Goal: Task Accomplishment & Management: Manage account settings

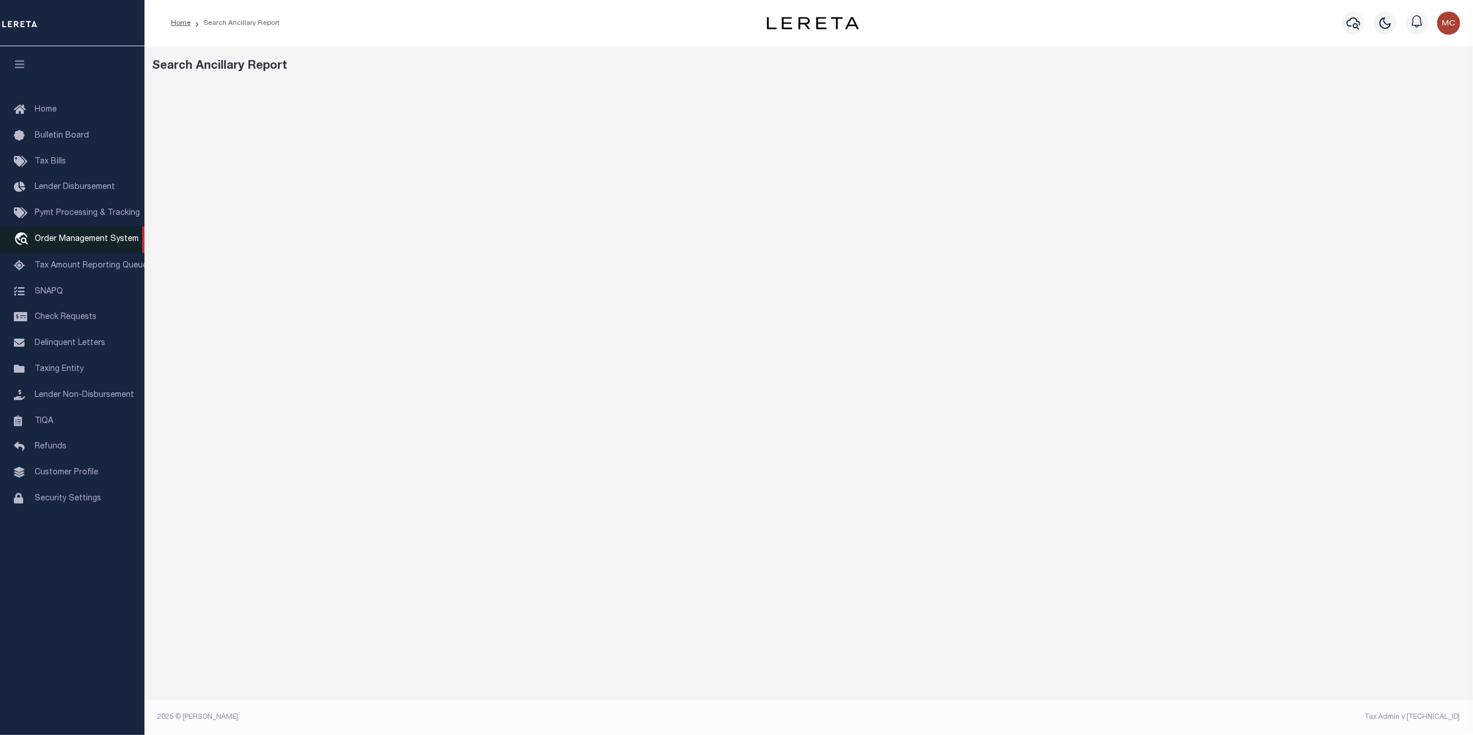
click at [54, 232] on link "travel_explore Order Management System" at bounding box center [72, 239] width 144 height 27
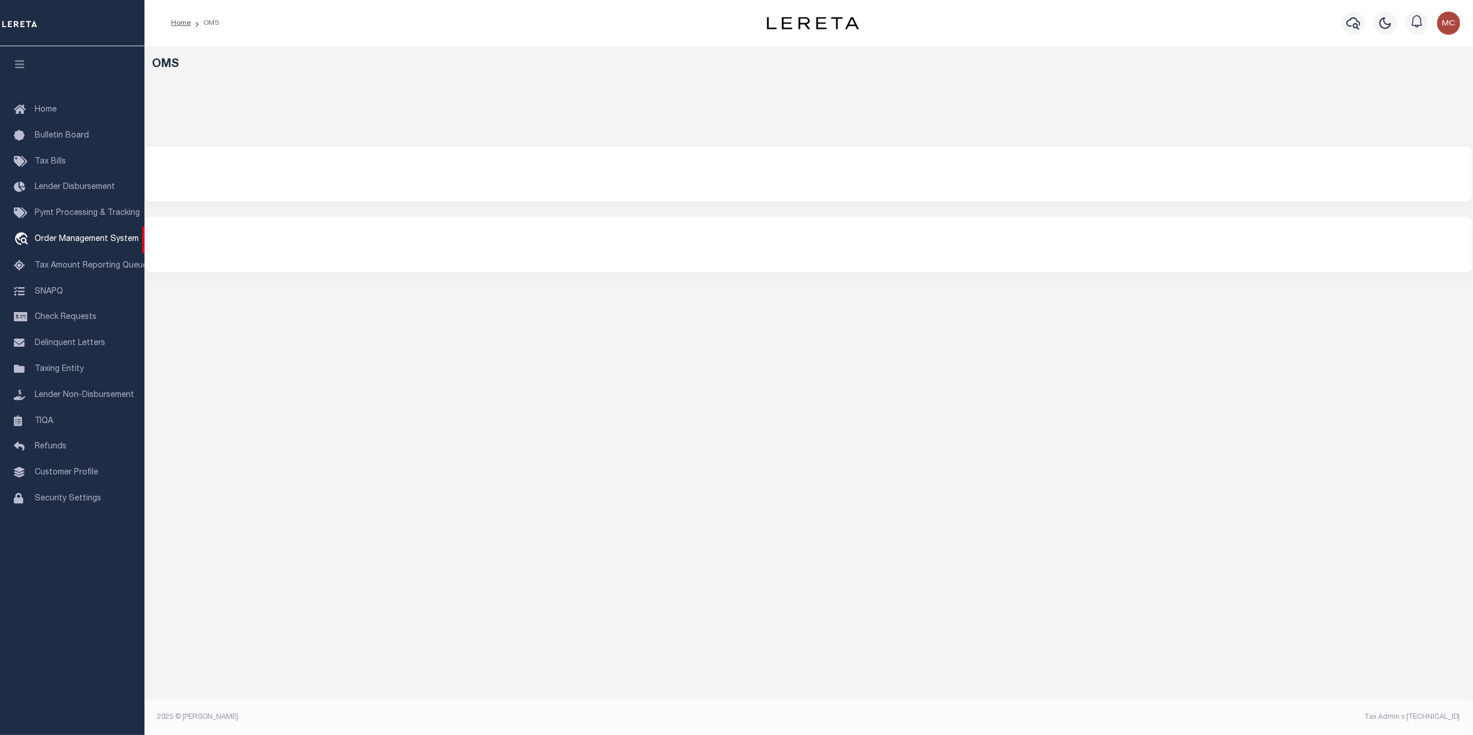
select select "200"
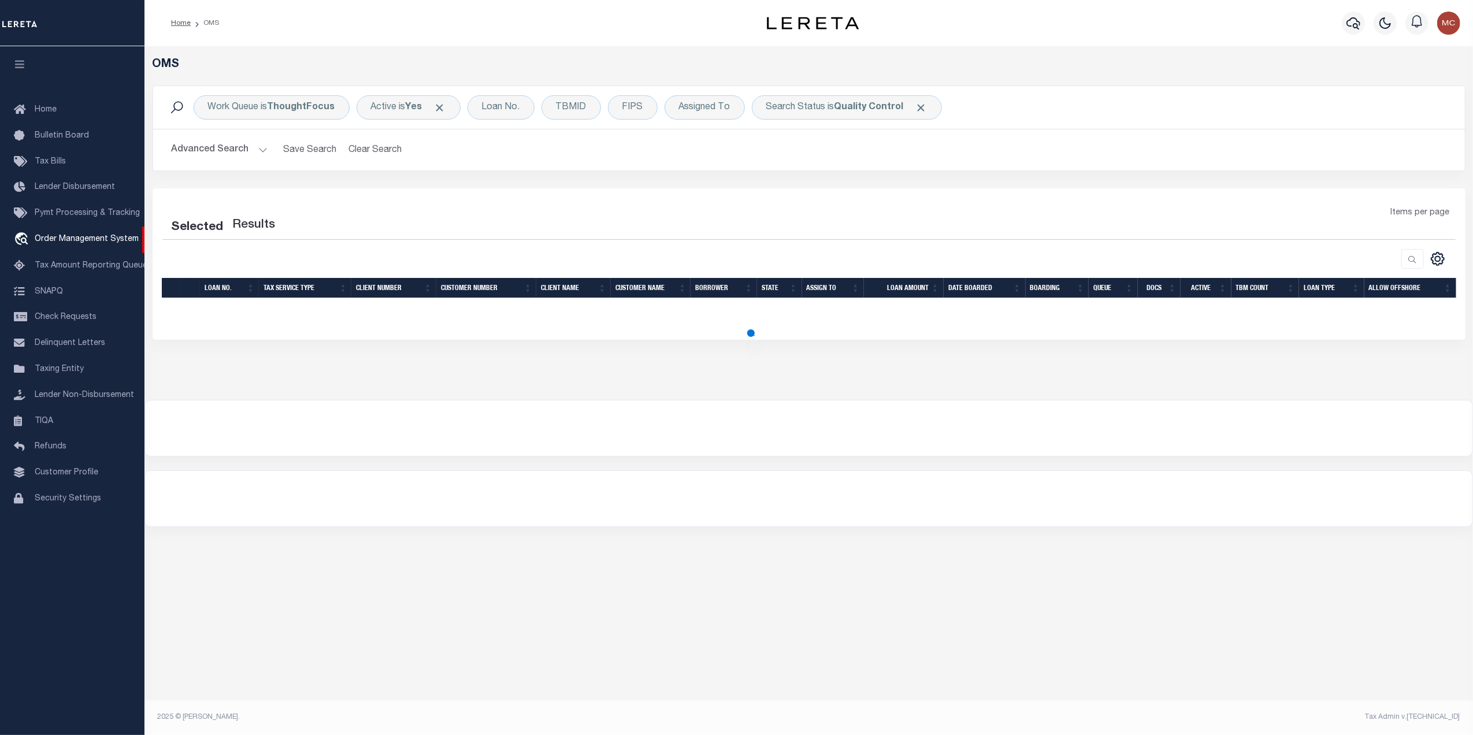
select select "200"
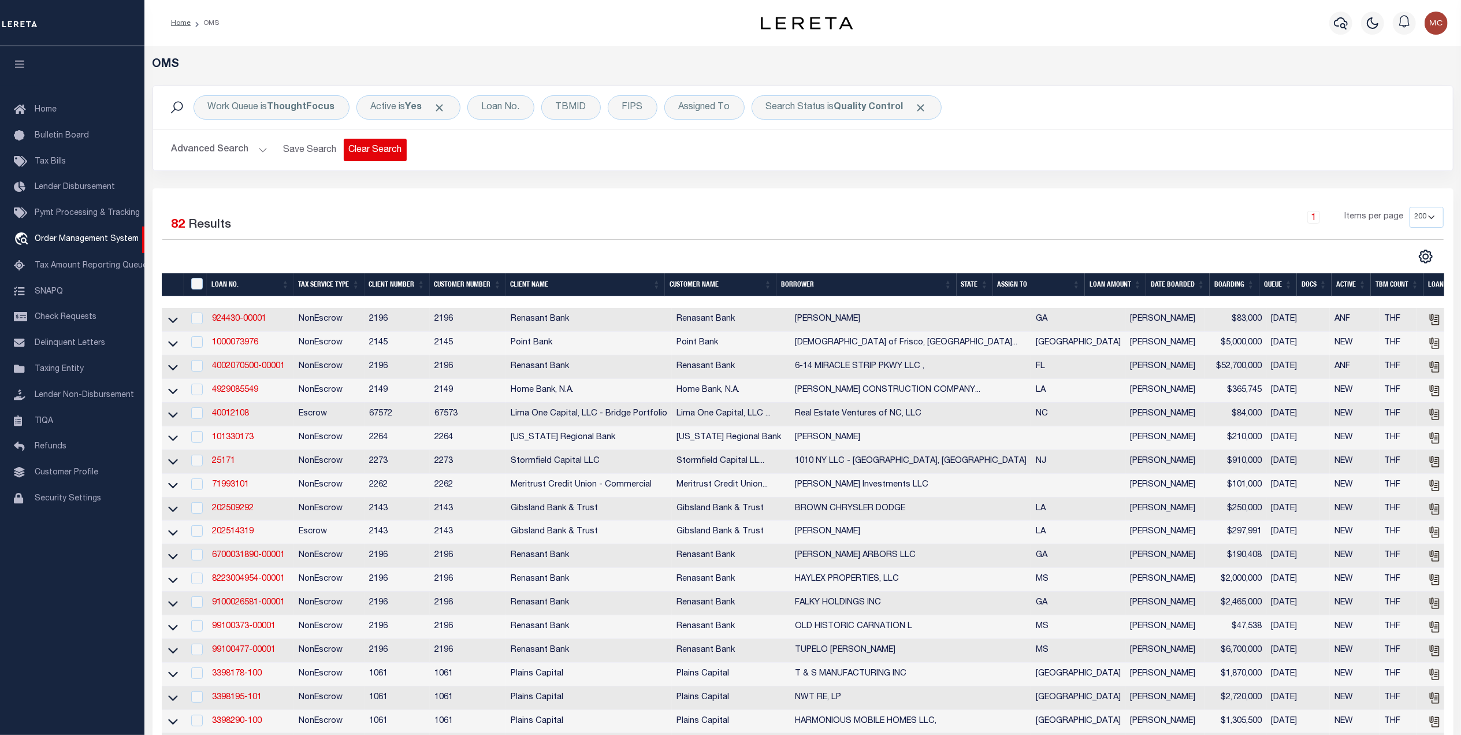
click at [364, 144] on button "Clear Search" at bounding box center [375, 150] width 63 height 23
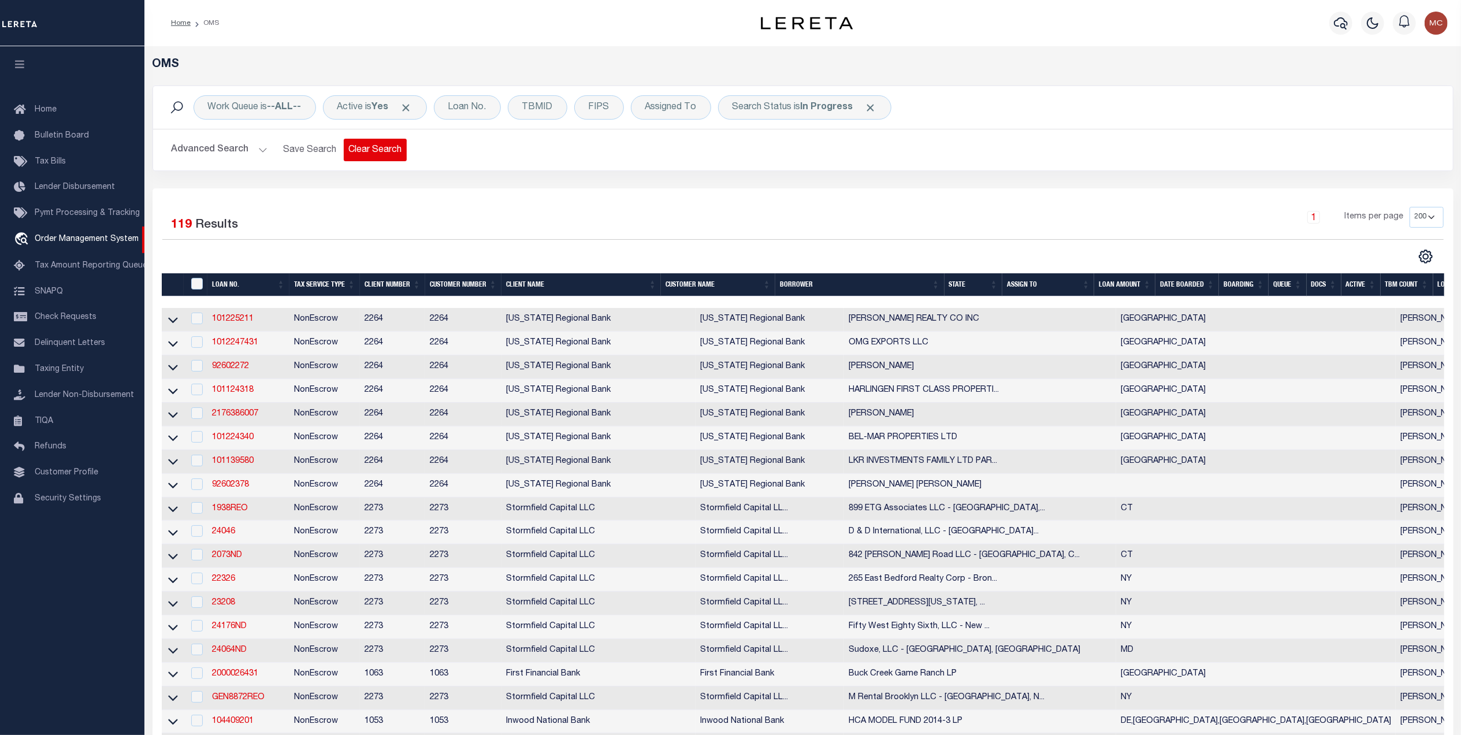
click at [372, 158] on button "Clear Search" at bounding box center [375, 150] width 63 height 23
click at [526, 112] on div "TBMID" at bounding box center [538, 107] width 60 height 24
type input "3439685"
click at [677, 184] on input "Apply" at bounding box center [676, 184] width 34 height 19
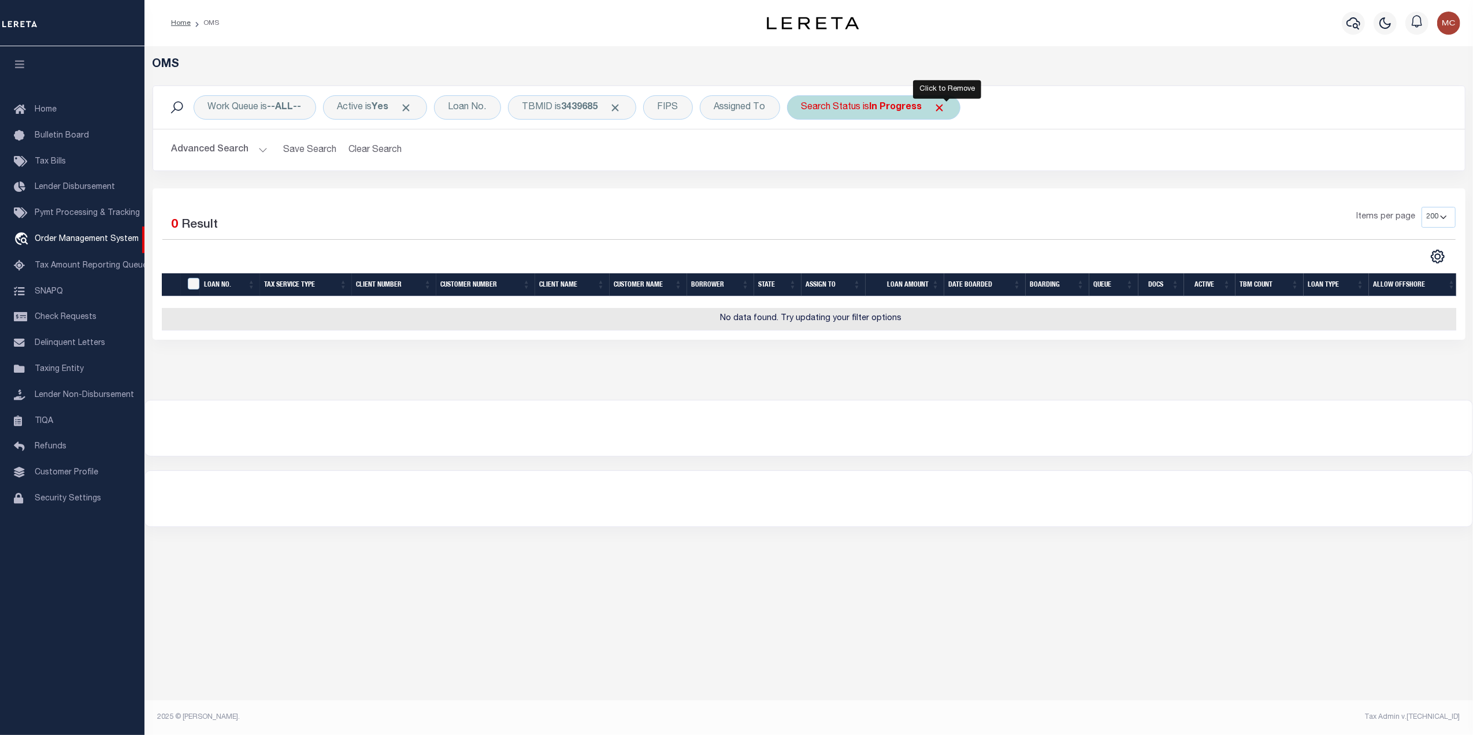
click at [946, 110] on span "Click to Remove" at bounding box center [940, 108] width 12 height 12
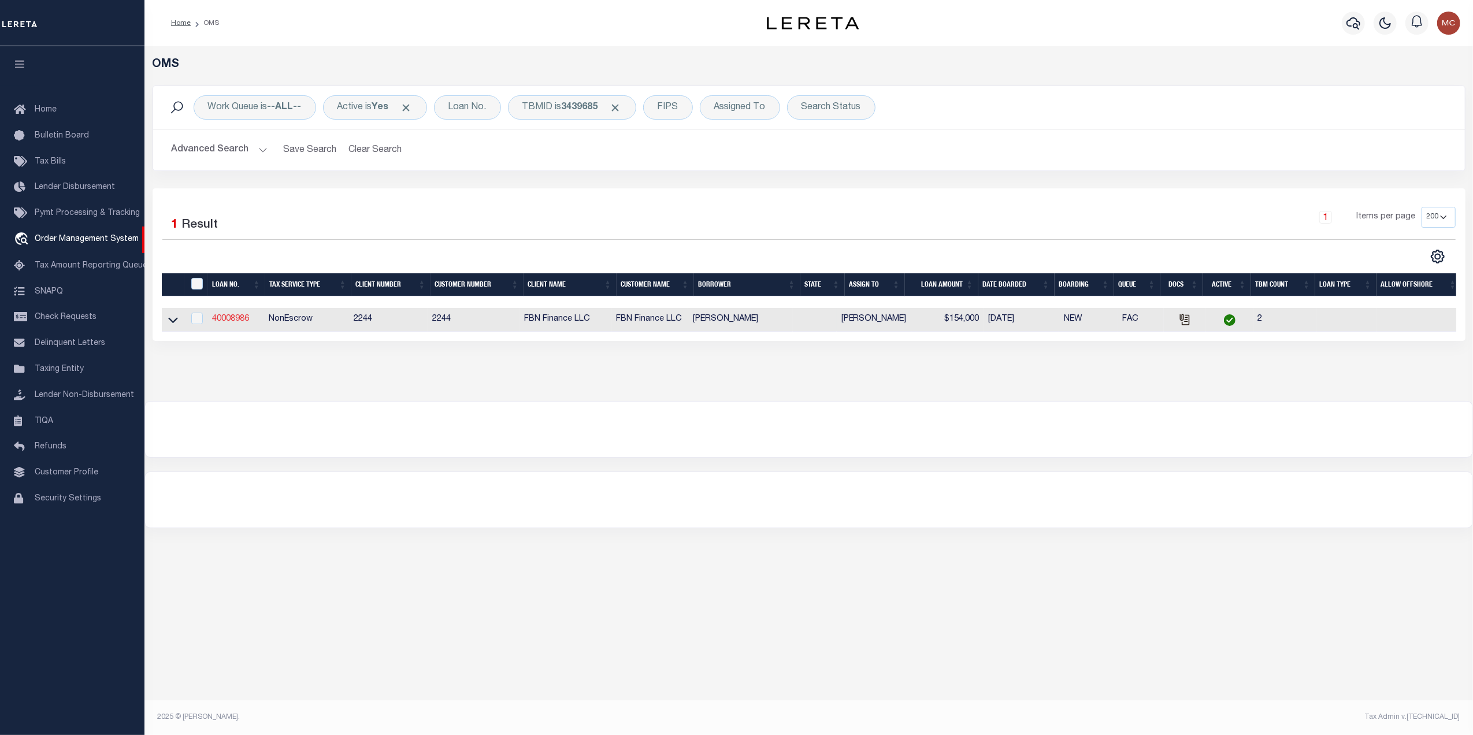
click at [229, 319] on link "40008986" at bounding box center [230, 319] width 37 height 8
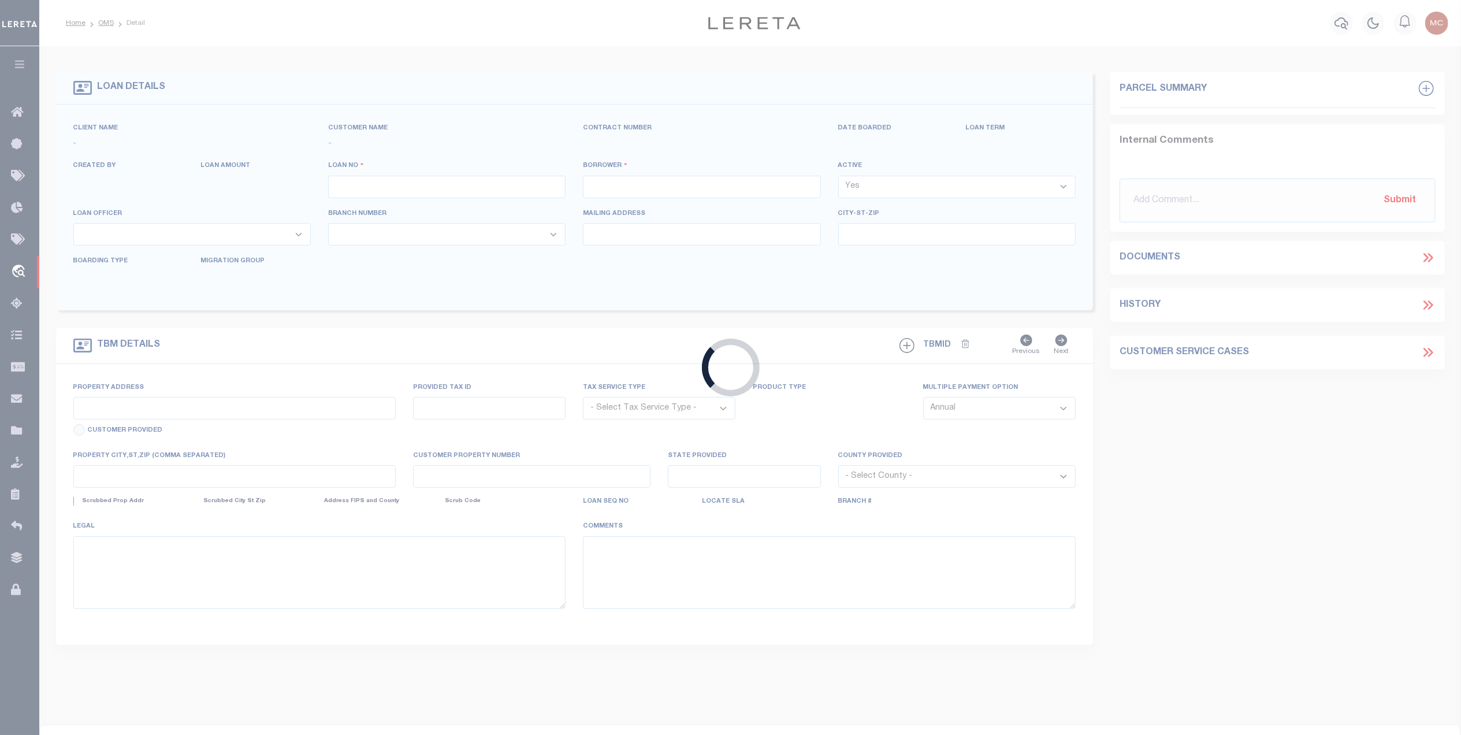
type input "40008986"
type input "[PERSON_NAME]"
select select
select select "10"
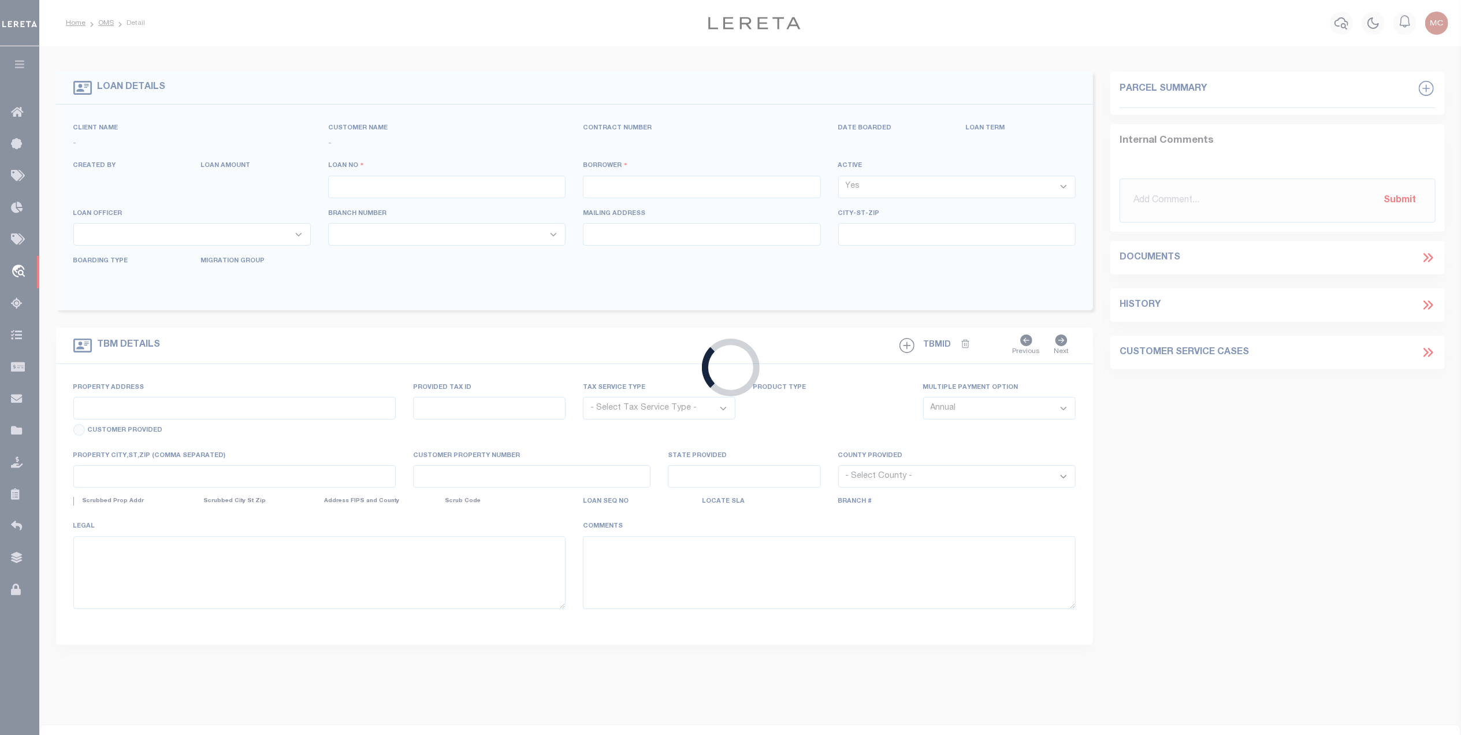
select select "NonEscrow"
type input "INCOMPLETE - PORTION OF 7-2.0-09.0-0.0-000-003.006"
select select
type input "FBN"
select select "14078"
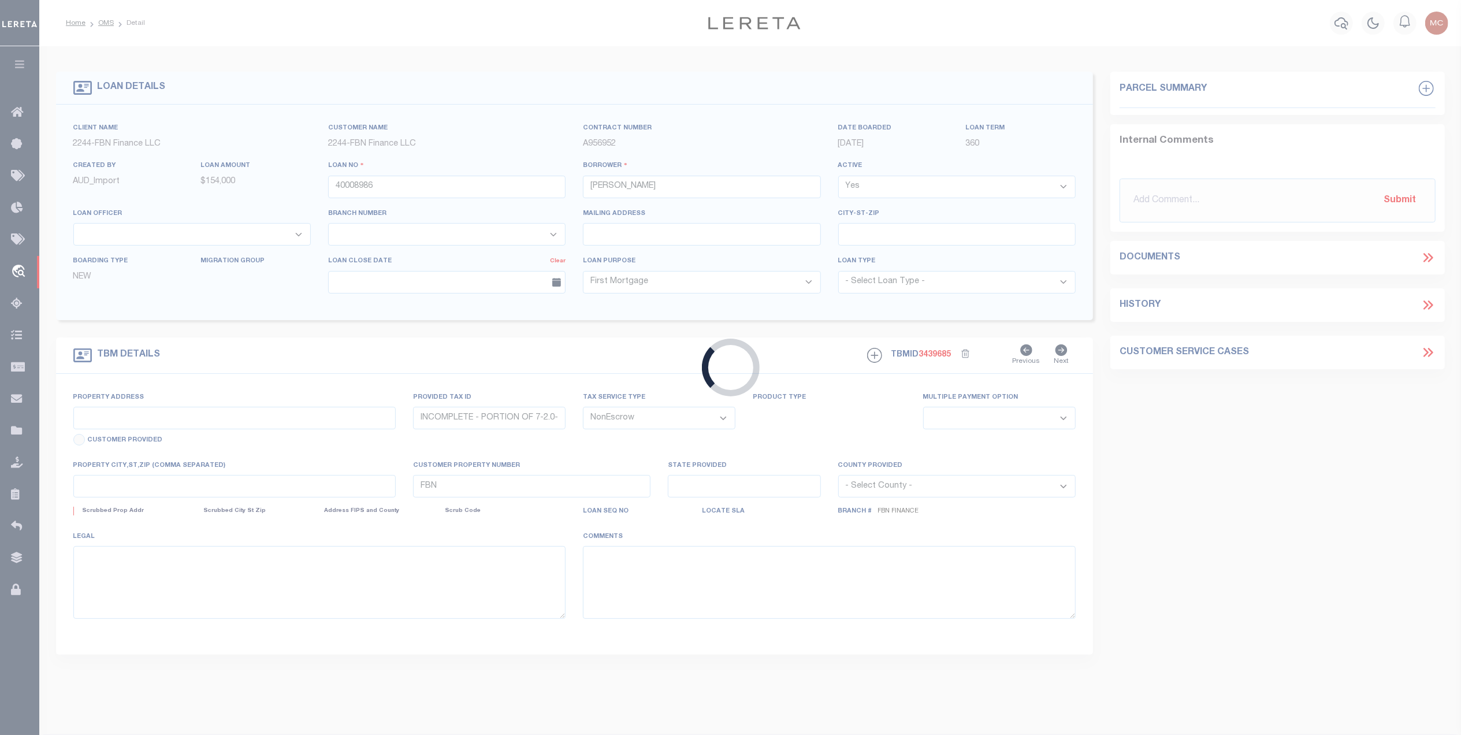
select select "7651"
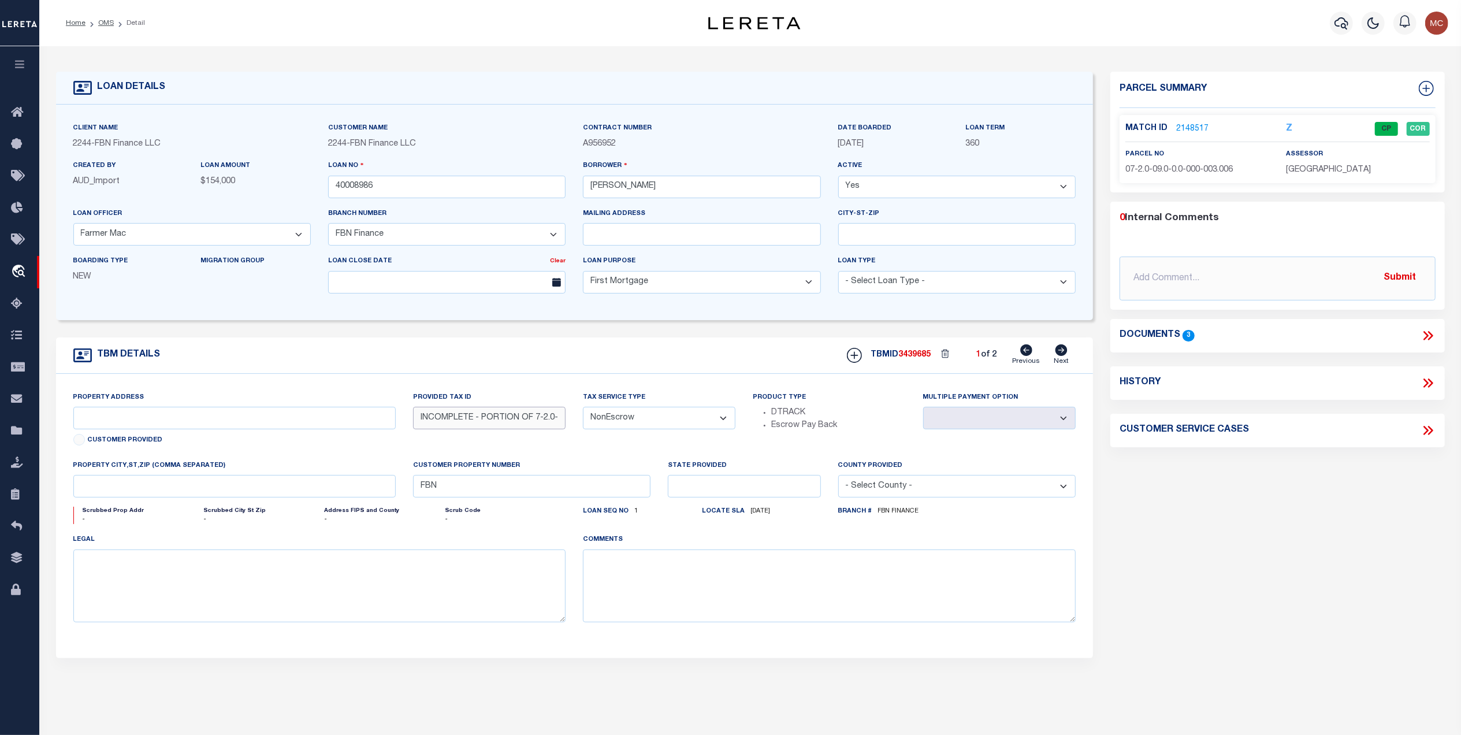
click at [531, 429] on input "INCOMPLETE - PORTION OF 7-2.0-09.0-0.0-000-003.006" at bounding box center [489, 418] width 153 height 23
click at [1063, 359] on link "Next" at bounding box center [1061, 355] width 15 height 22
type input "02-7.0-26.0-0.0-000-001.0050"
select select
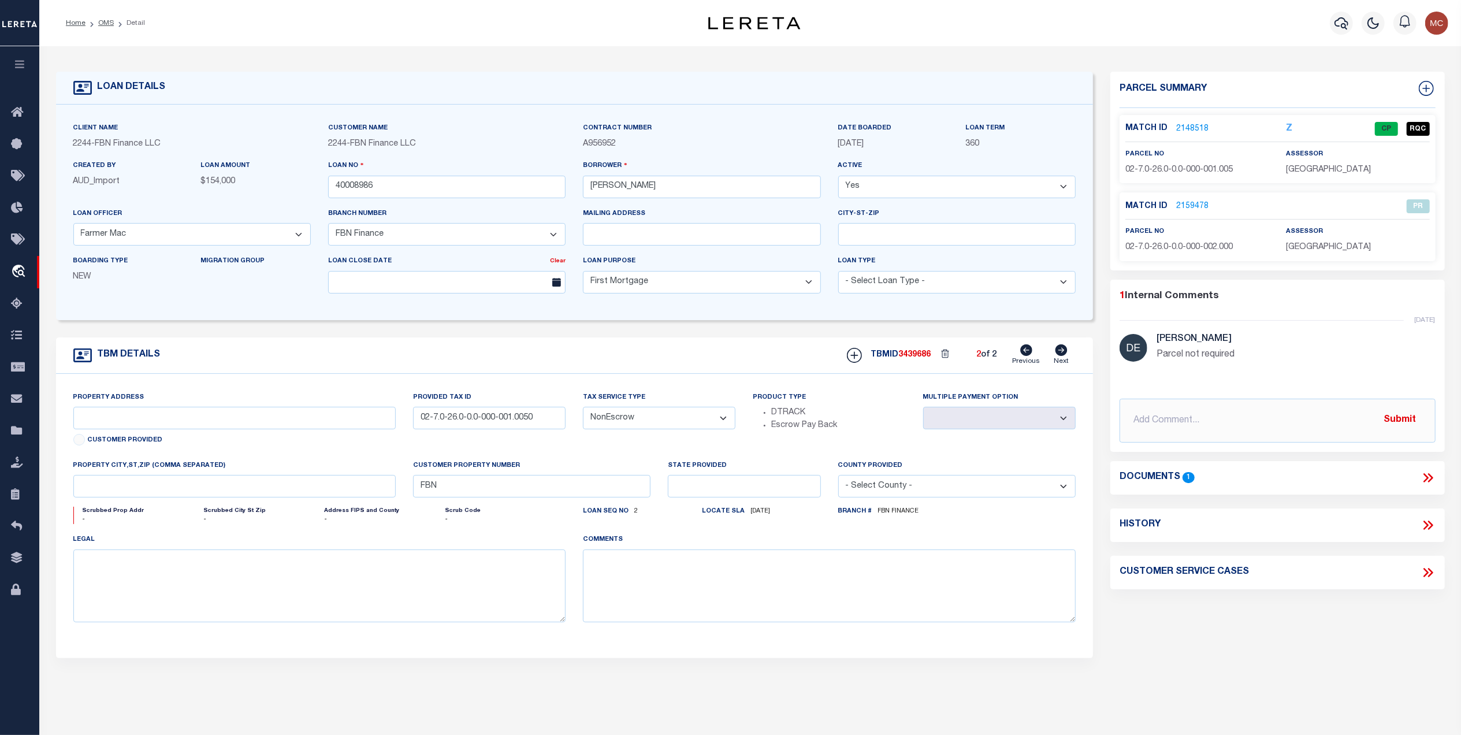
click at [1022, 349] on icon at bounding box center [1026, 350] width 12 height 12
type input "INCOMPLETE - PORTION OF 7-2.0-09.0-0.0-000-003.006"
select select
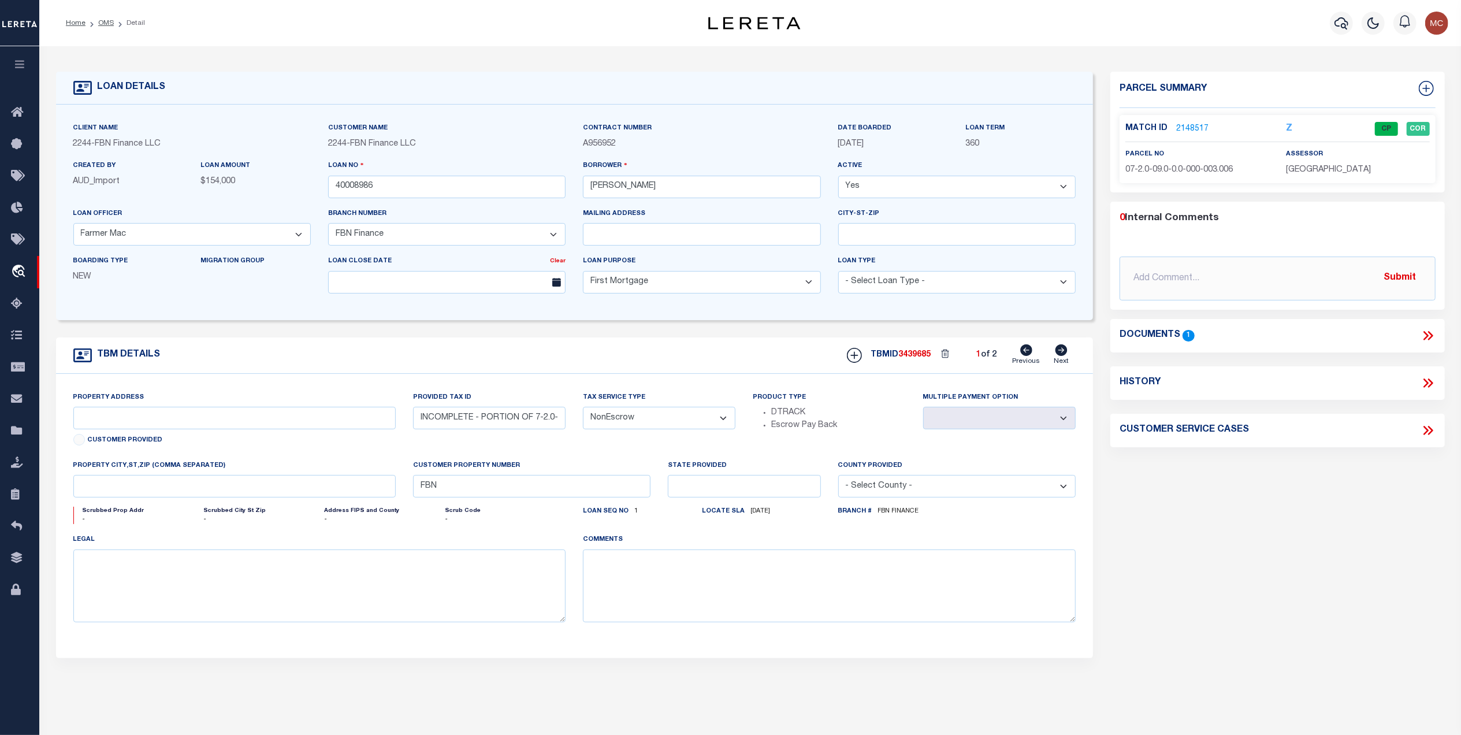
click at [1191, 127] on link "2148517" at bounding box center [1192, 129] width 32 height 12
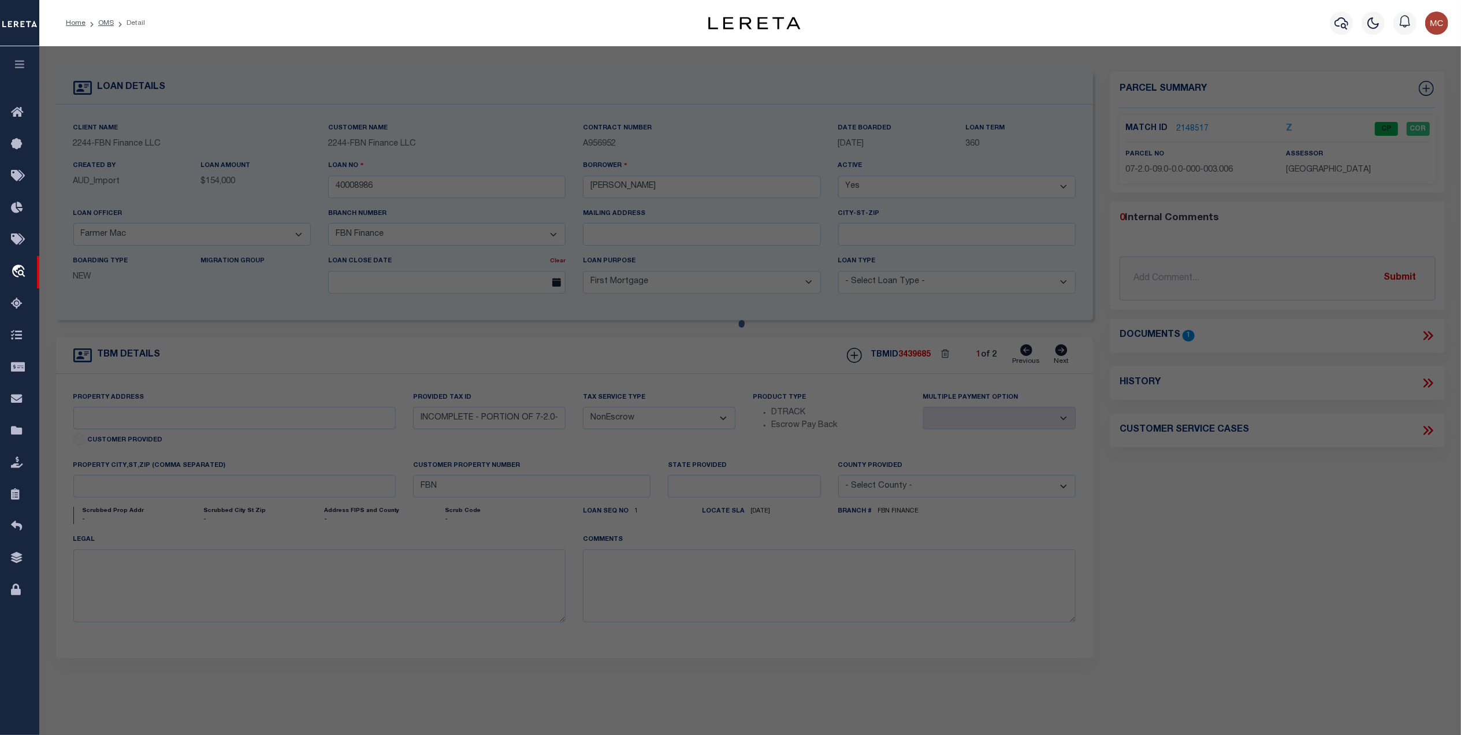
checkbox input "false"
select select "CP"
type input "SHANDY HOLDINGS, LLC"
select select "AGW"
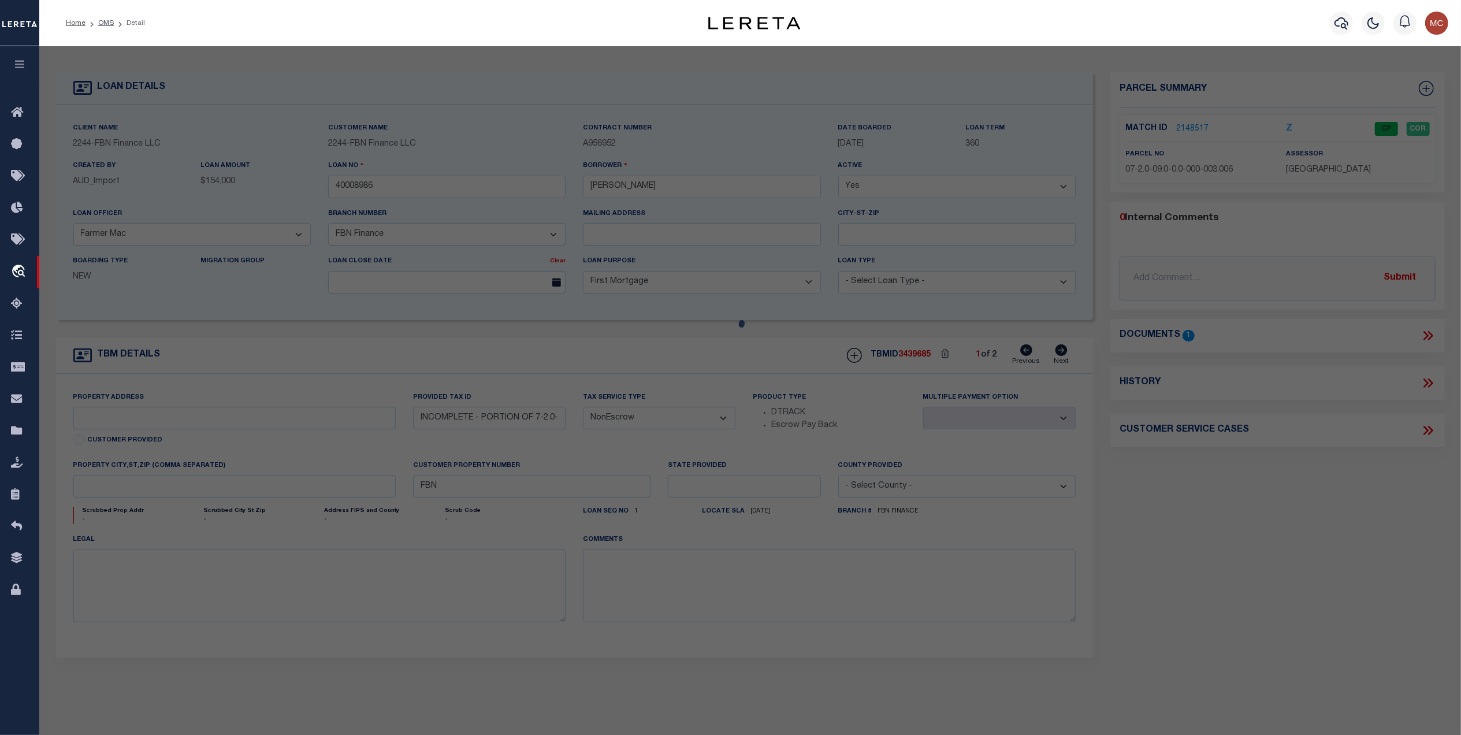
select select "LEG"
type input "HIGHWAY [GEOGRAPHIC_DATA] 1355"
checkbox input "false"
type input "MO"
type textarea "ALL OF N1/2 OF SECTION except NE1/4 OF NE1/4. AND except THAT PART OF NW1/4 OF …"
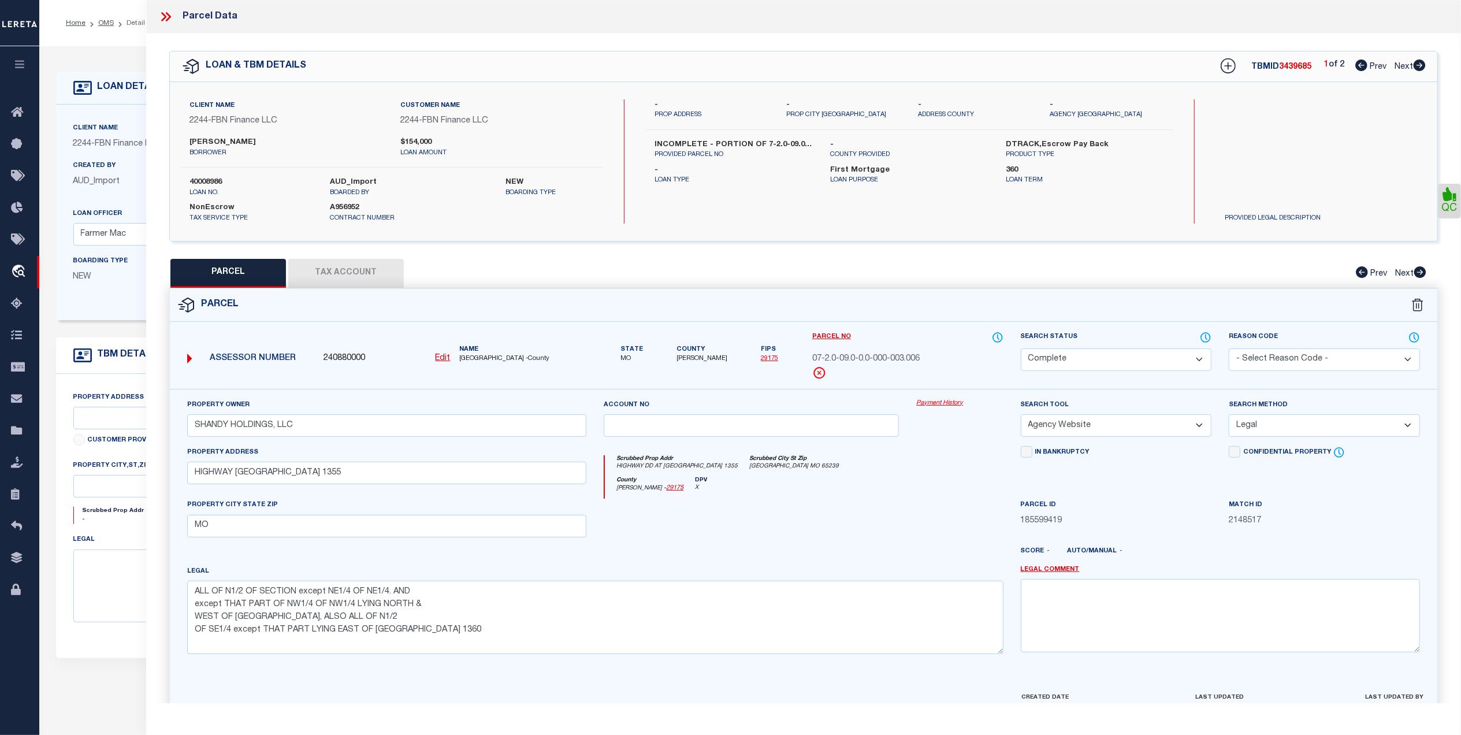
click at [166, 12] on icon at bounding box center [165, 16] width 15 height 15
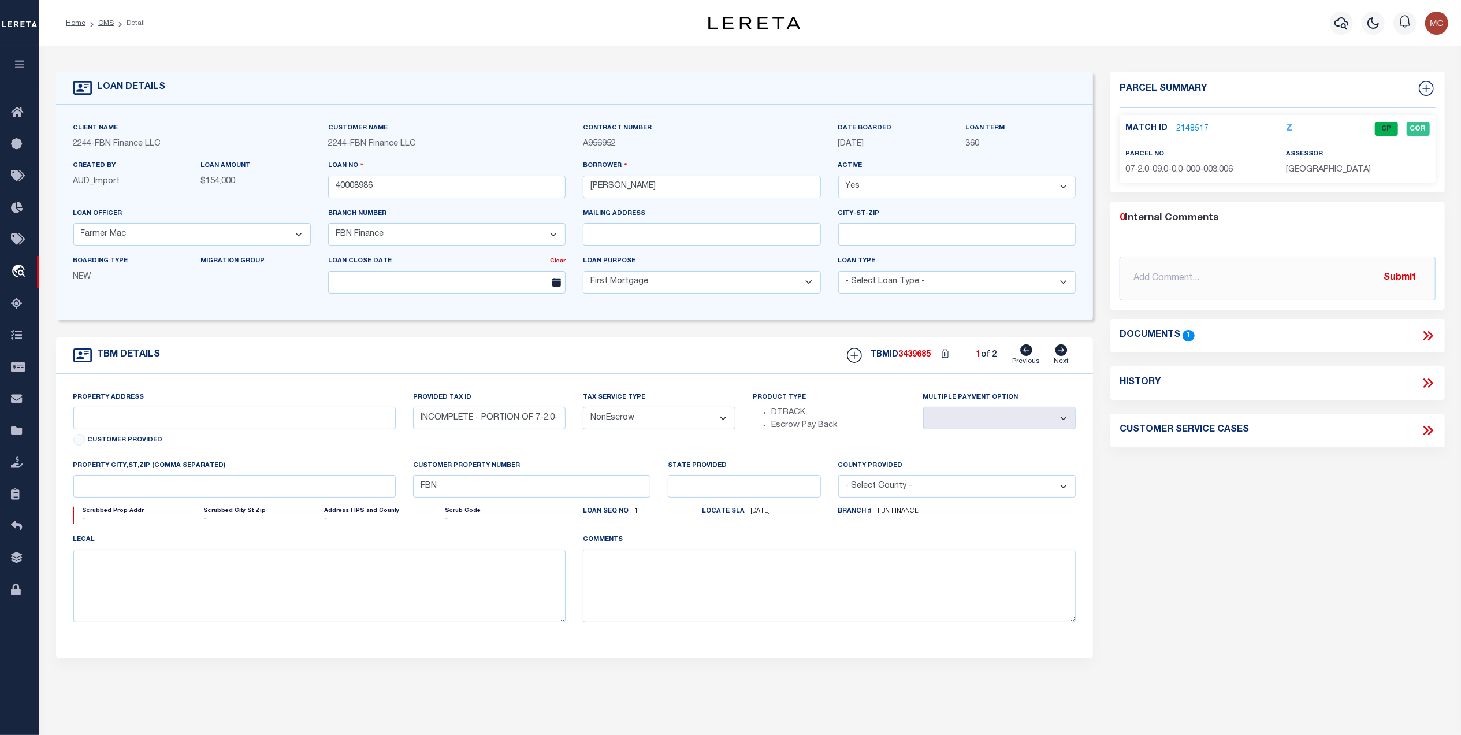
click at [1429, 331] on icon at bounding box center [1428, 335] width 15 height 15
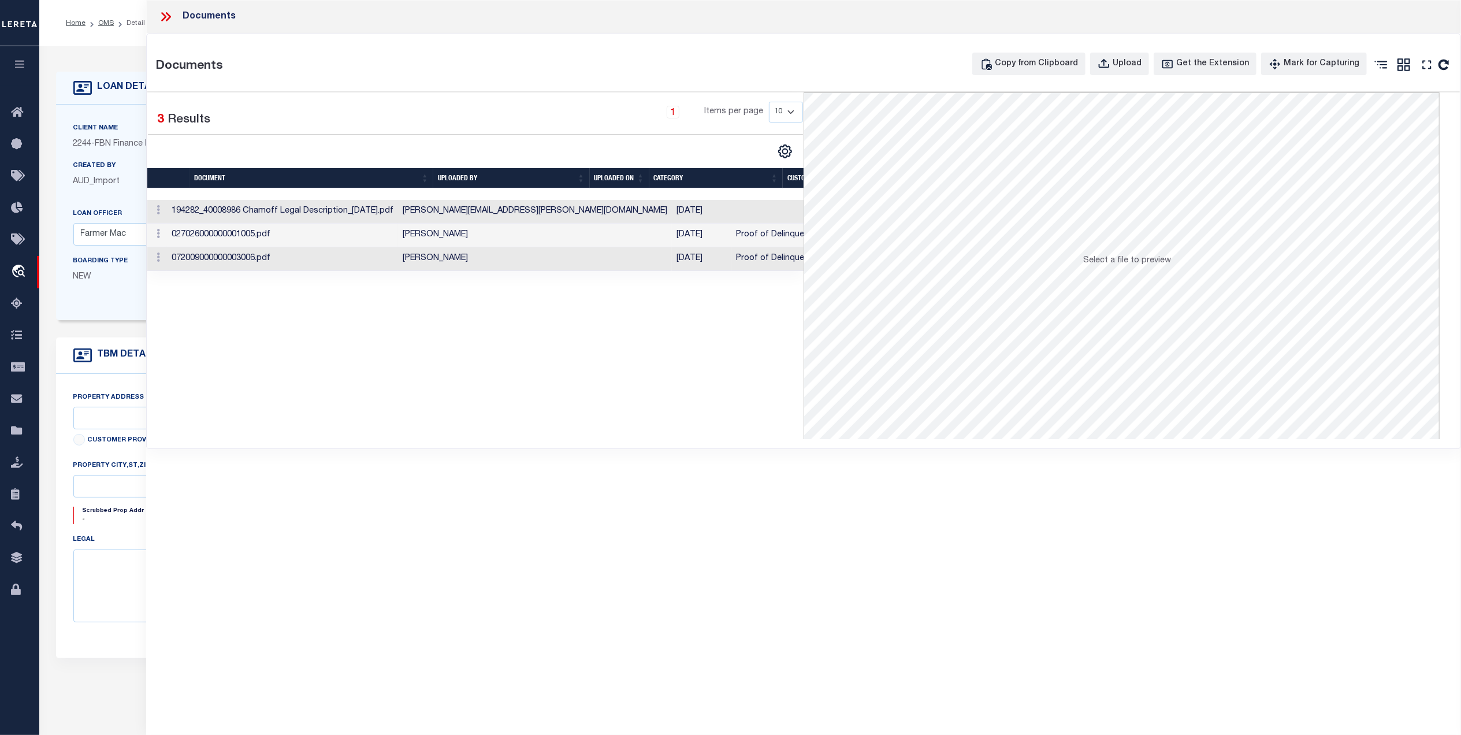
click at [495, 217] on td "[PERSON_NAME][EMAIL_ADDRESS][PERSON_NAME][DOMAIN_NAME]" at bounding box center [535, 212] width 274 height 24
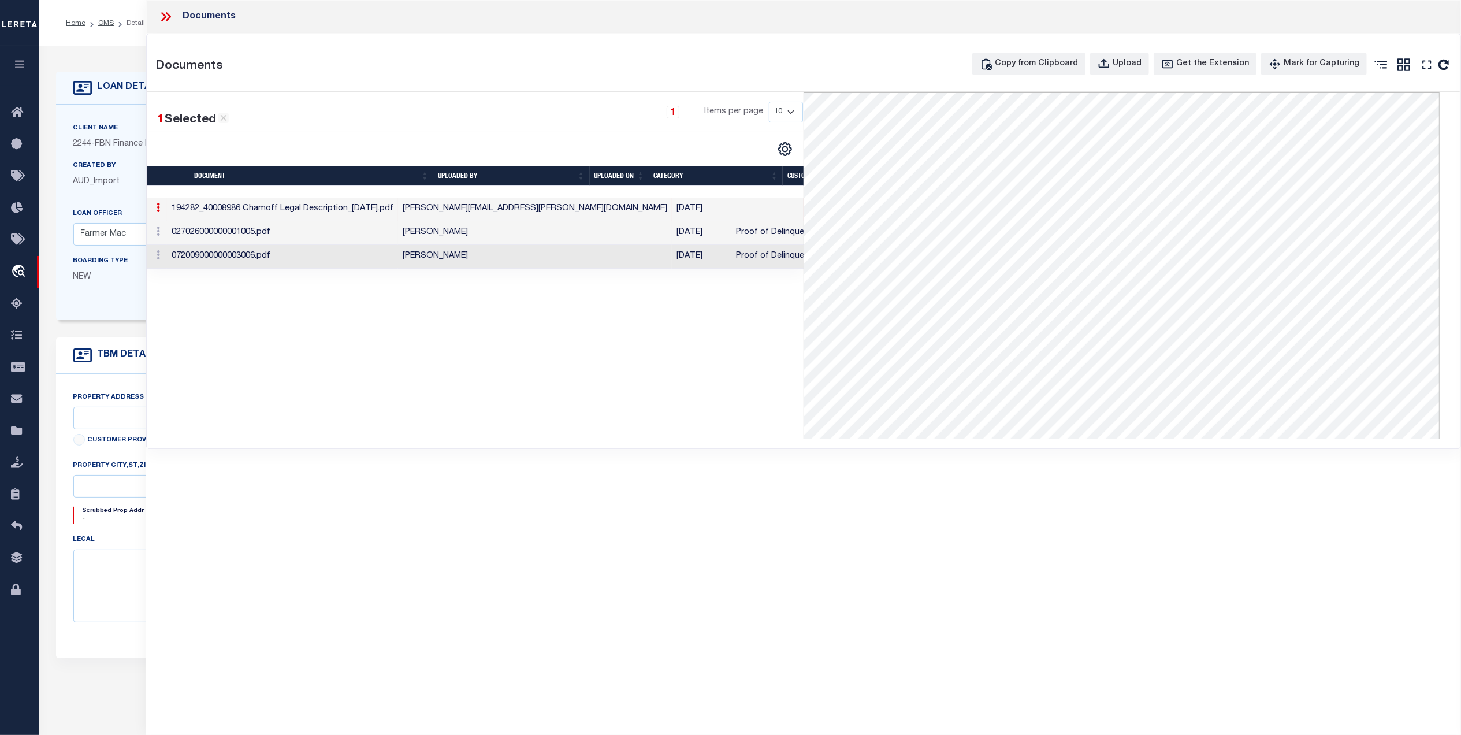
click at [672, 239] on td "[DATE]" at bounding box center [702, 233] width 60 height 24
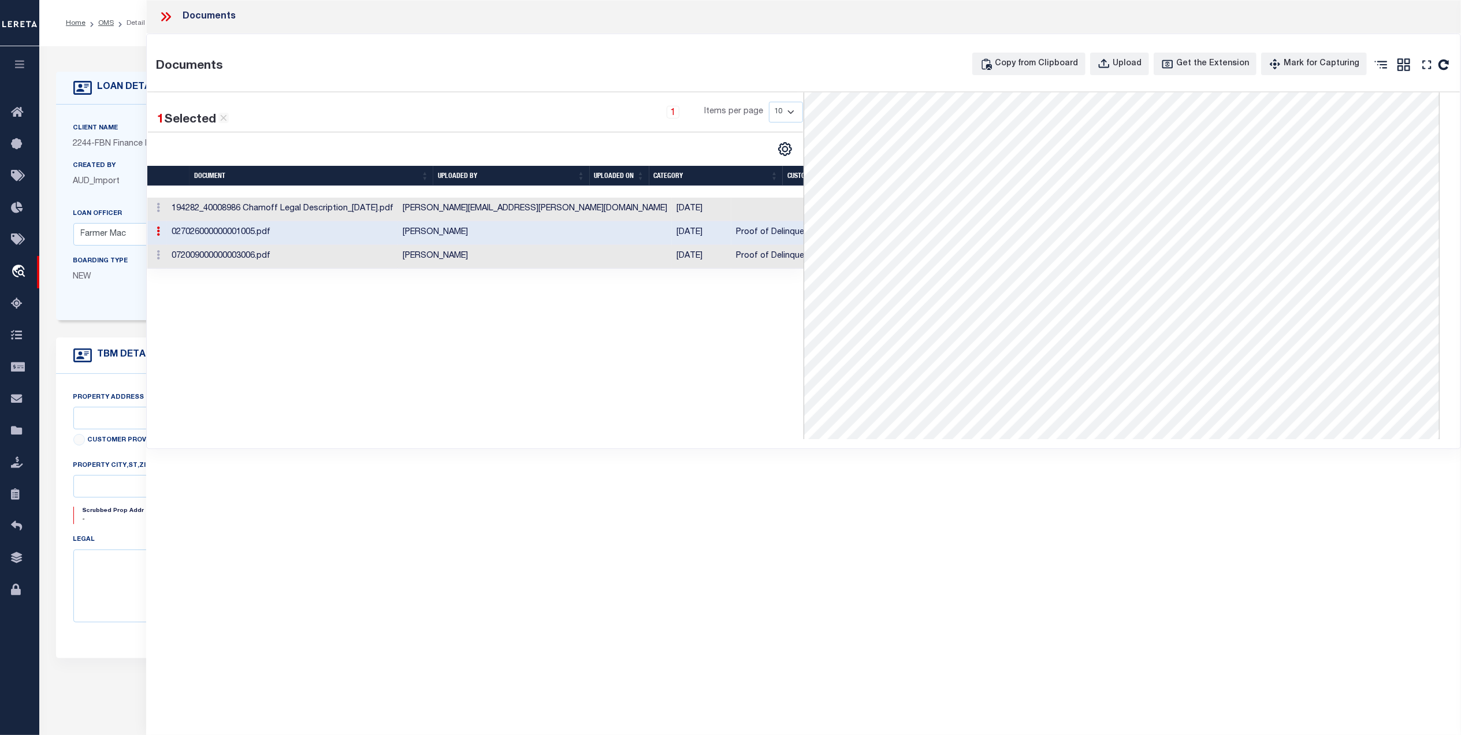
scroll to position [308, 0]
click at [170, 15] on icon at bounding box center [165, 16] width 15 height 15
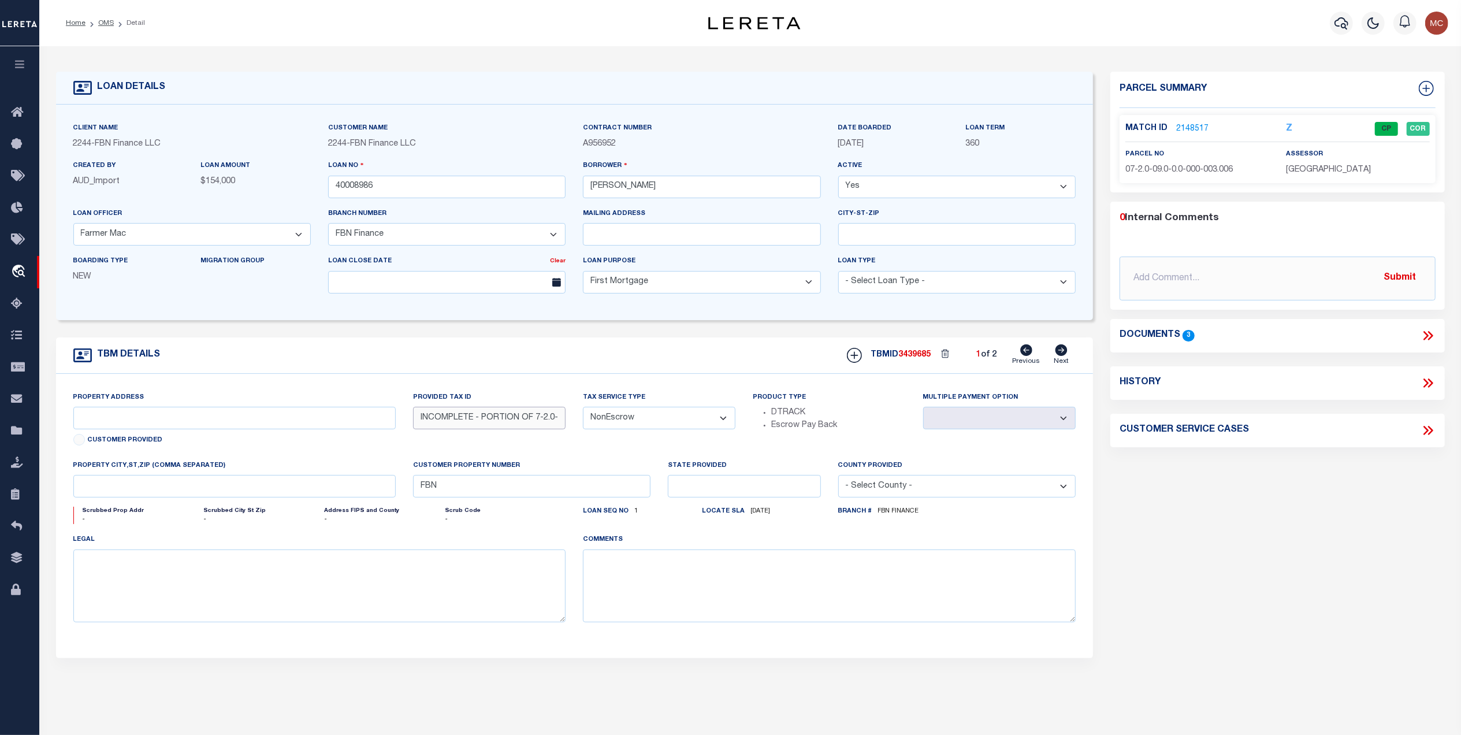
click at [542, 417] on input "INCOMPLETE - PORTION OF 7-2.0-09.0-0.0-000-003.006" at bounding box center [489, 418] width 153 height 23
click at [1197, 135] on div "Match ID 2148517 Z CP COR" at bounding box center [1277, 132] width 304 height 20
click at [1197, 129] on link "2148517" at bounding box center [1192, 129] width 32 height 12
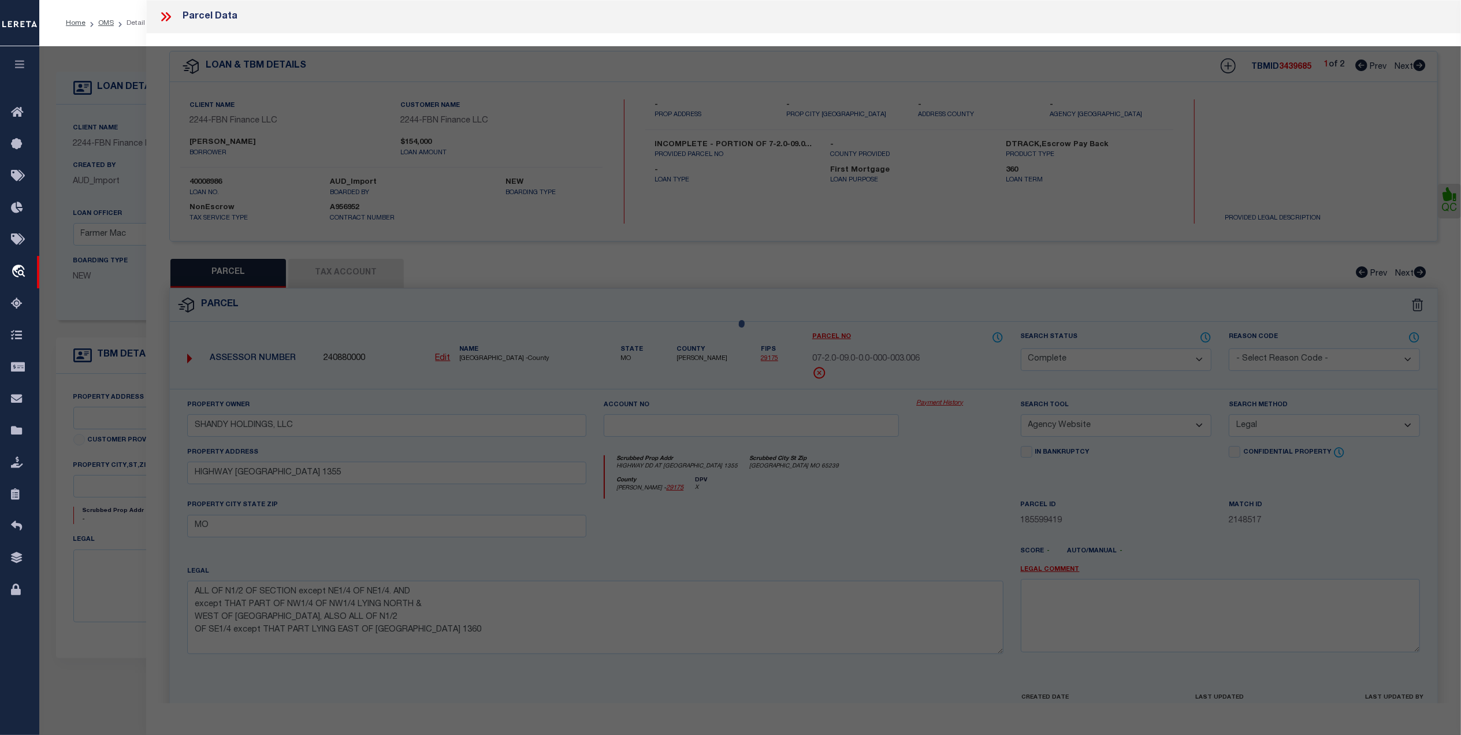
select select "AS"
select select
checkbox input "false"
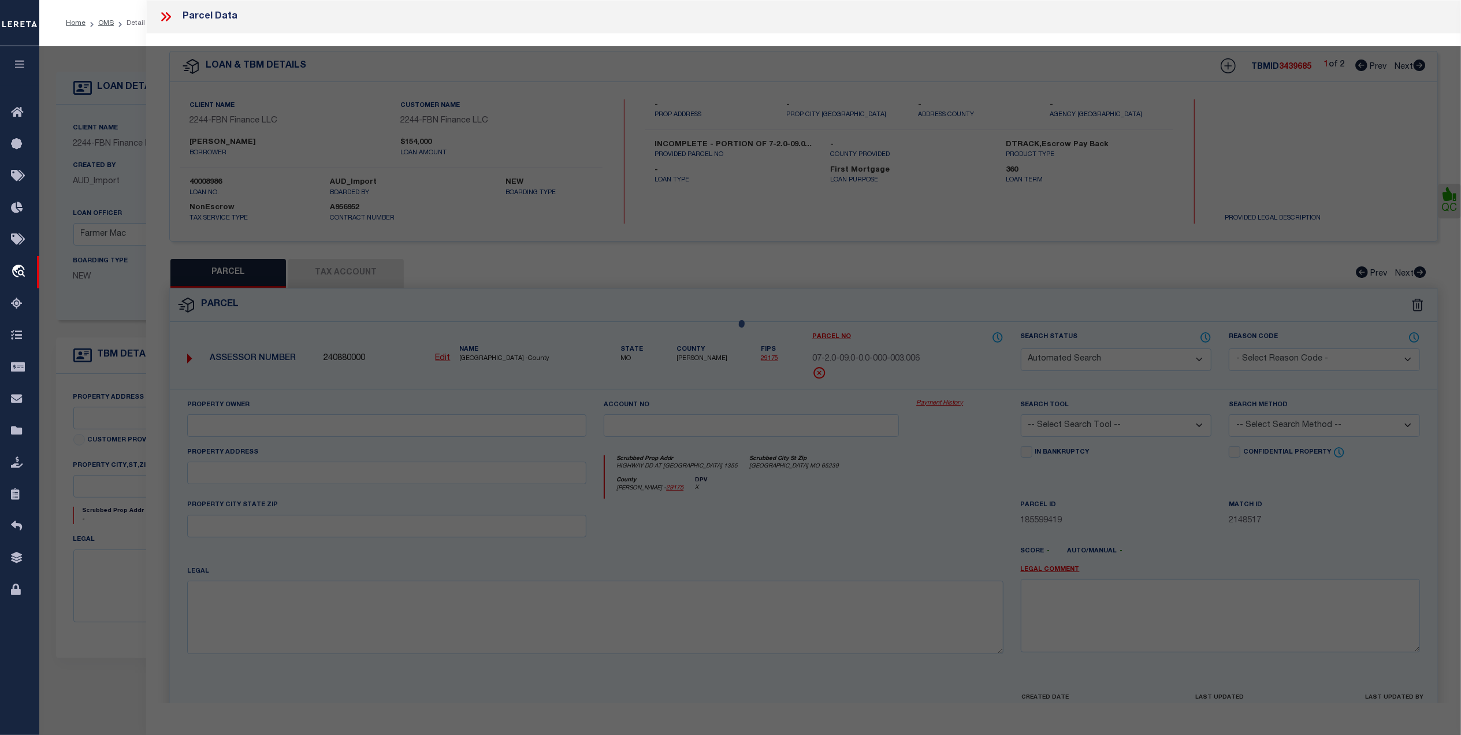
select select "CP"
type input "SHANDY HOLDINGS, LLC"
select select "AGW"
select select "LEG"
type input "HIGHWAY [GEOGRAPHIC_DATA] 1355"
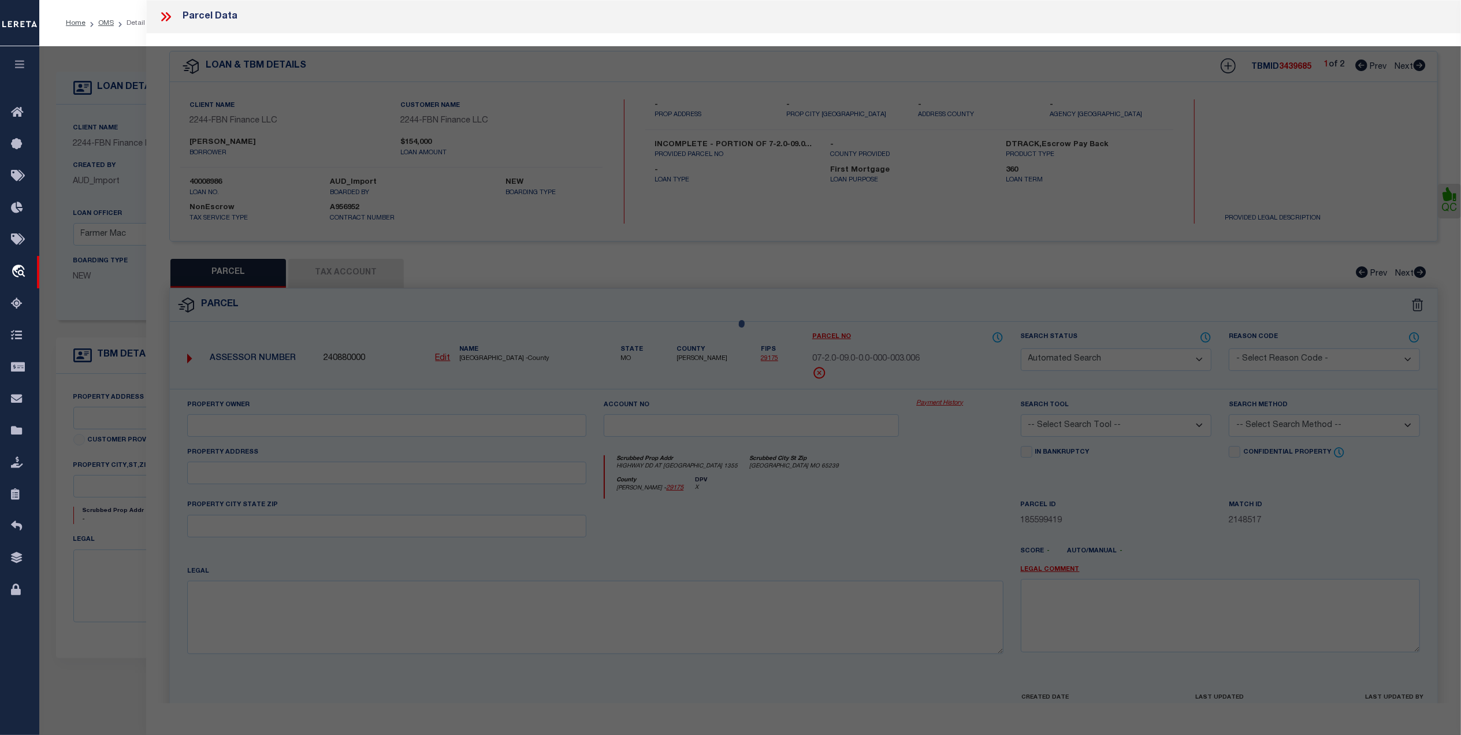
checkbox input "false"
type input "MO"
type textarea "ALL OF N1/2 OF SECTION except NE1/4 OF NE1/4. AND except THAT PART OF NW1/4 OF …"
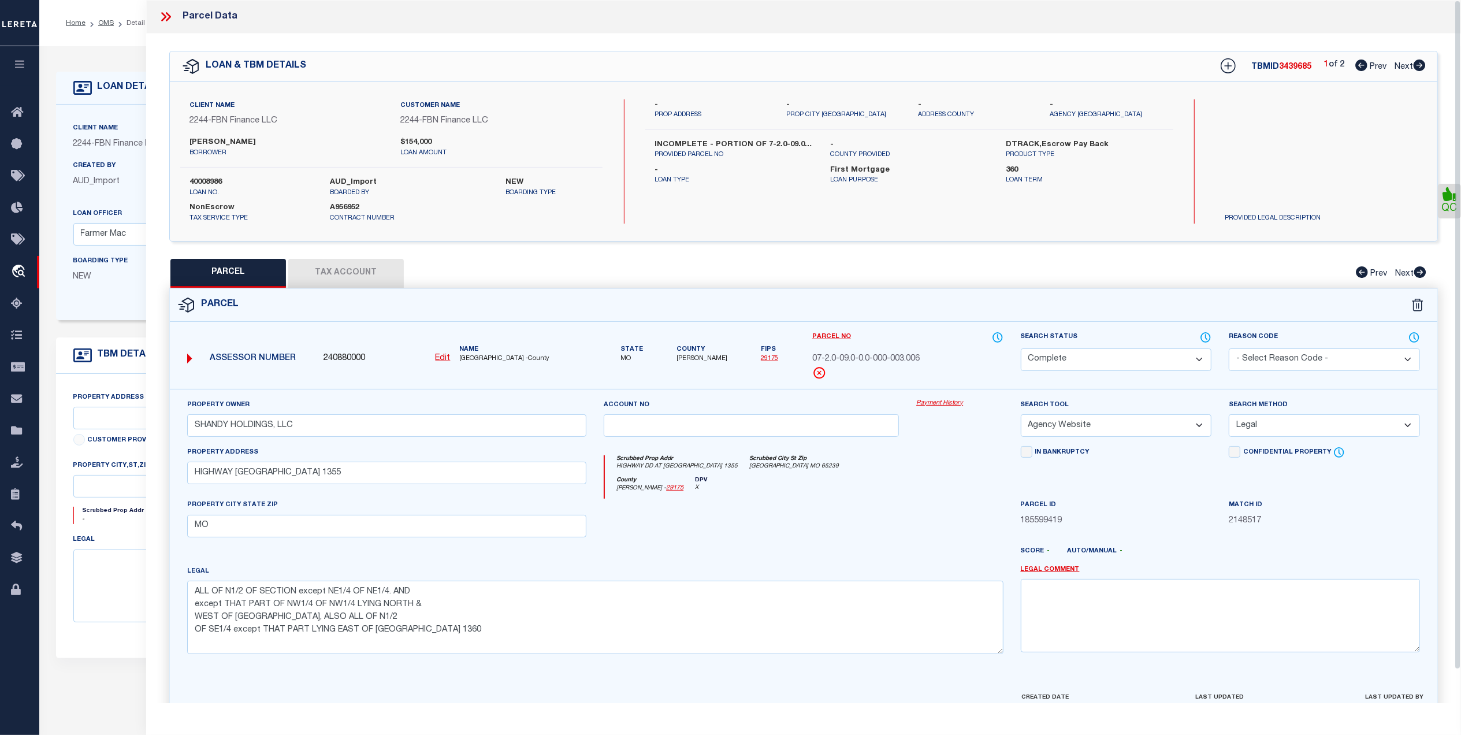
click at [371, 269] on button "Tax Account" at bounding box center [346, 273] width 116 height 29
select select "100"
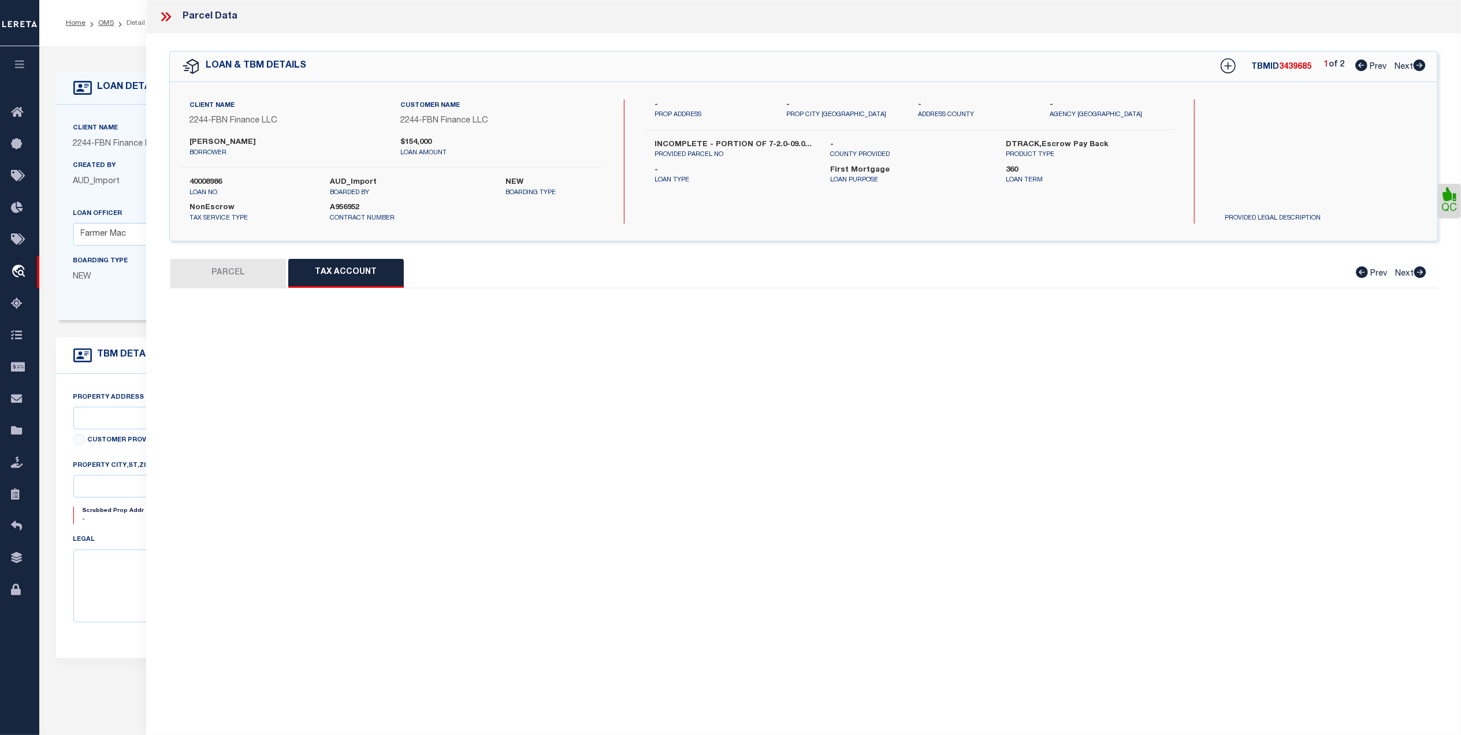
select select "100"
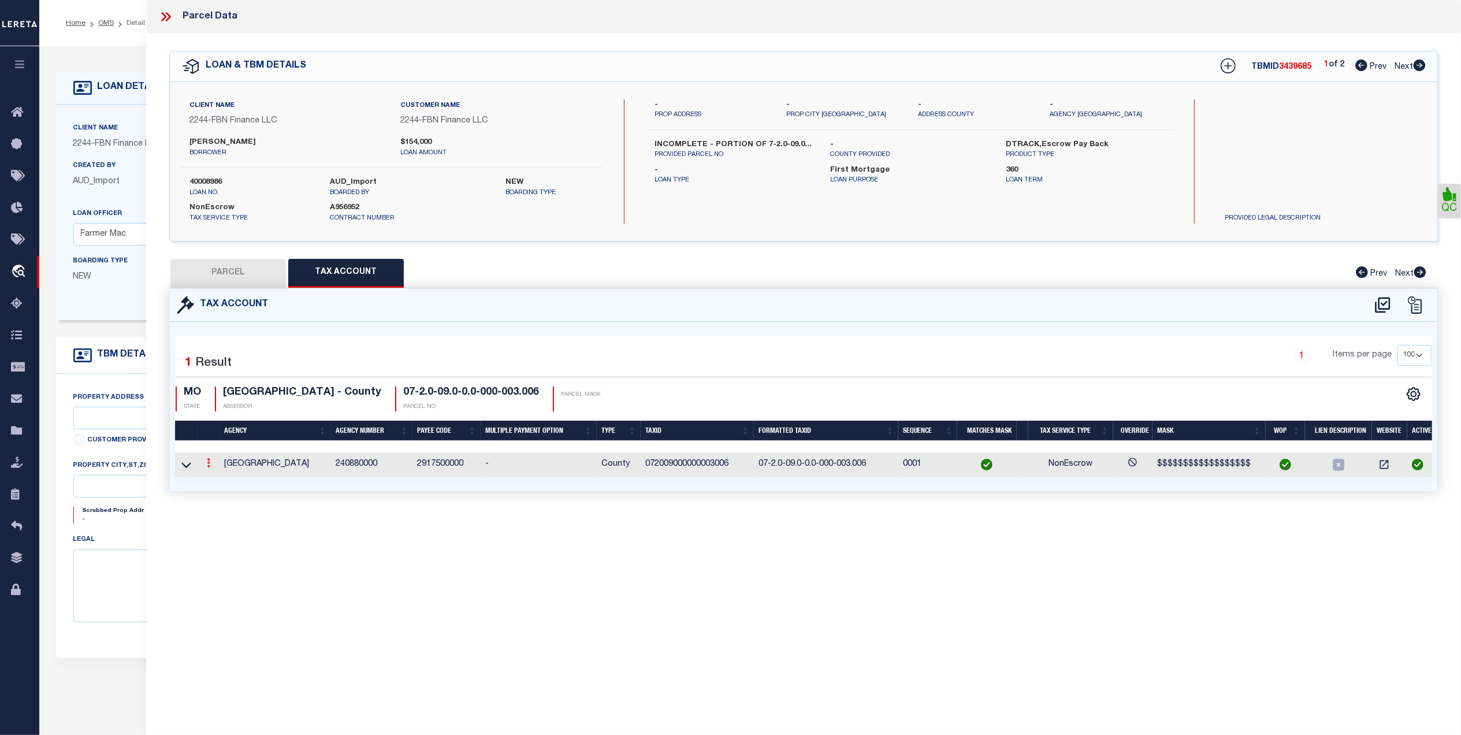
click at [211, 461] on link at bounding box center [208, 464] width 13 height 9
click at [221, 481] on icon "" at bounding box center [221, 480] width 9 height 9
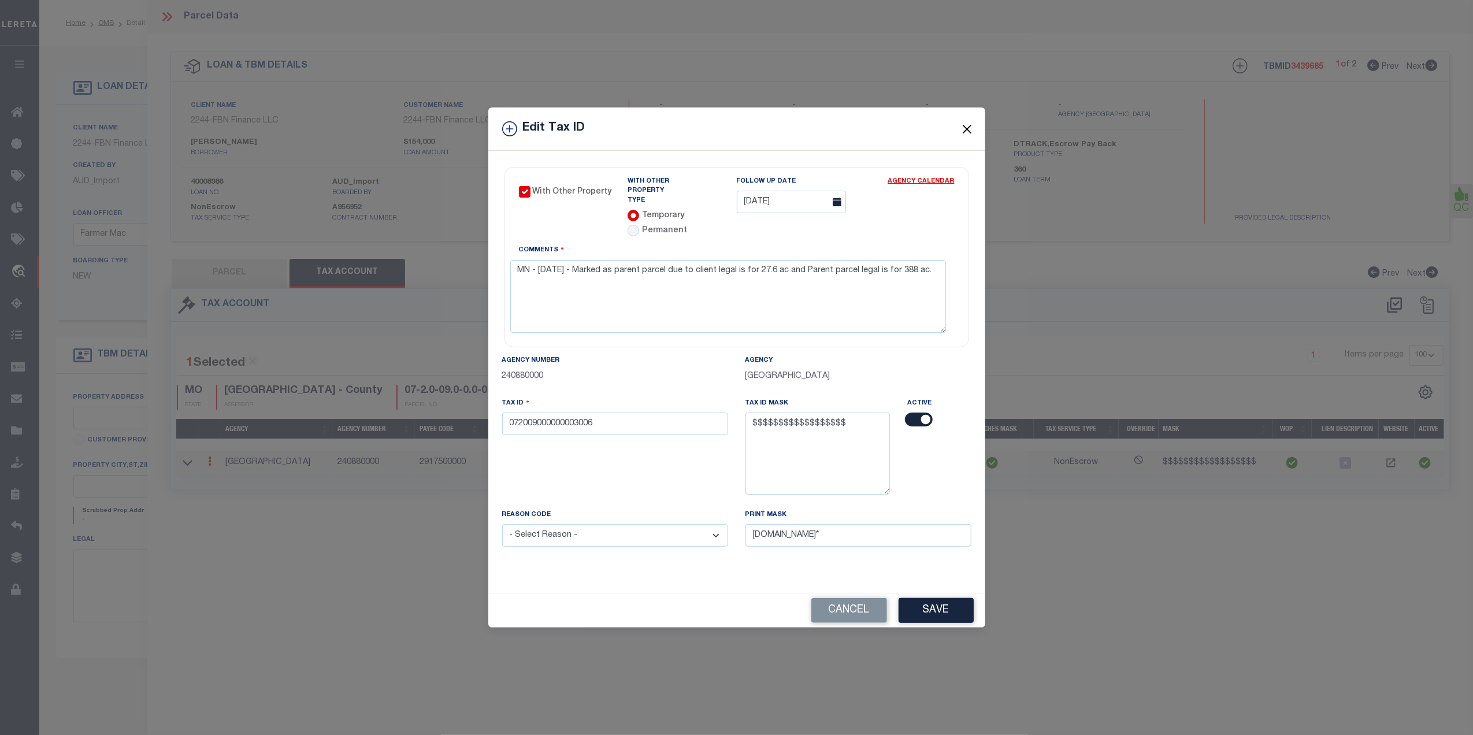
click at [969, 128] on button "Close" at bounding box center [966, 128] width 15 height 15
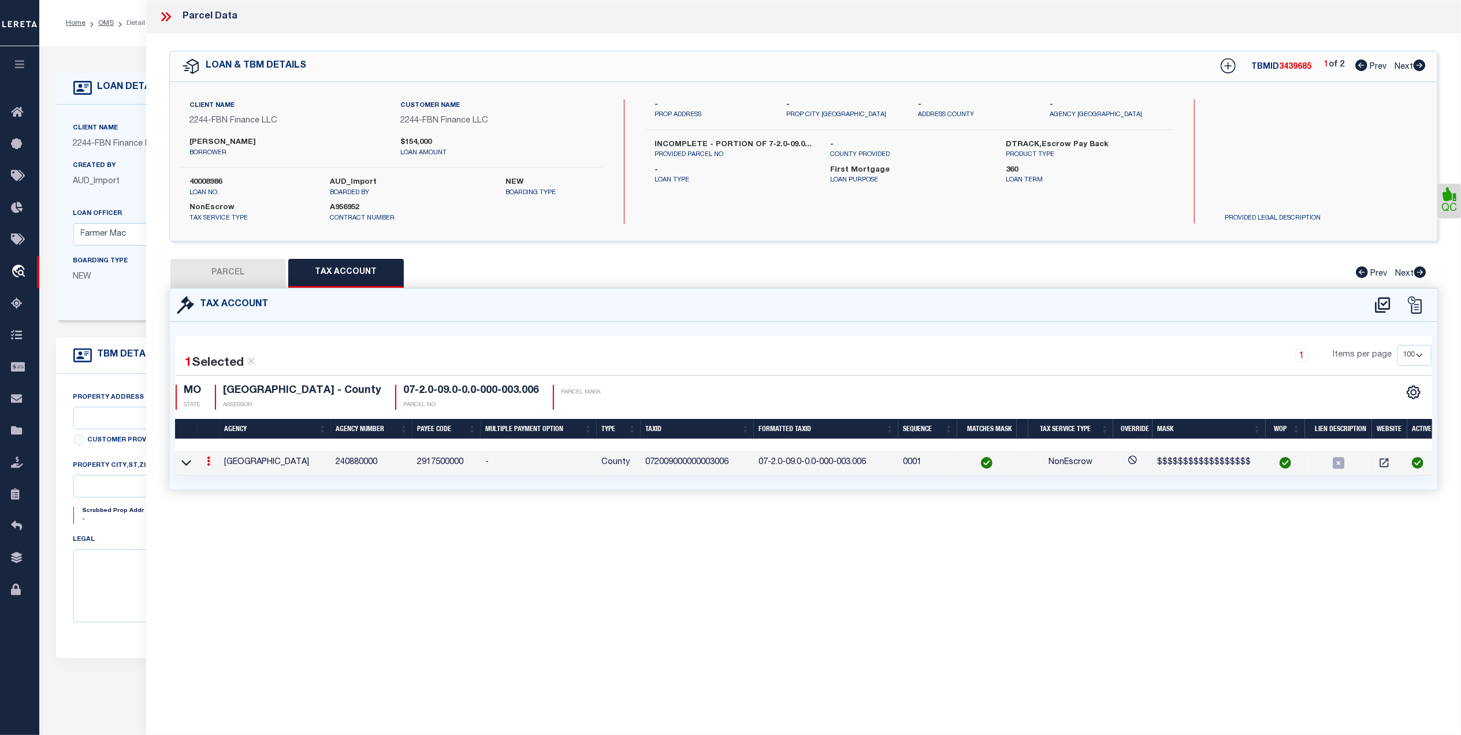
click at [258, 273] on button "PARCEL" at bounding box center [228, 273] width 116 height 29
select select "AS"
select select
checkbox input "false"
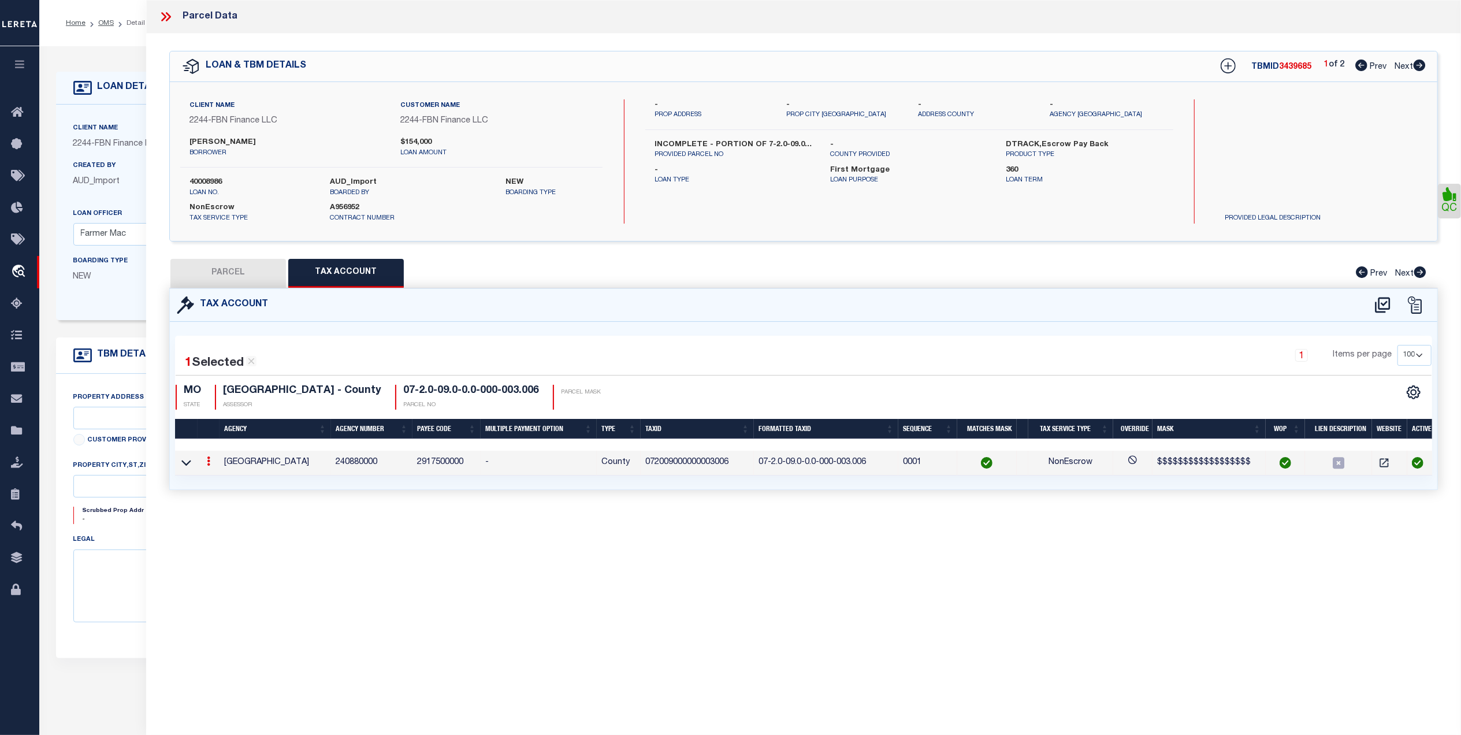
checkbox input "false"
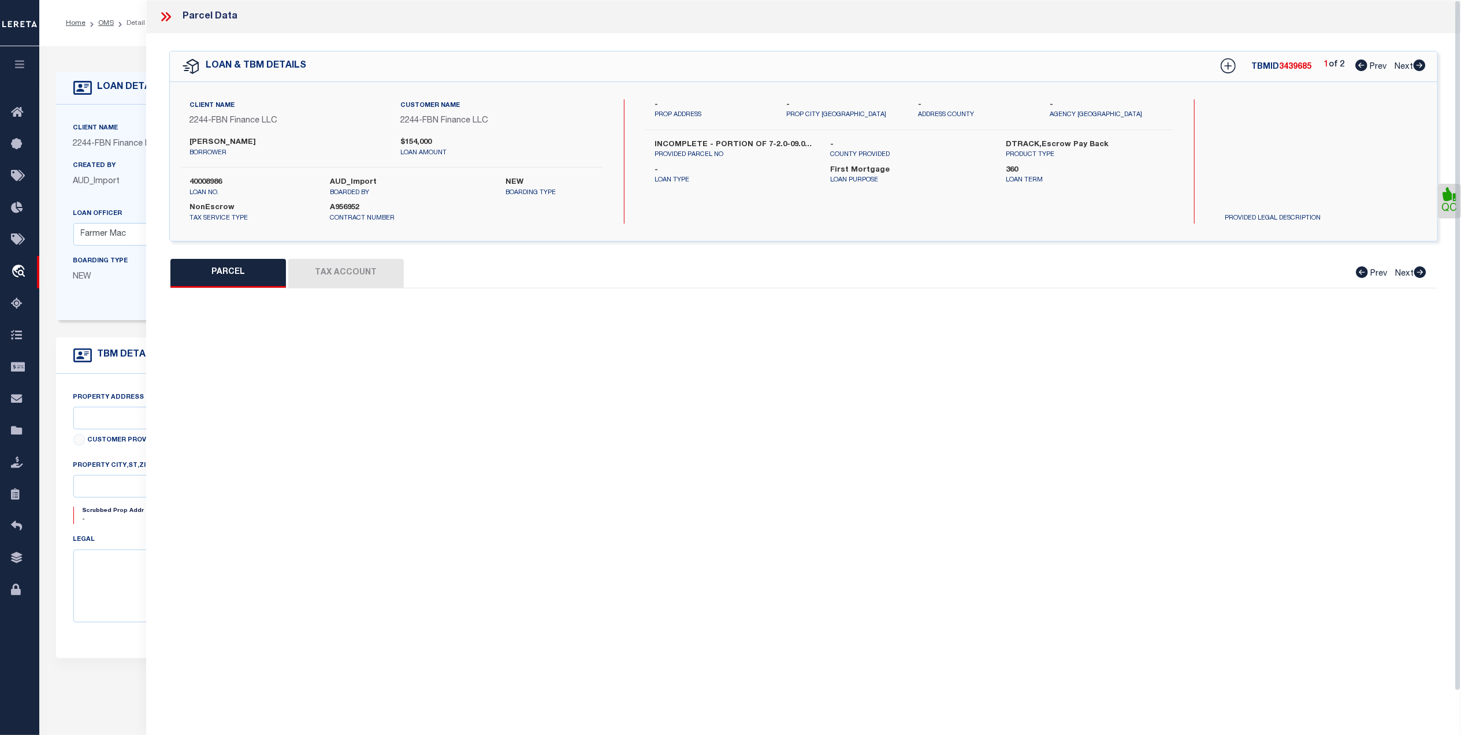
select select "CP"
type input "SHANDY HOLDINGS, LLC"
select select "AGW"
select select "LEG"
type input "HIGHWAY [GEOGRAPHIC_DATA] 1355"
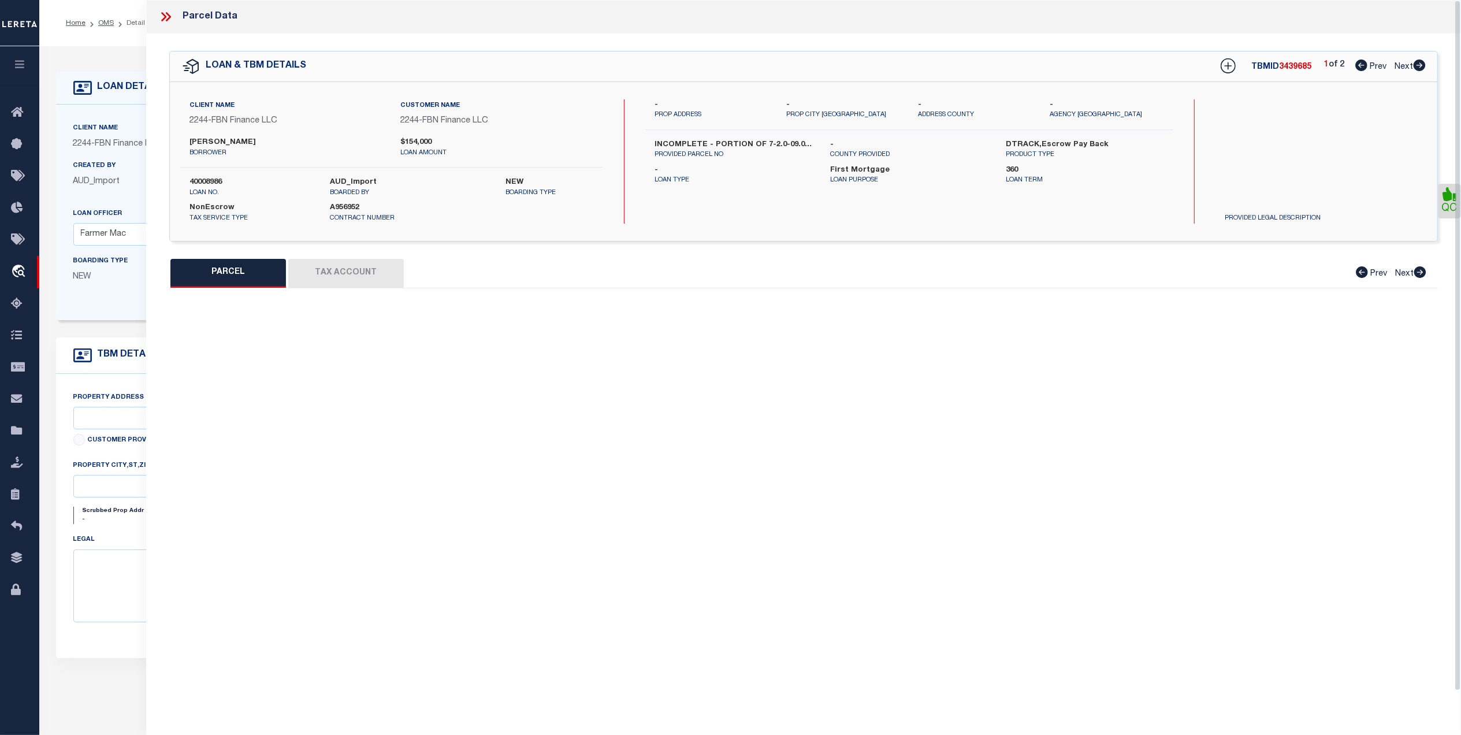
checkbox input "false"
type input "MO"
type textarea "ALL OF N1/2 OF SECTION except NE1/4 OF NE1/4. AND except THAT PART OF NW1/4 OF …"
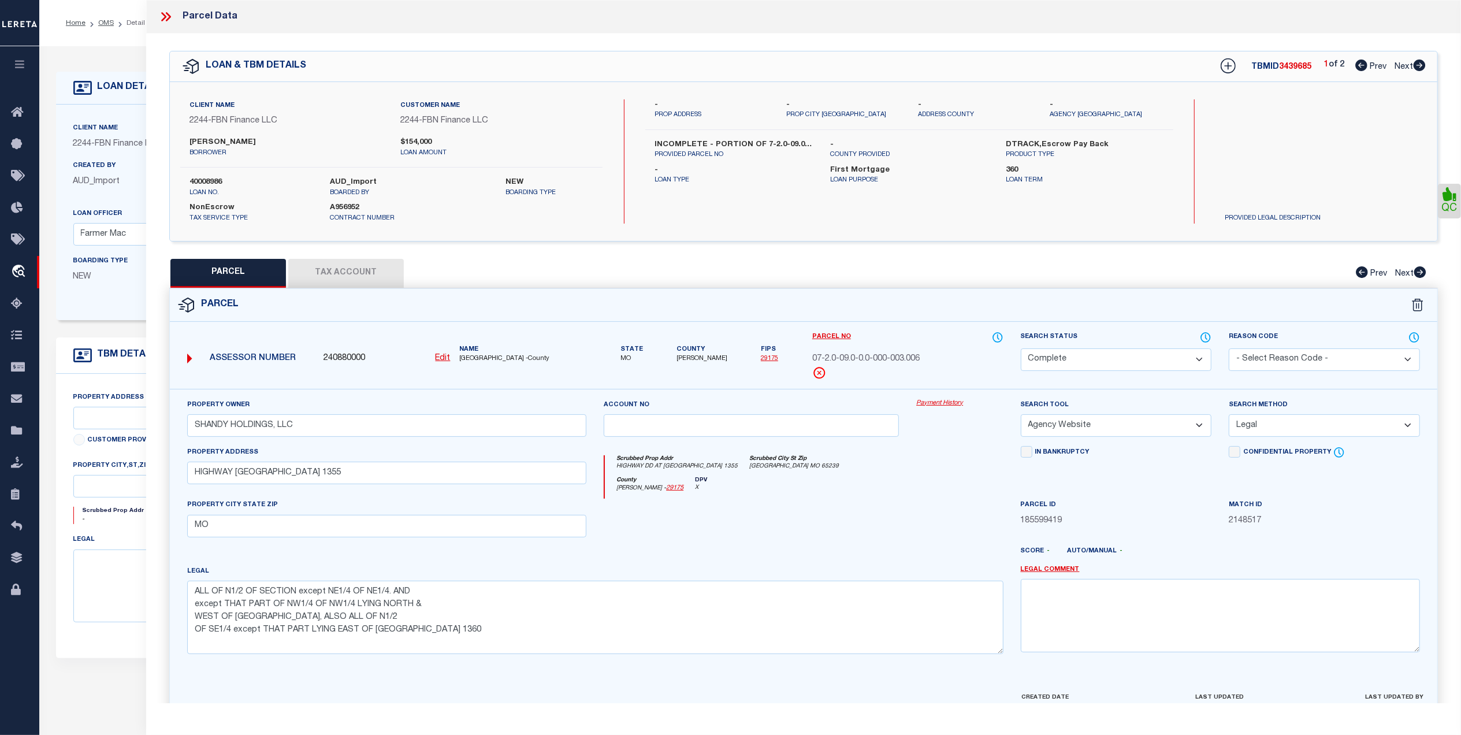
click at [763, 358] on link "29175" at bounding box center [769, 358] width 17 height 6
drag, startPoint x: 185, startPoint y: 144, endPoint x: 226, endPoint y: 144, distance: 41.0
click at [227, 144] on div "[PERSON_NAME]" at bounding box center [286, 147] width 211 height 21
copy label "CHAMOFF"
click at [330, 283] on button "Tax Account" at bounding box center [346, 273] width 116 height 29
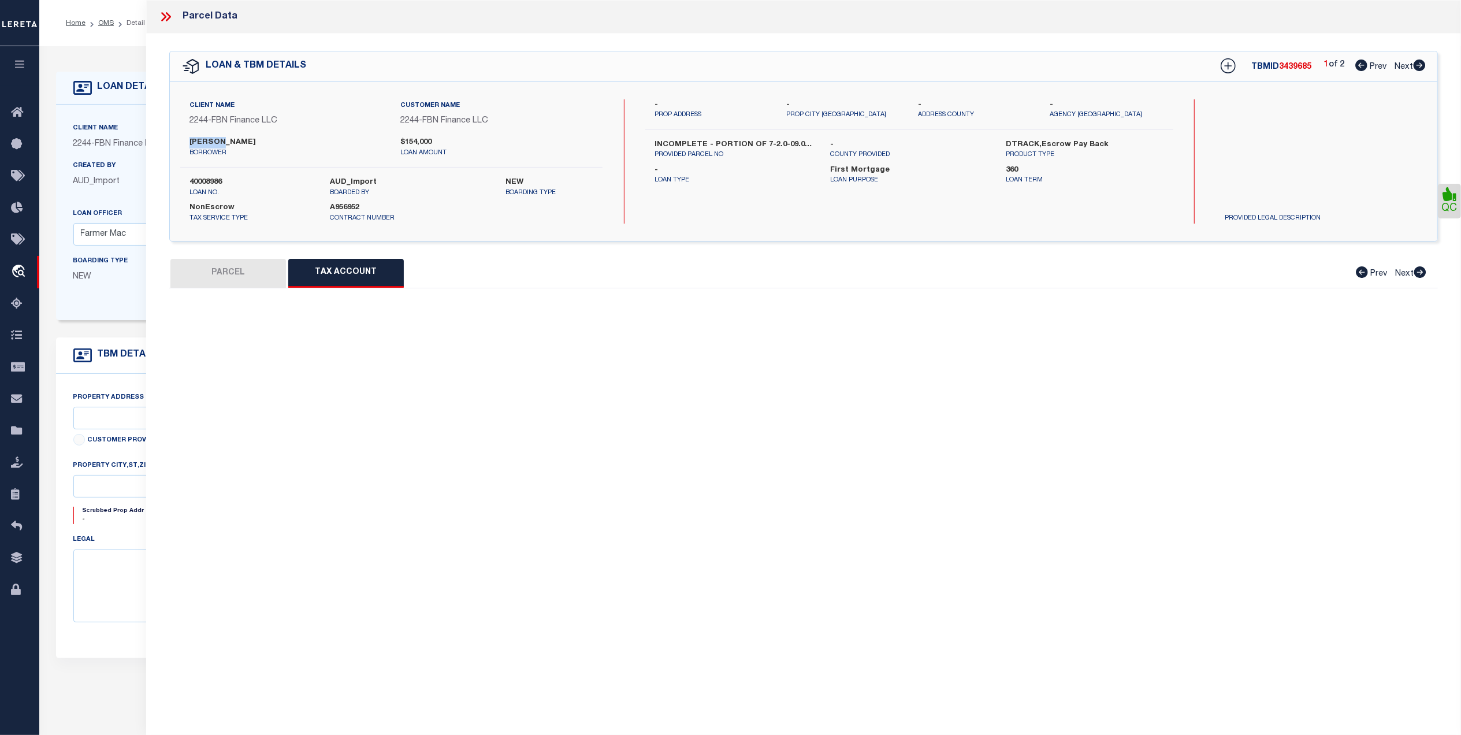
select select "100"
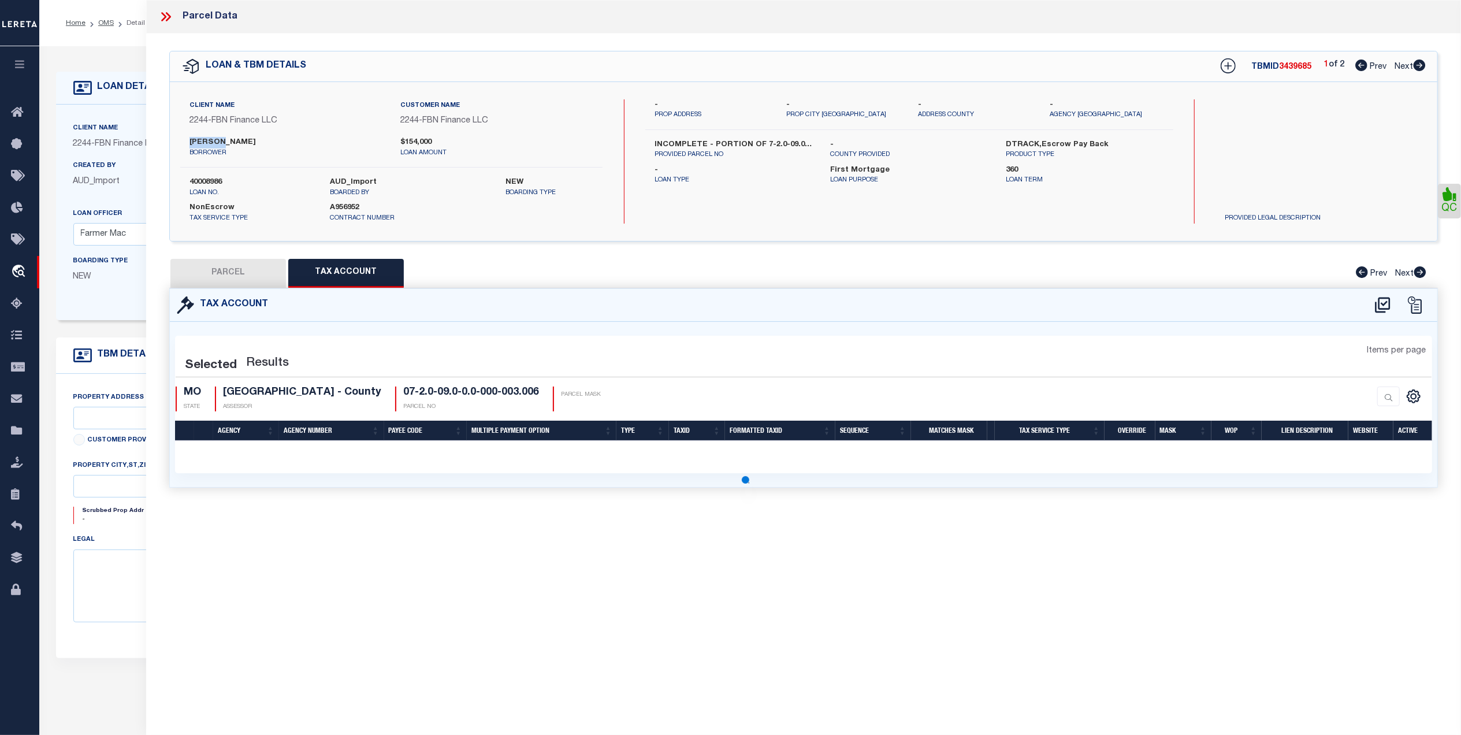
select select "100"
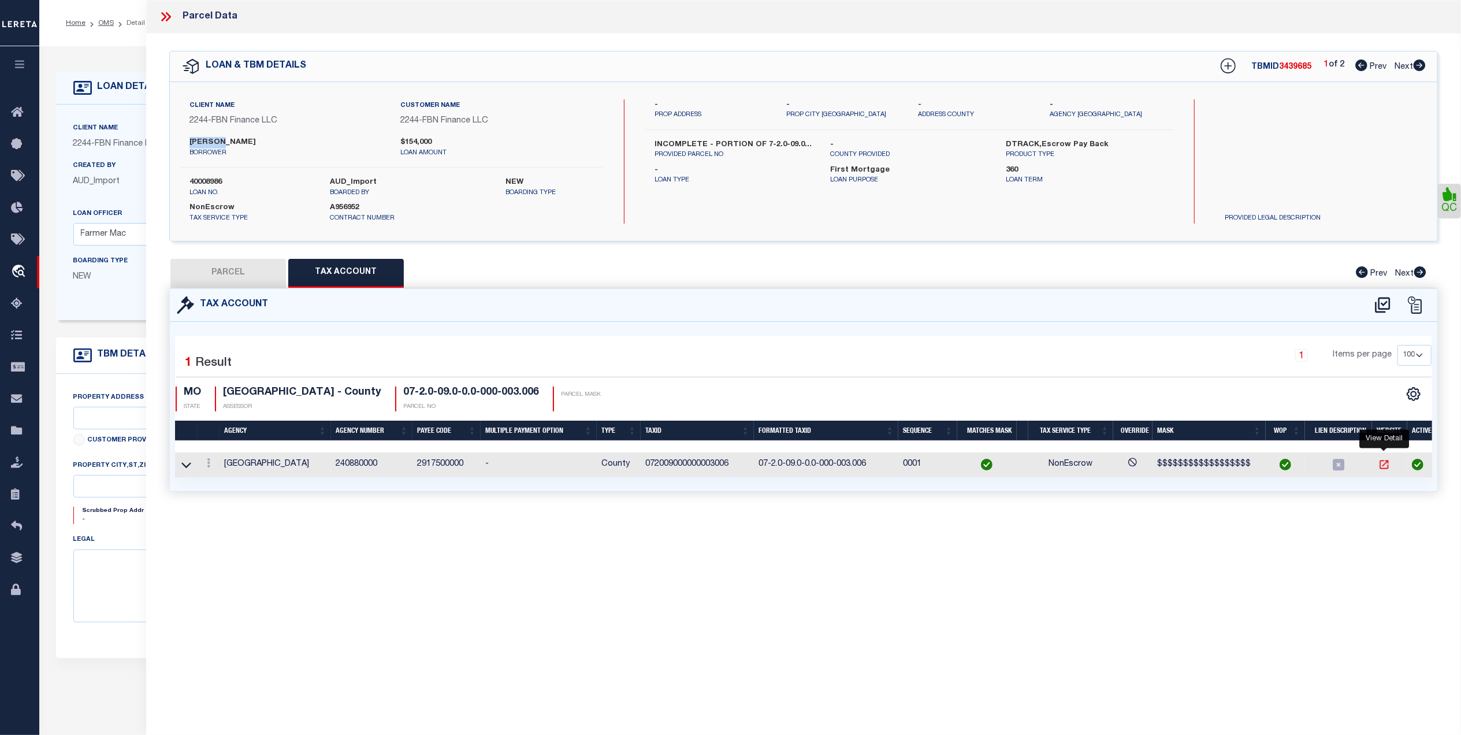
click at [1384, 467] on icon "" at bounding box center [1384, 464] width 9 height 9
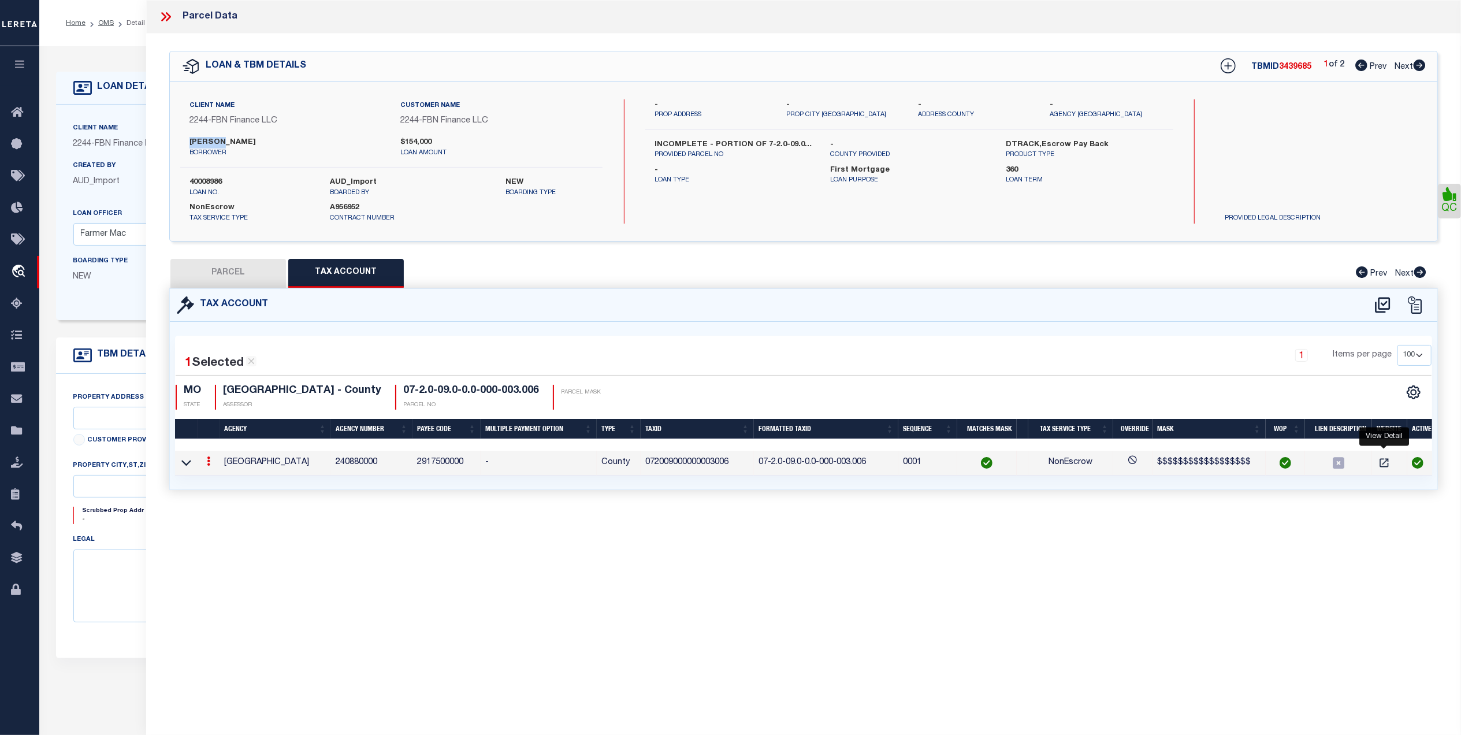
click at [248, 268] on button "PARCEL" at bounding box center [228, 273] width 116 height 29
select select "AS"
select select
checkbox input "false"
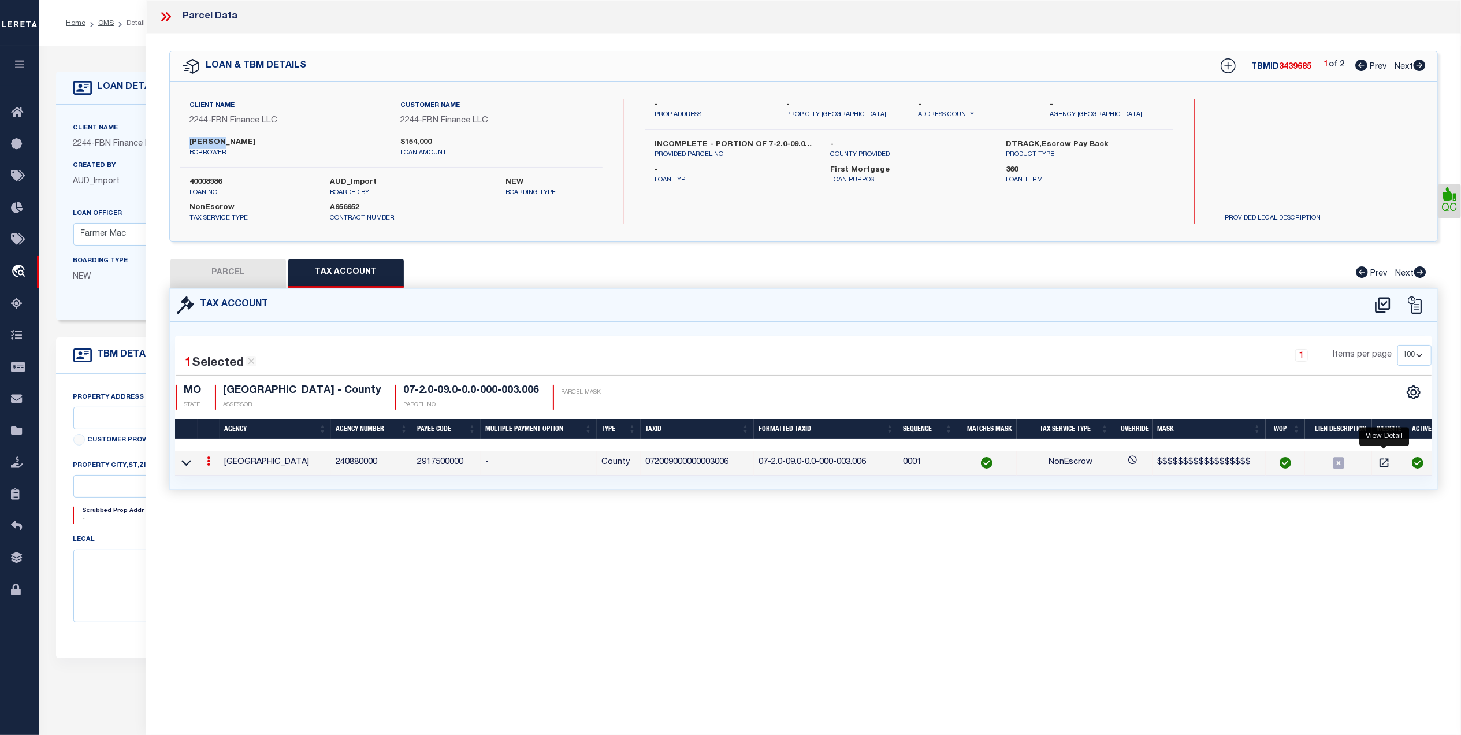
checkbox input "false"
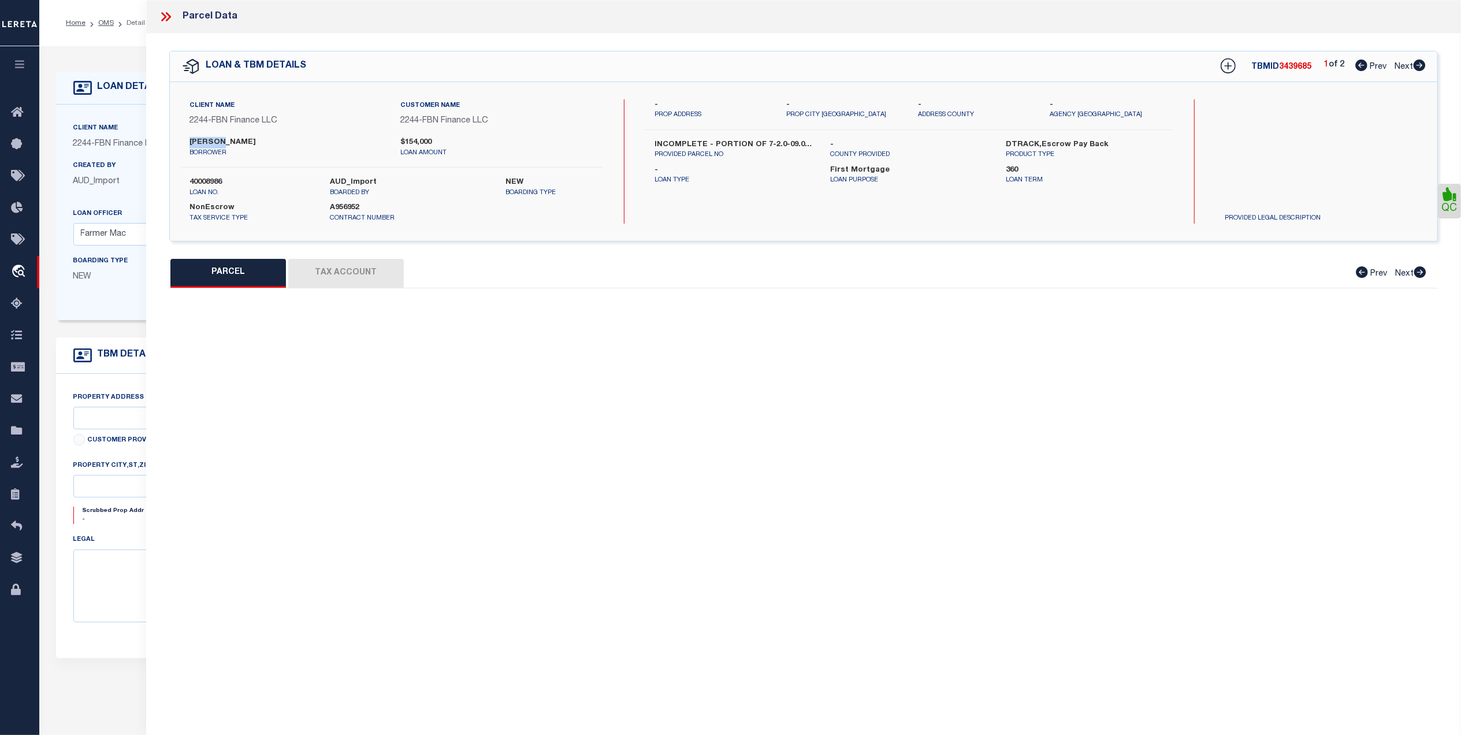
select select "CP"
type input "SHANDY HOLDINGS, LLC"
select select "AGW"
select select "LEG"
type input "HIGHWAY [GEOGRAPHIC_DATA] 1355"
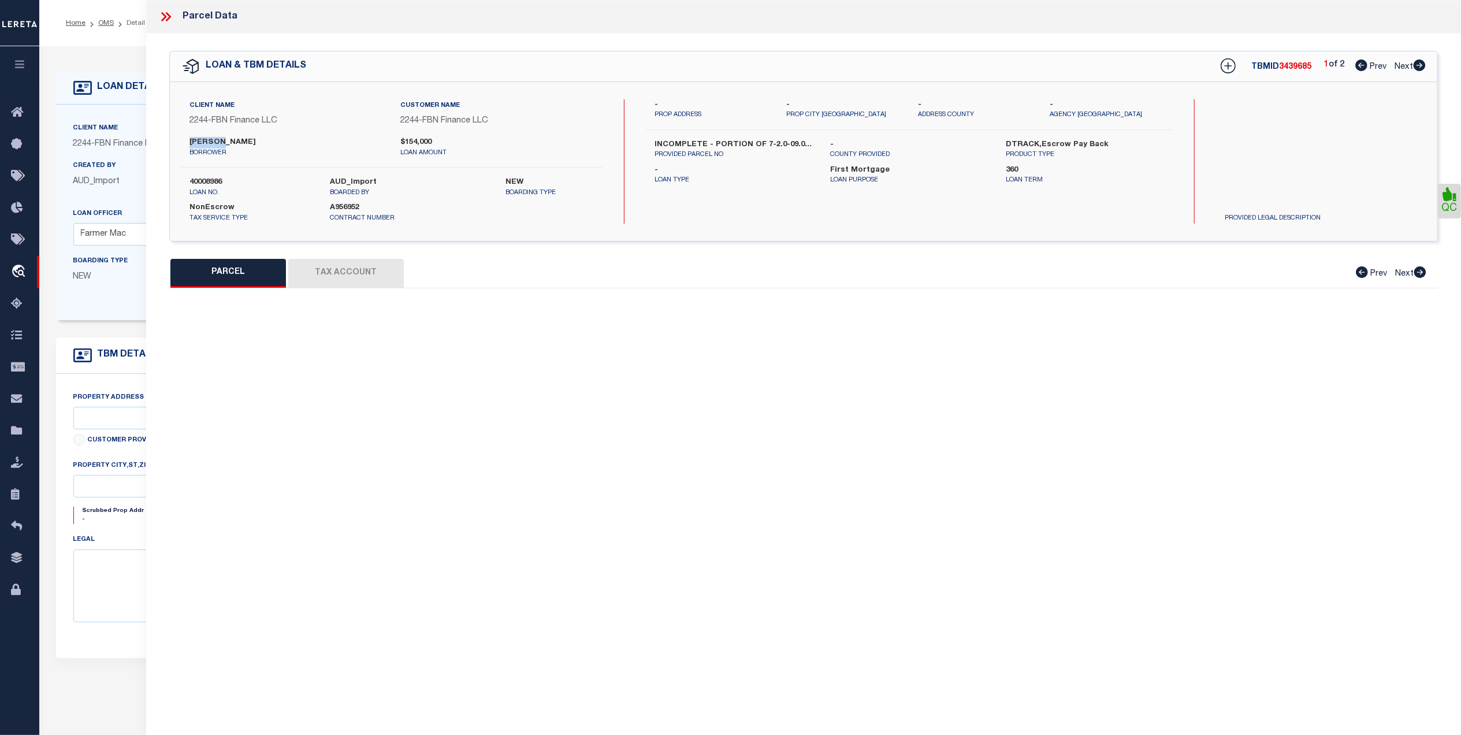
checkbox input "false"
type input "MO"
type textarea "ALL OF N1/2 OF SECTION except NE1/4 OF NE1/4. AND except THAT PART OF NW1/4 OF …"
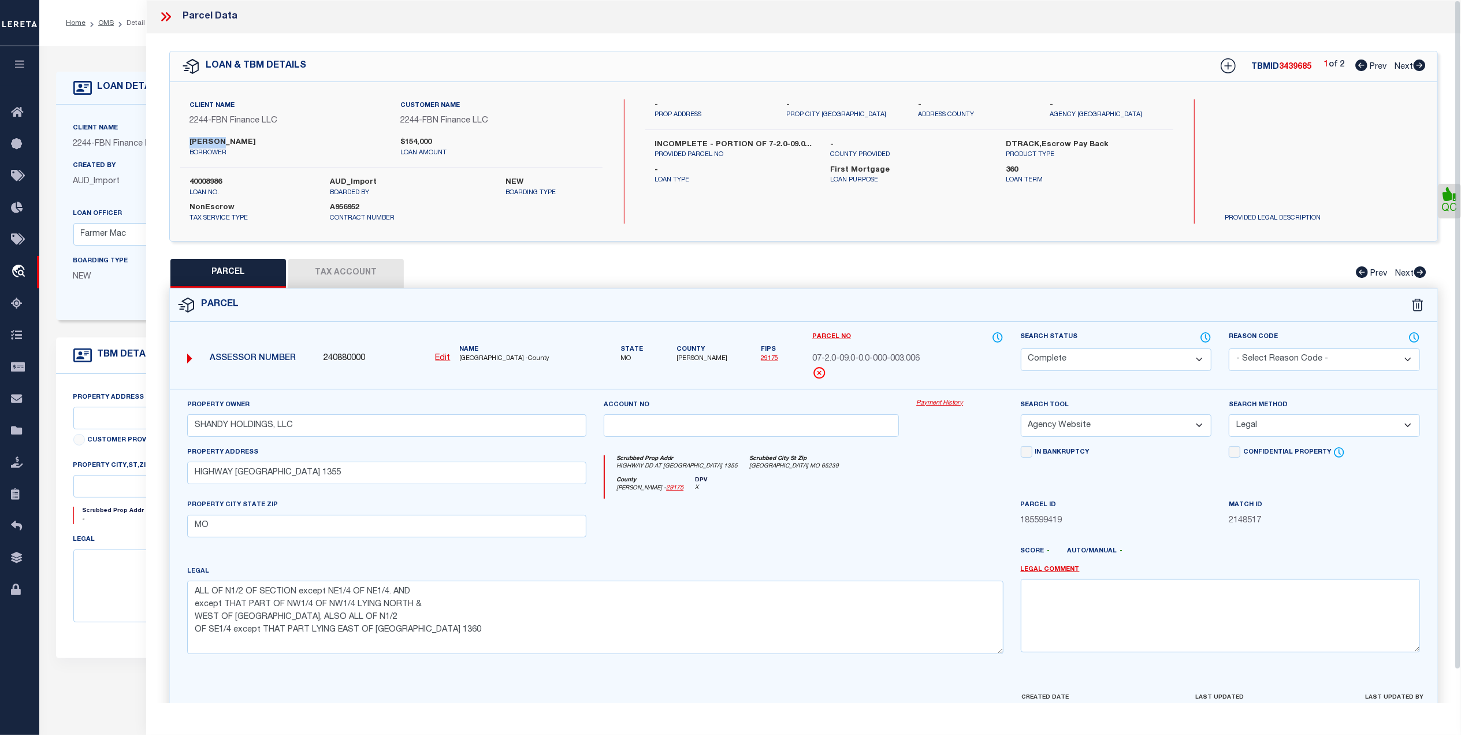
click at [767, 360] on link "29175" at bounding box center [769, 358] width 17 height 6
click at [165, 19] on icon at bounding box center [165, 16] width 15 height 15
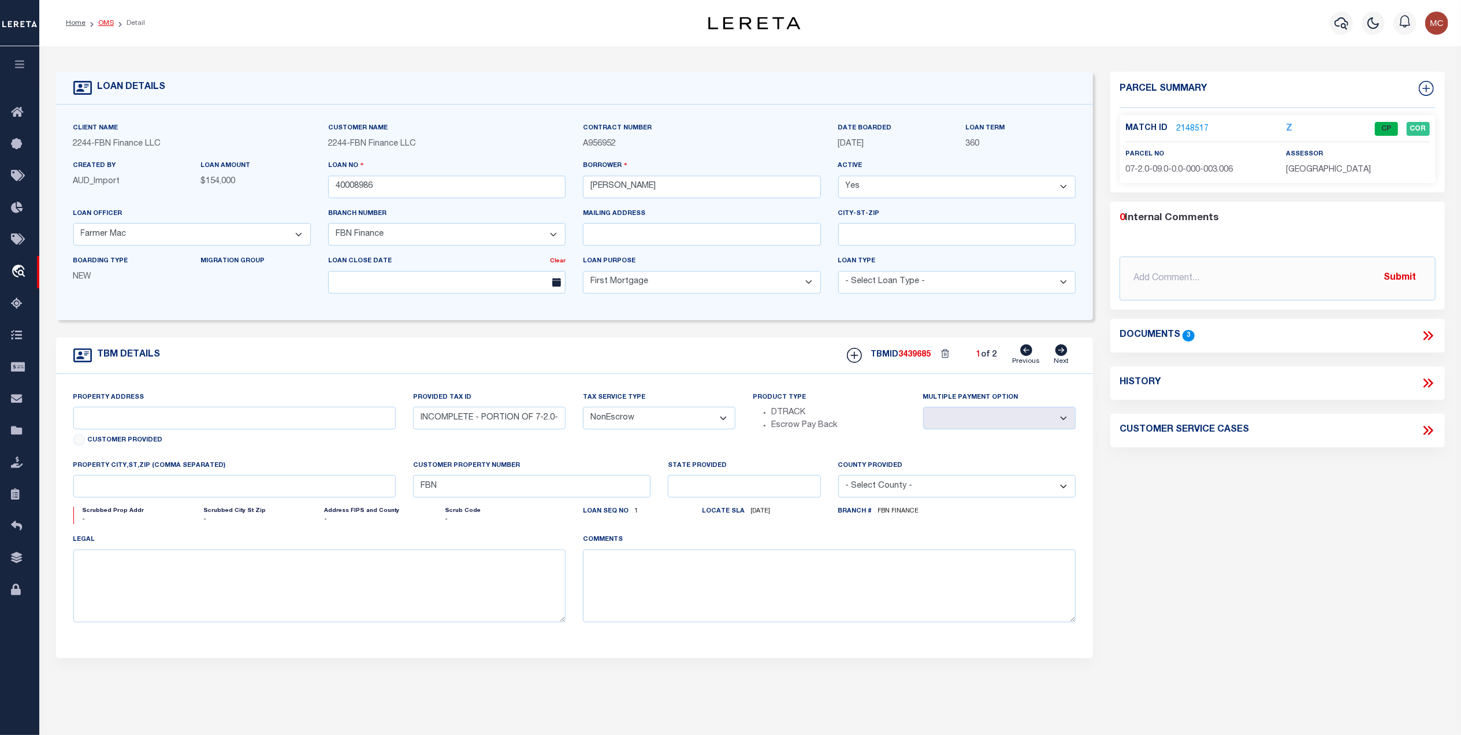
click at [102, 21] on link "OMS" at bounding box center [106, 23] width 16 height 7
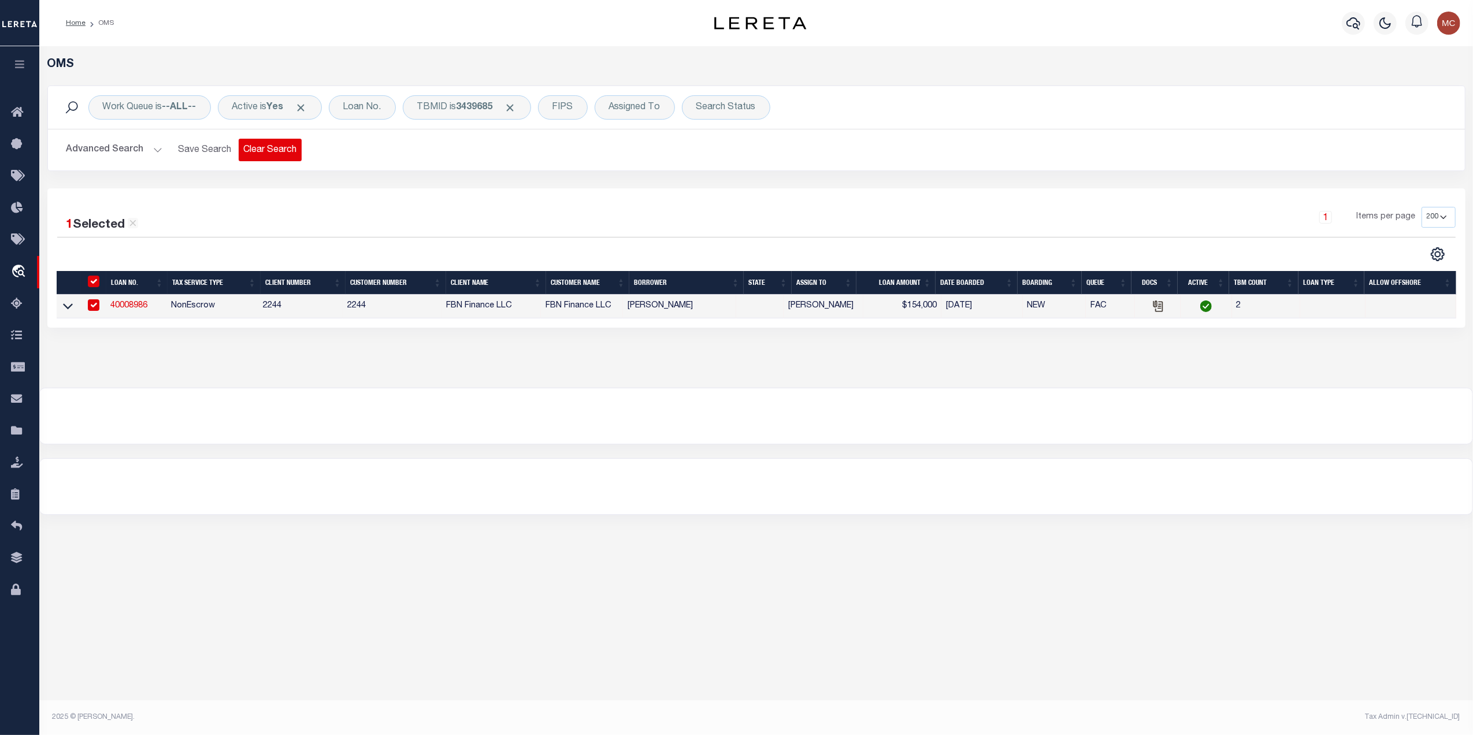
click at [266, 148] on button "Clear Search" at bounding box center [270, 150] width 63 height 23
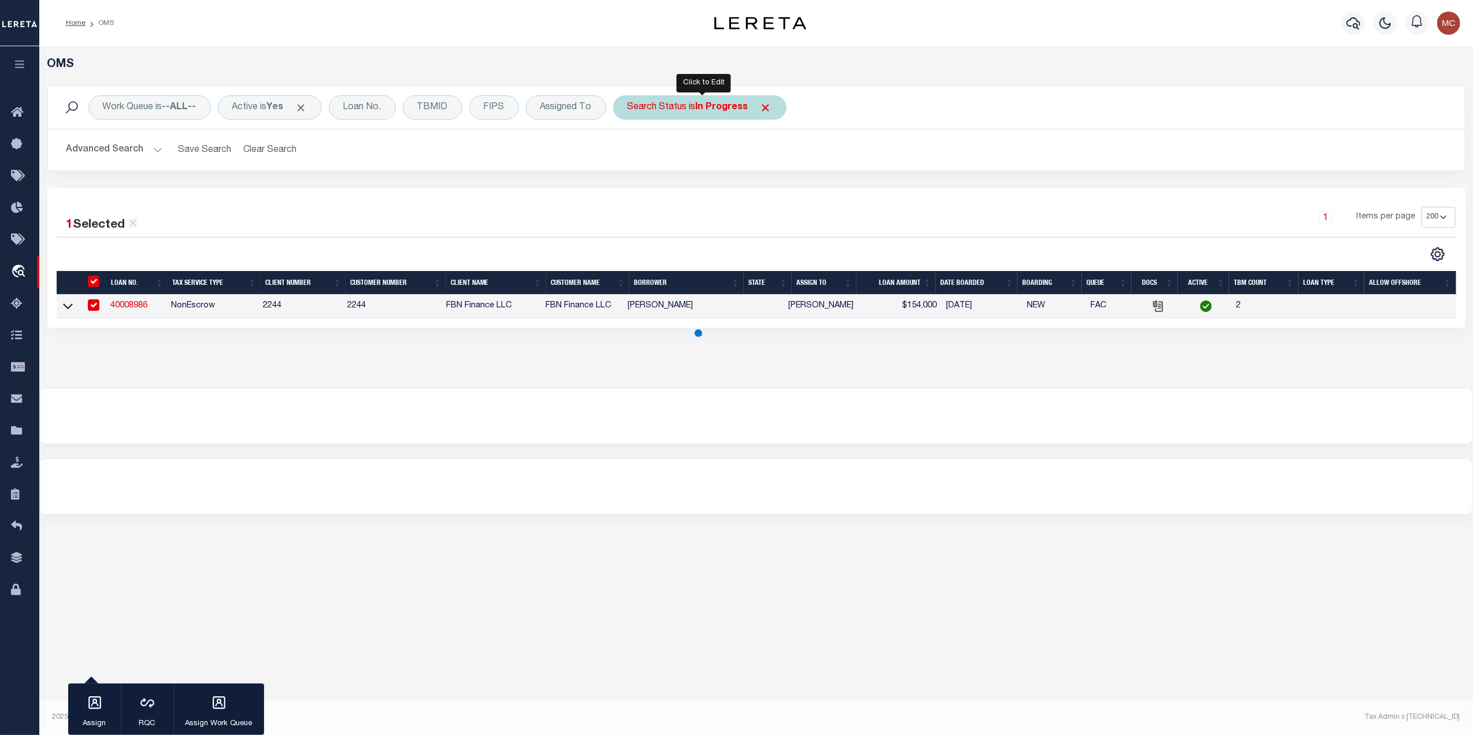
click at [724, 103] on b "In Progress" at bounding box center [722, 107] width 53 height 9
click at [665, 173] on select "Automated Search Bad Parcel Complete Duplicate Parcel High Dollar Reporting In …" at bounding box center [713, 164] width 170 height 22
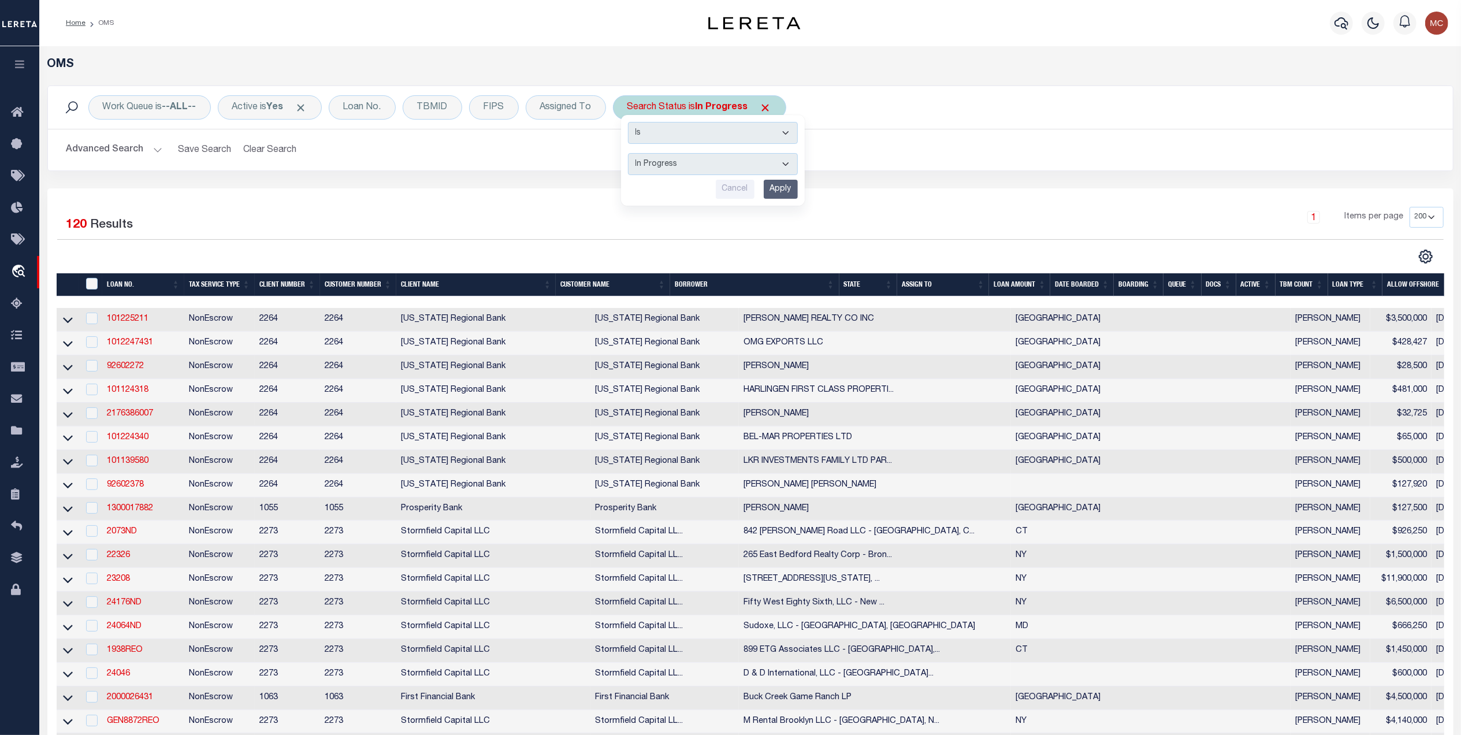
select select "QC"
click at [631, 154] on select "Automated Search Bad Parcel Complete Duplicate Parcel High Dollar Reporting In …" at bounding box center [713, 164] width 170 height 22
click at [786, 188] on input "Apply" at bounding box center [781, 189] width 34 height 19
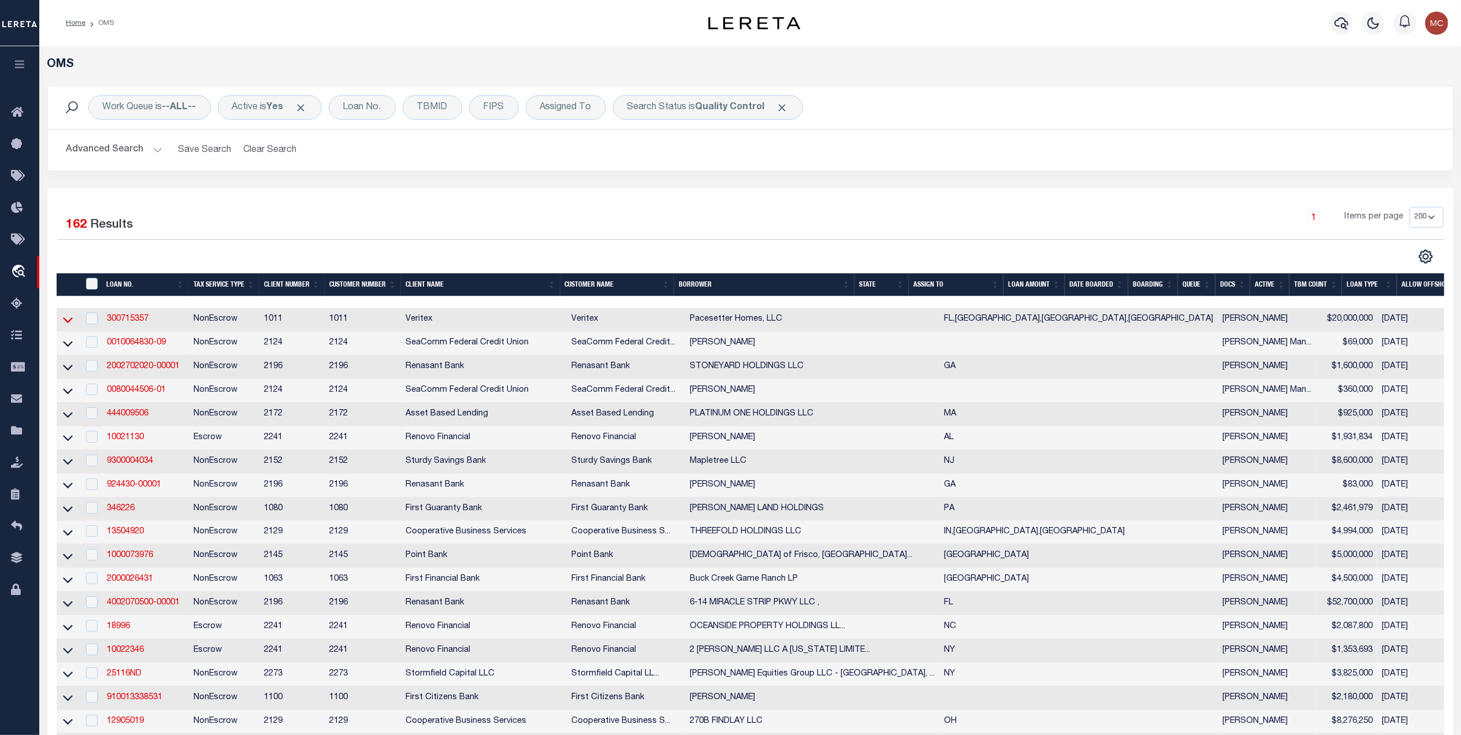
click at [65, 317] on icon at bounding box center [68, 320] width 10 height 12
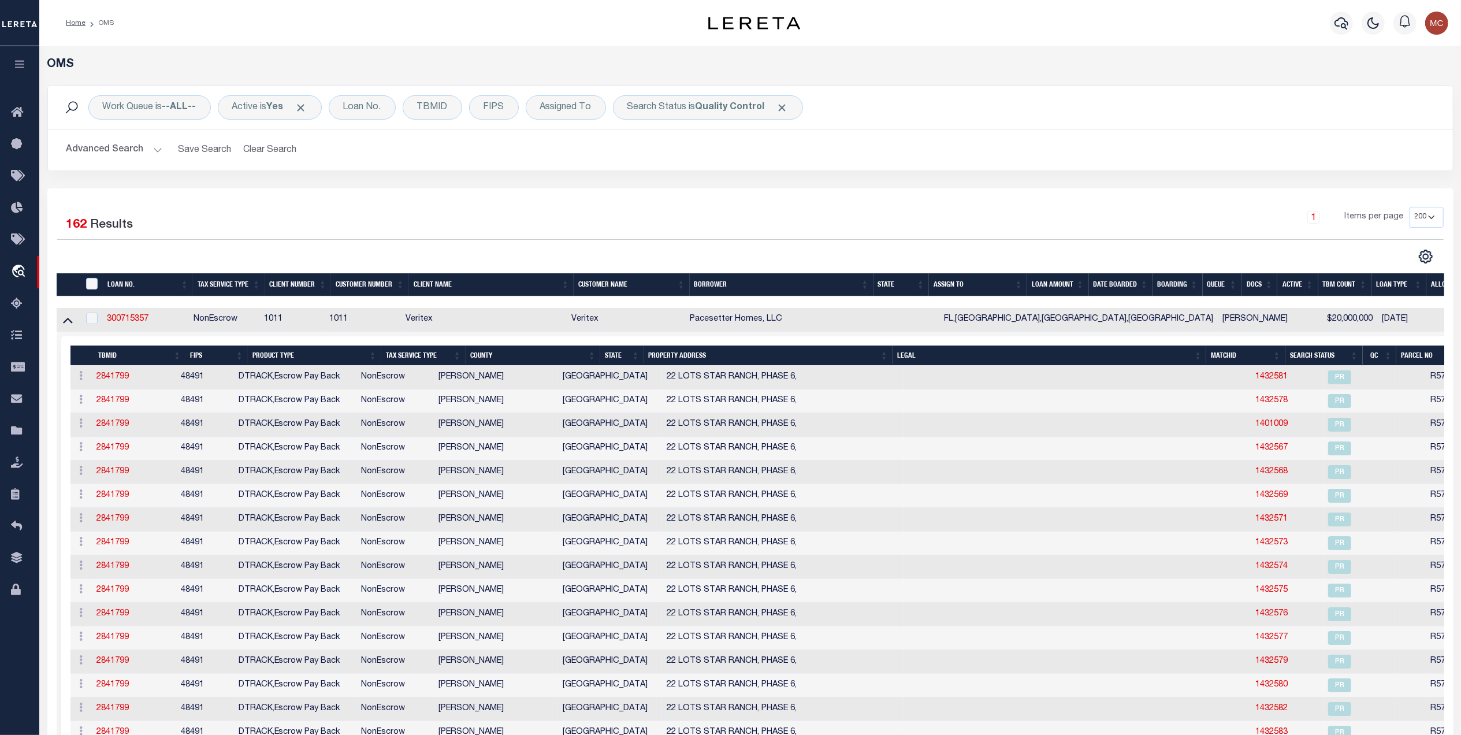
click at [1363, 352] on th "QC" at bounding box center [1380, 355] width 34 height 20
click at [1362, 361] on th "QC" at bounding box center [1379, 355] width 34 height 20
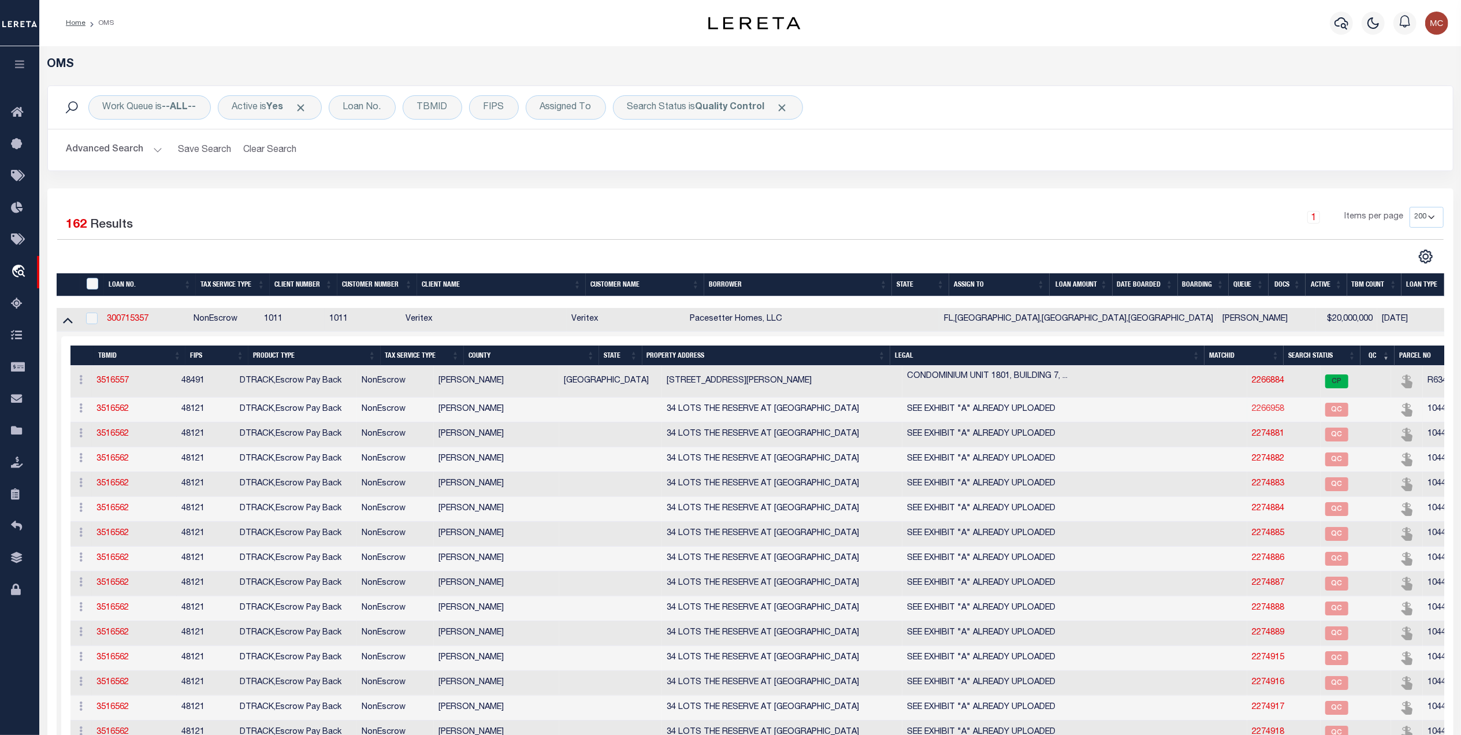
click at [1252, 411] on link "2266958" at bounding box center [1268, 409] width 32 height 8
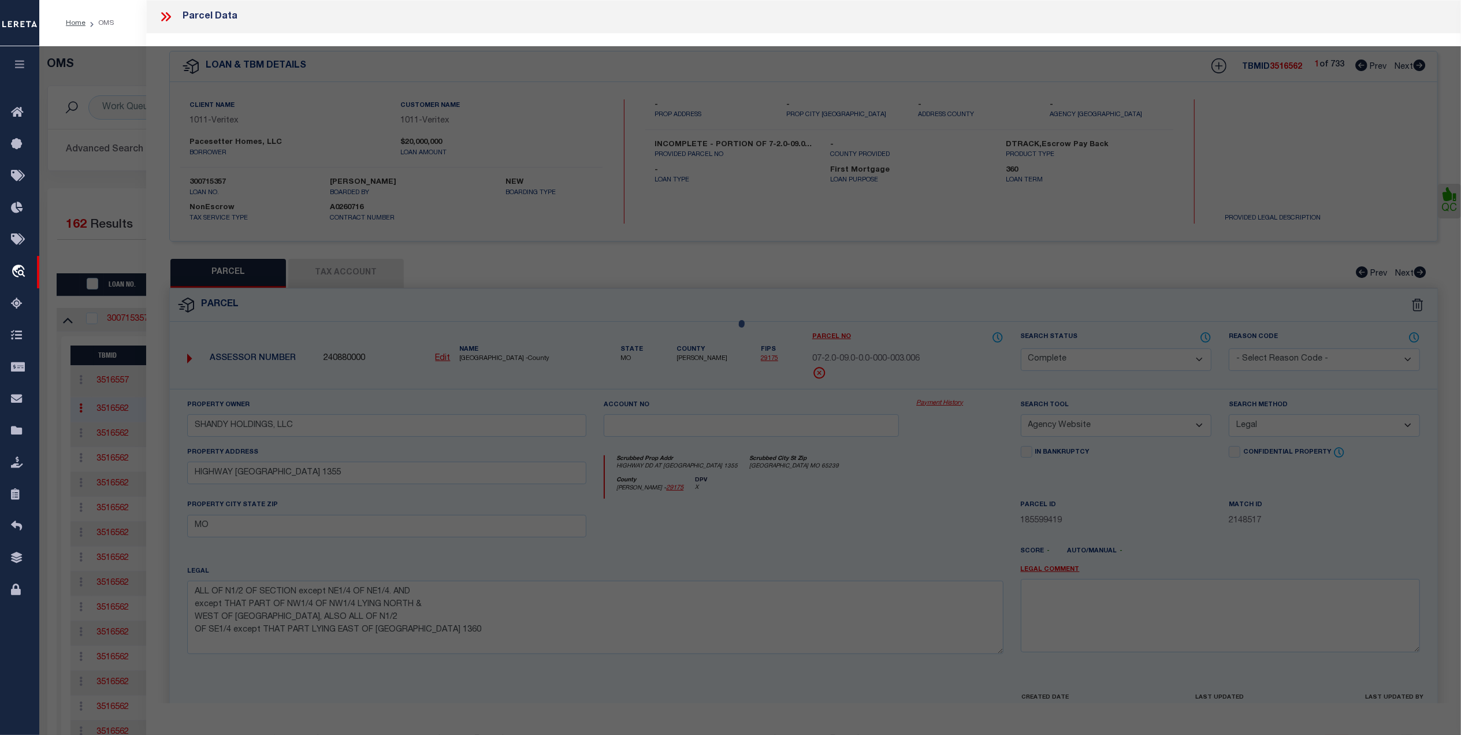
select select "AS"
select select
checkbox input "false"
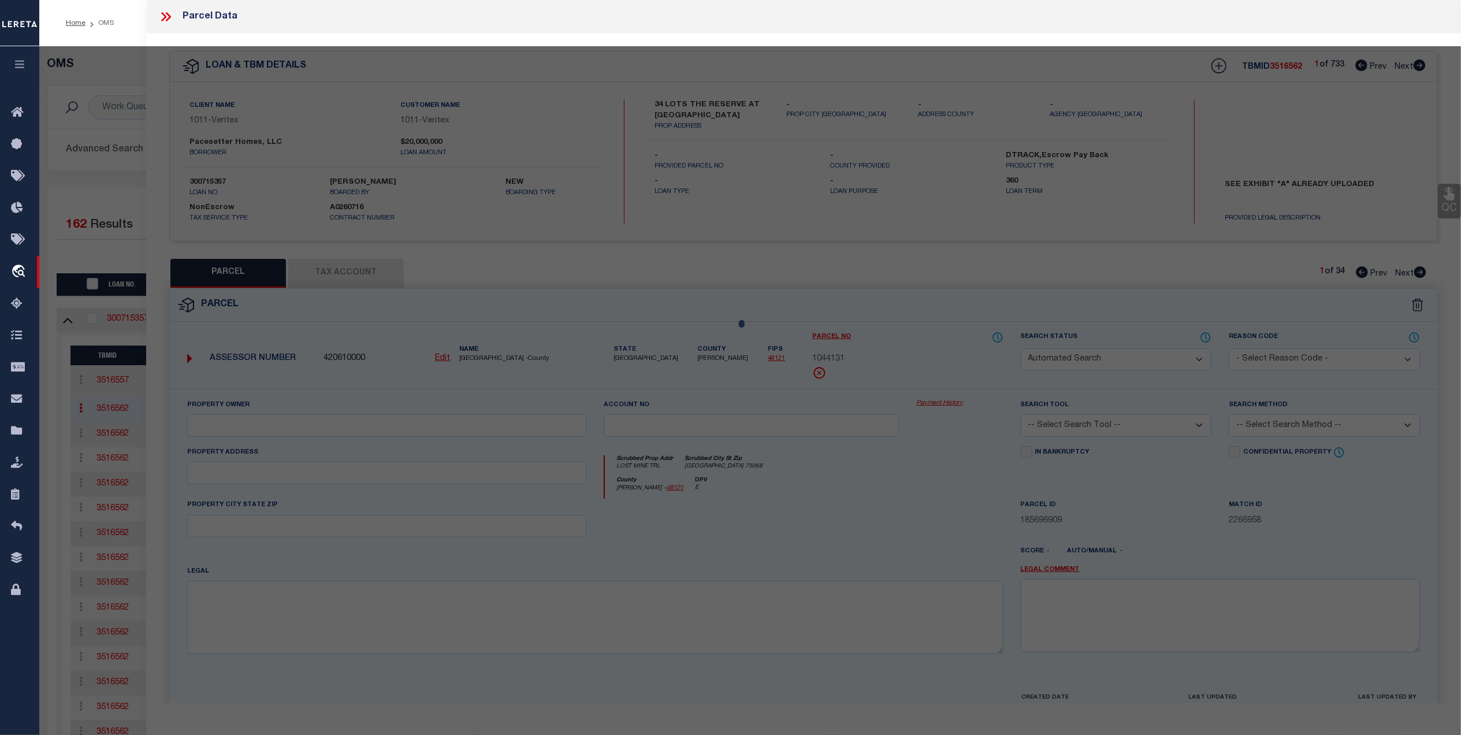
select select "QC"
type input "PACESETTER HOMES LLC"
select select "AGW"
select select "LEG"
type input "LOST MINE TRL"
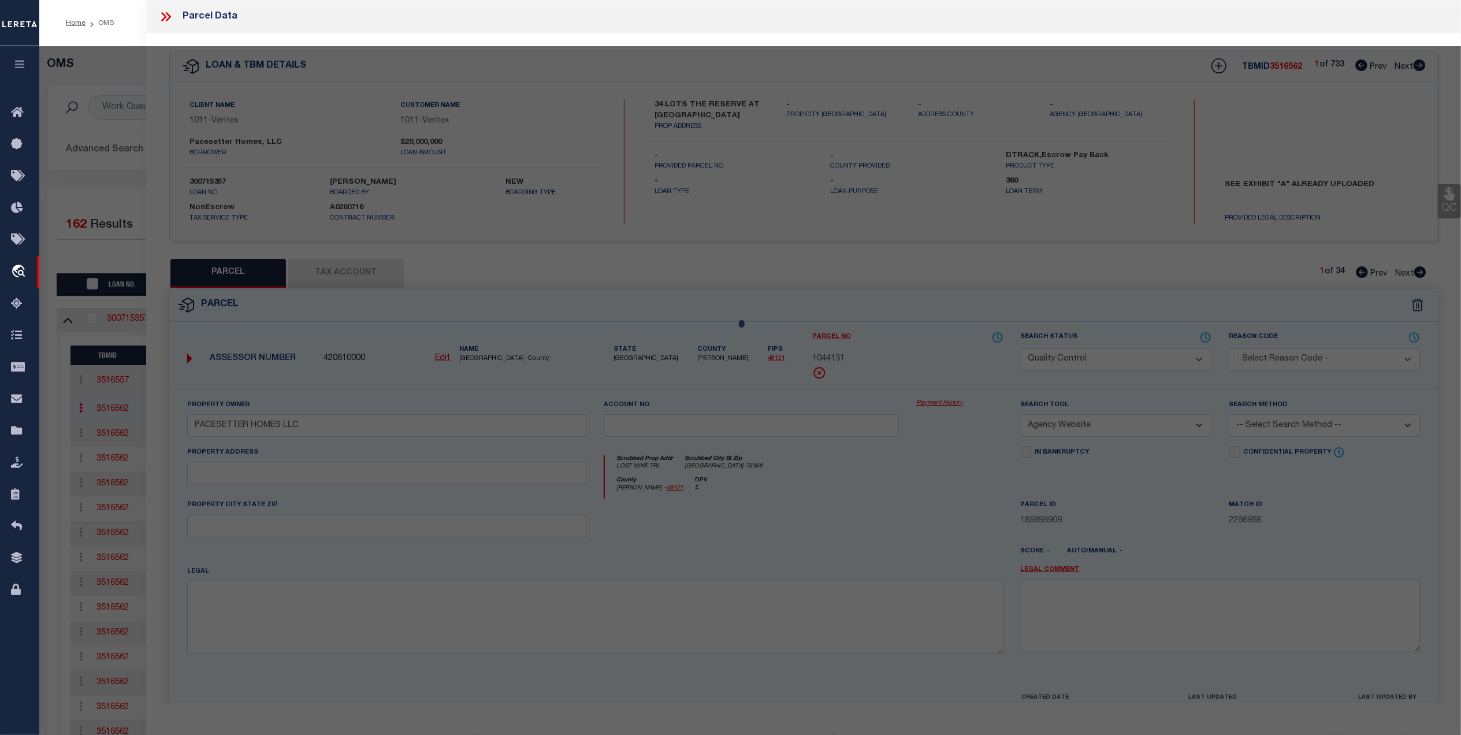
type input "[GEOGRAPHIC_DATA] 75068"
type textarea "THE RESERVE AT [GEOGRAPHIC_DATA] A LOT 8"
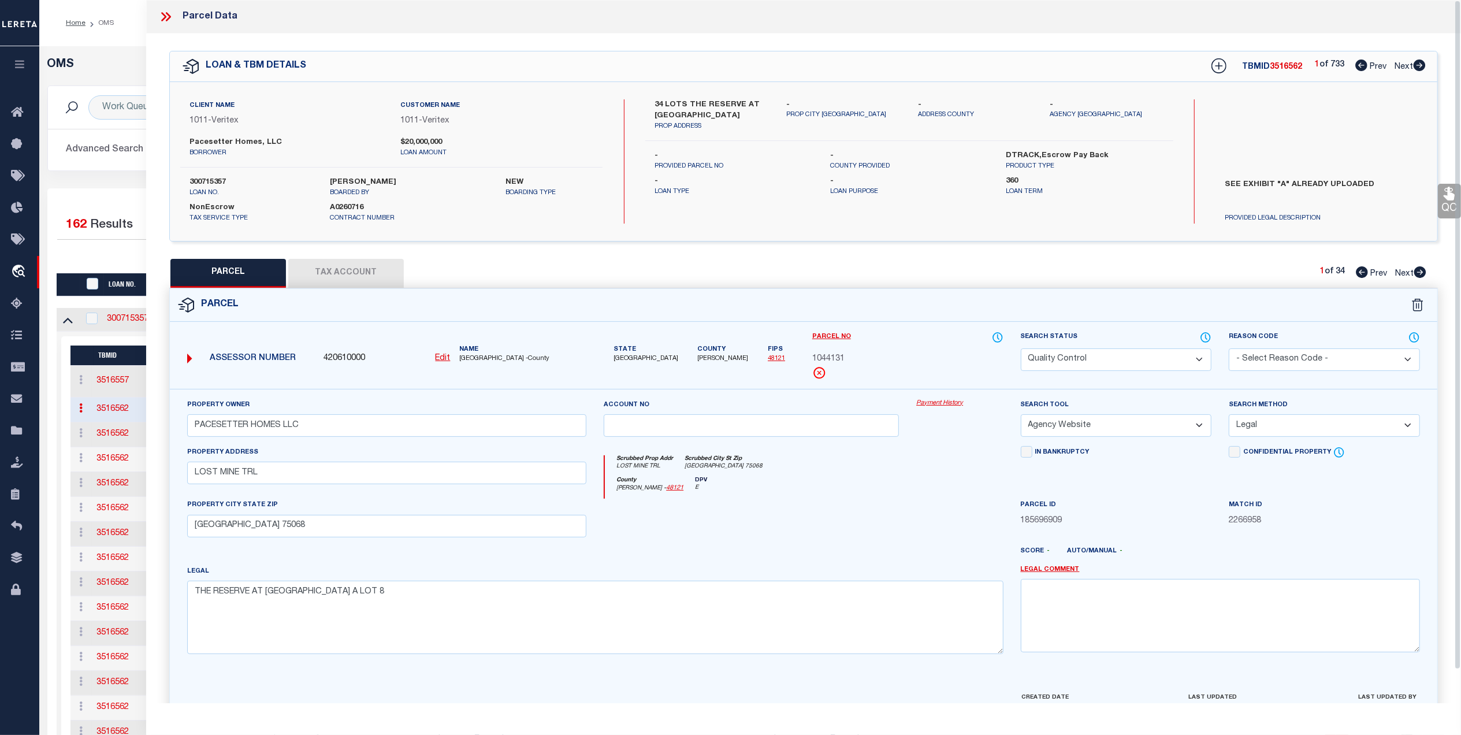
drag, startPoint x: 174, startPoint y: 17, endPoint x: 629, endPoint y: 197, distance: 489.4
click at [174, 17] on div at bounding box center [170, 16] width 24 height 15
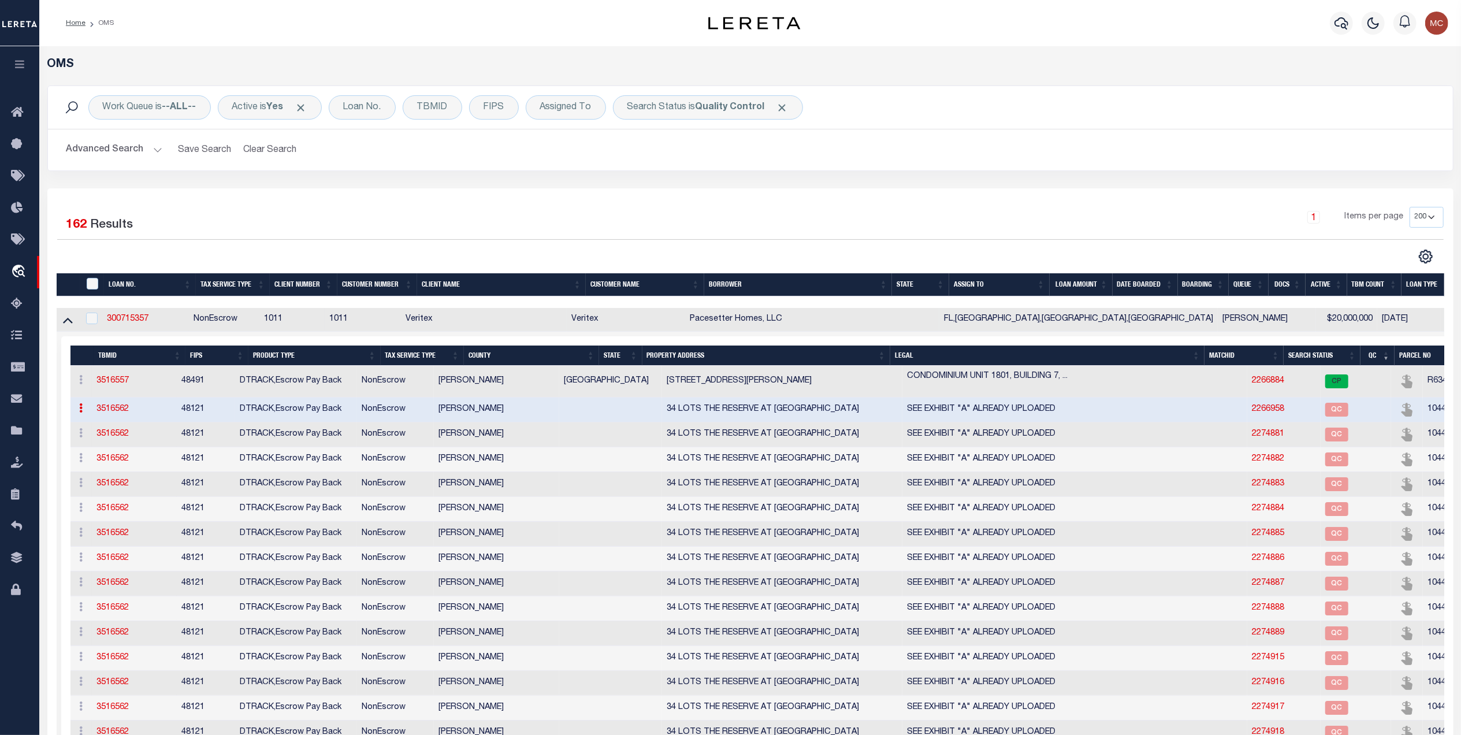
click at [118, 412] on link "3516562" at bounding box center [112, 409] width 32 height 8
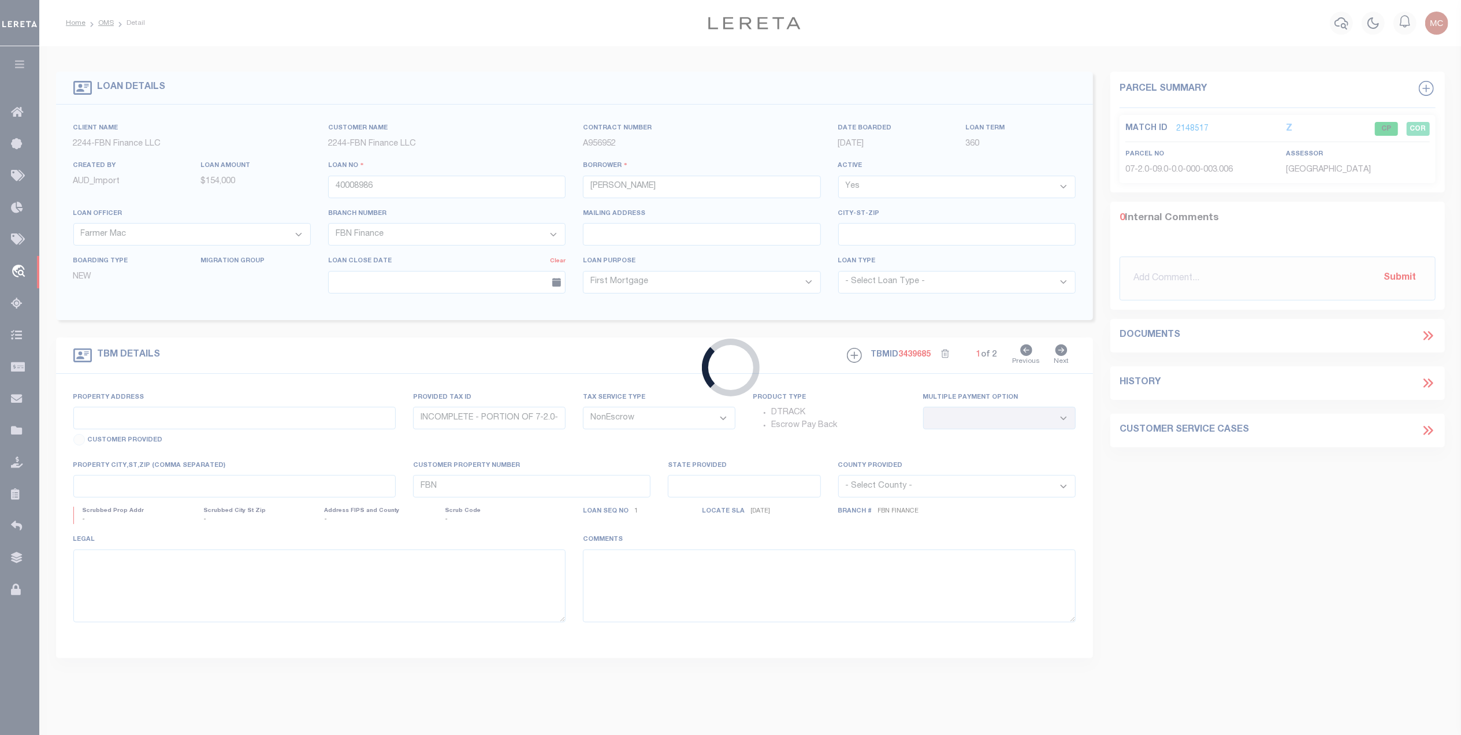
type input "300715357"
type input "Pacesetter Homes, LLC"
select select
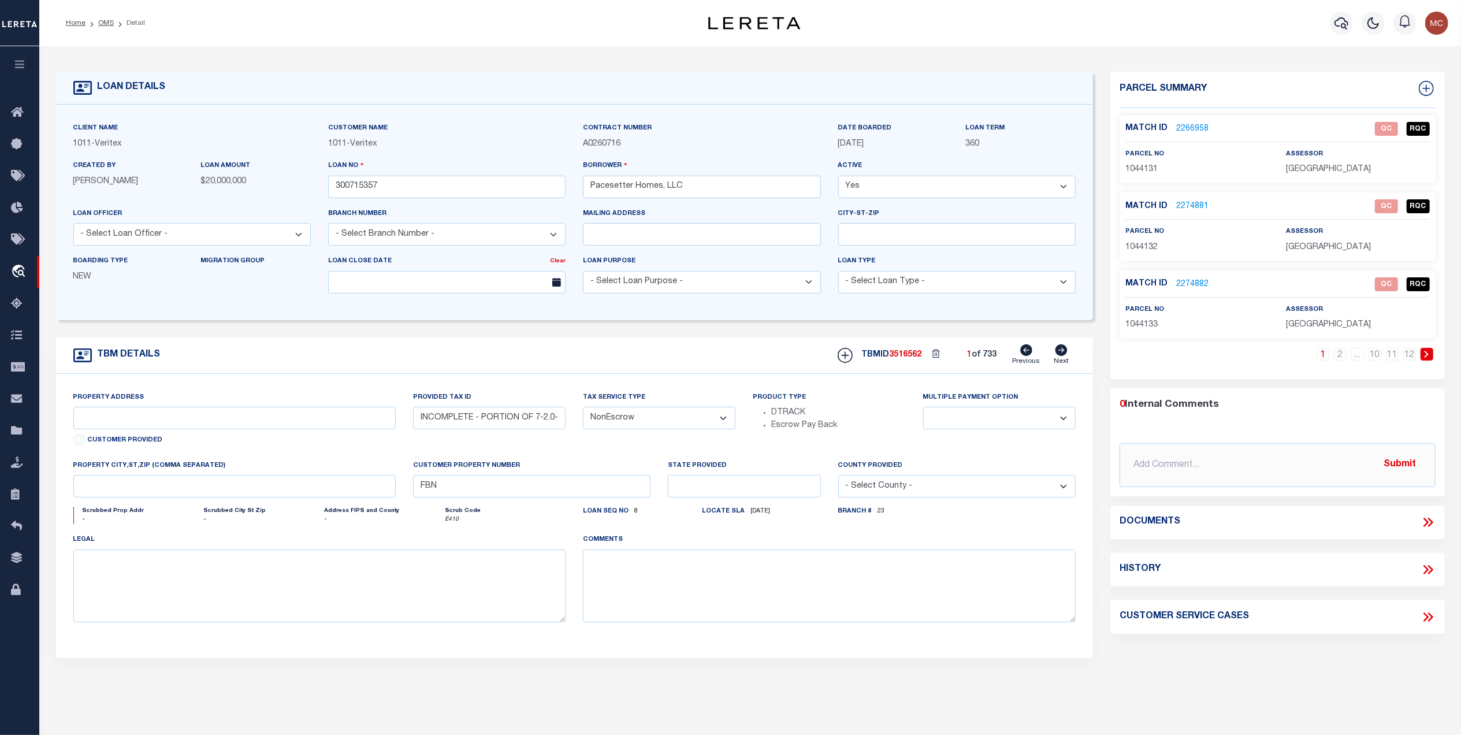
select select "7434"
select select "65"
type input "34 LOTS THE RESERVE AT [GEOGRAPHIC_DATA]"
select select
type textarea "SEE EXHIBIT "A" ALREADY UPLOADED"
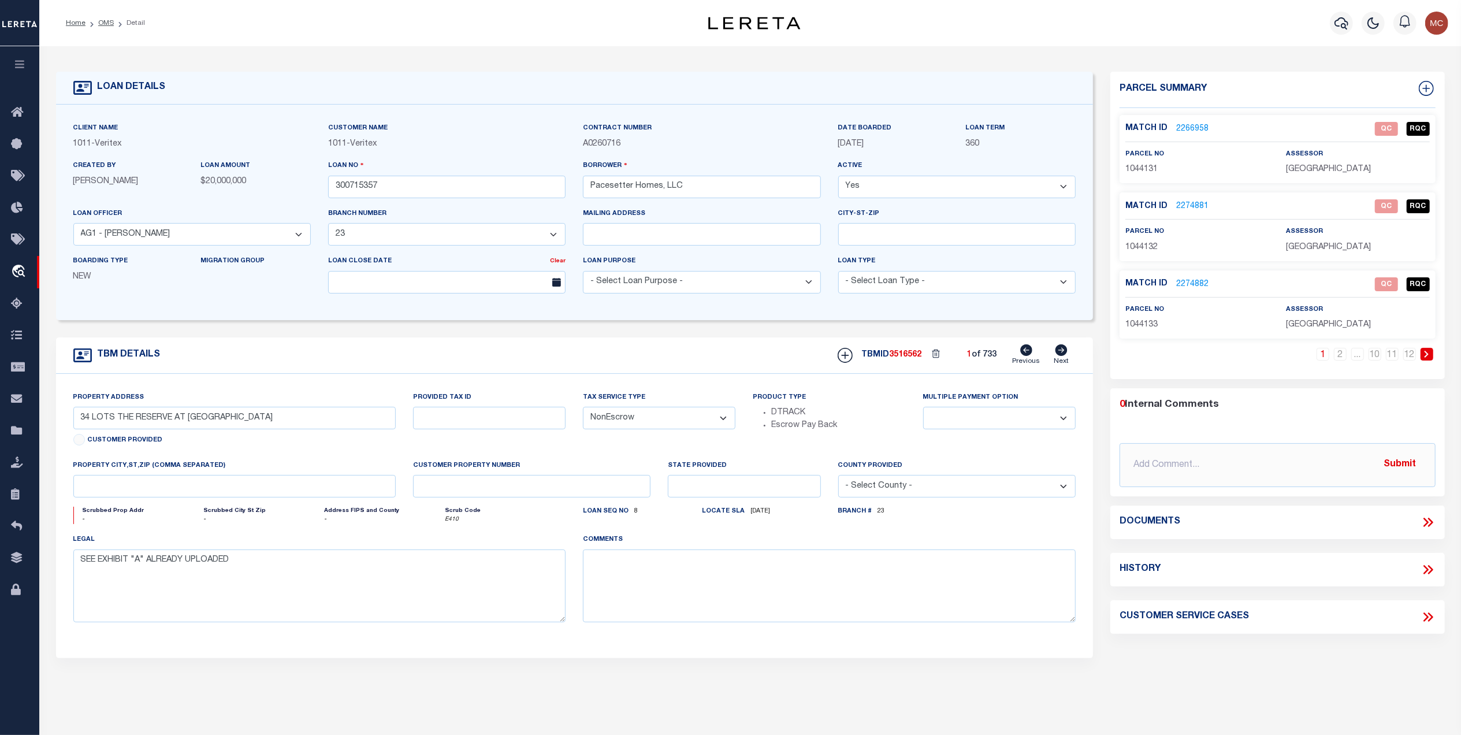
click at [1422, 528] on icon at bounding box center [1428, 522] width 15 height 15
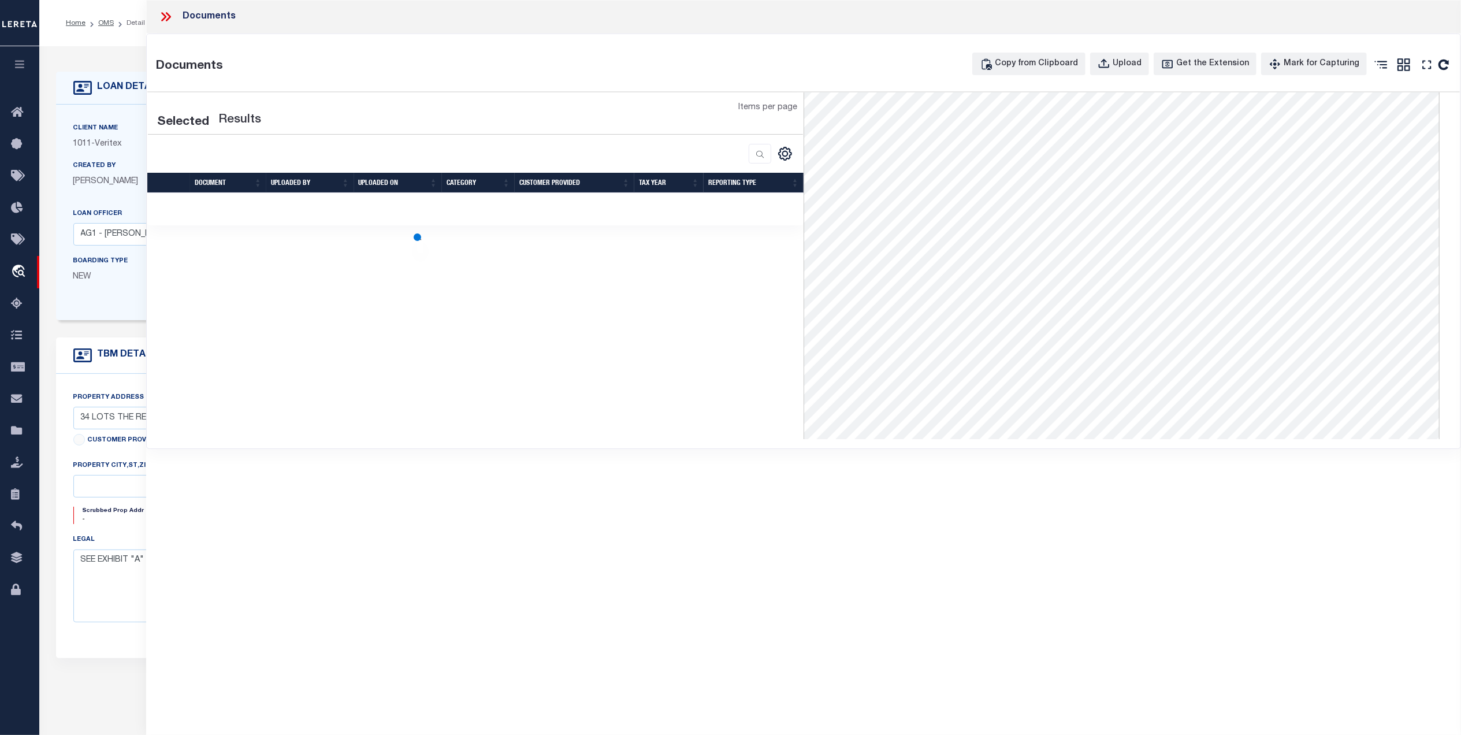
click at [618, 280] on div "Selected Results Items per page" at bounding box center [475, 265] width 656 height 347
click at [548, 284] on div "Selected Results Items per page" at bounding box center [475, 265] width 656 height 347
click at [540, 222] on div "Selected Results Items per page" at bounding box center [475, 158] width 656 height 133
click at [541, 211] on div at bounding box center [475, 209] width 656 height 5
click at [169, 14] on icon at bounding box center [165, 16] width 15 height 15
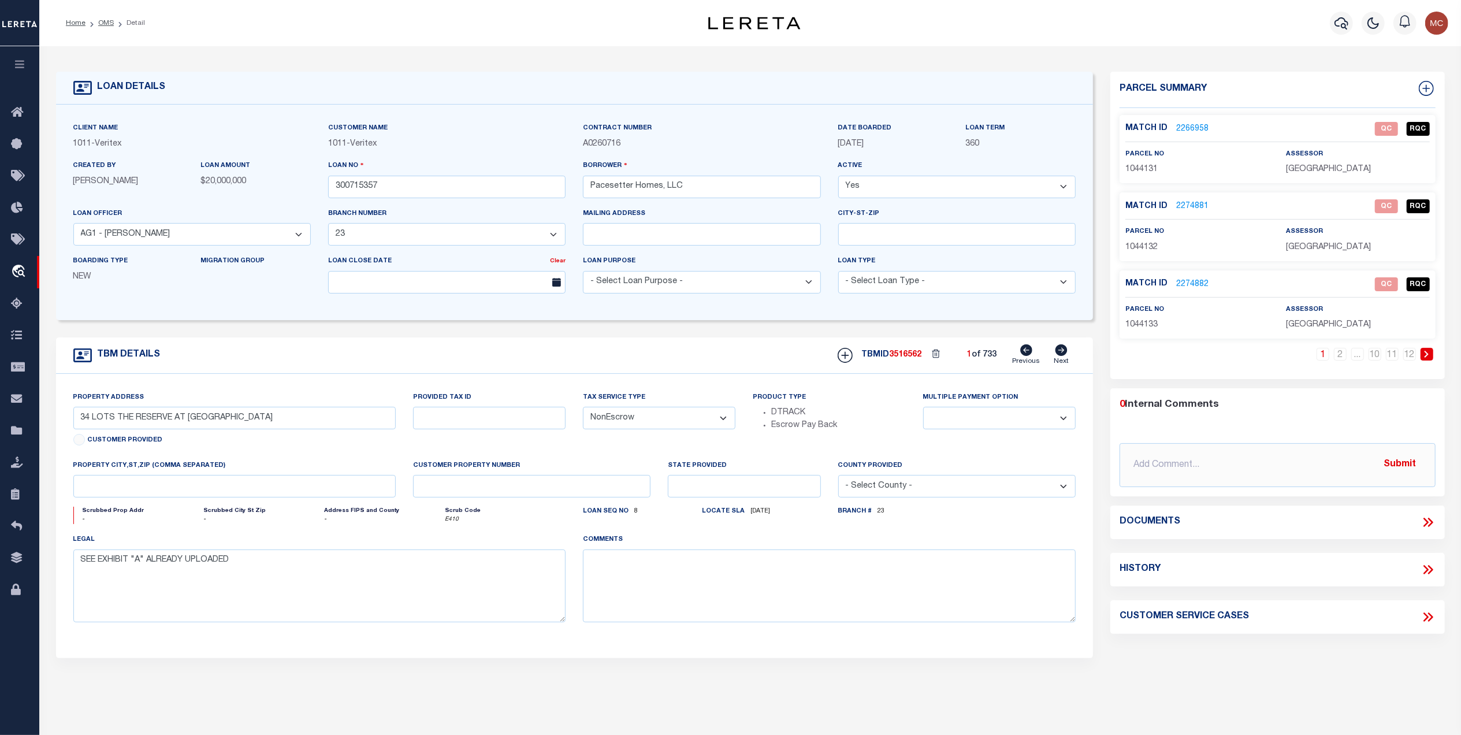
click at [1181, 126] on link "2266958" at bounding box center [1192, 129] width 32 height 12
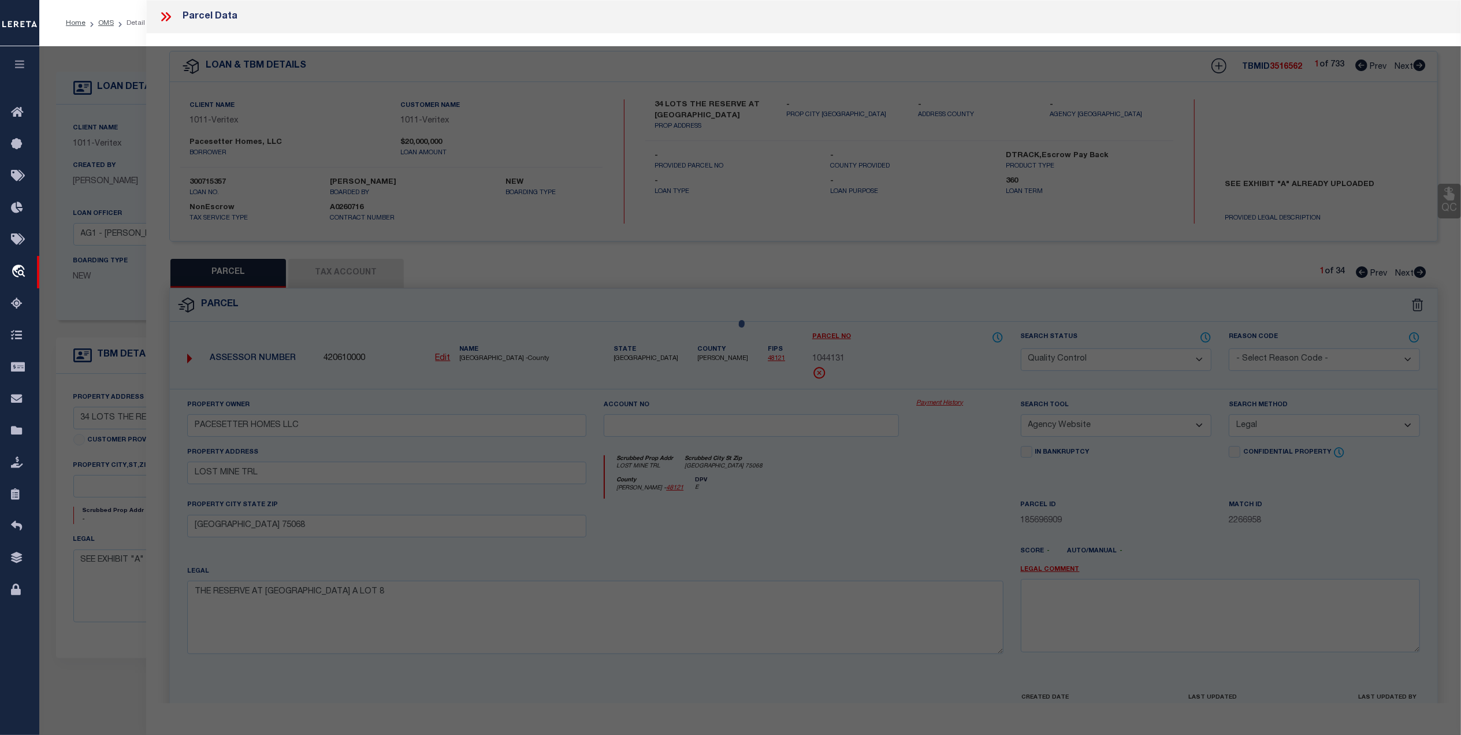
select select "AS"
select select
checkbox input "false"
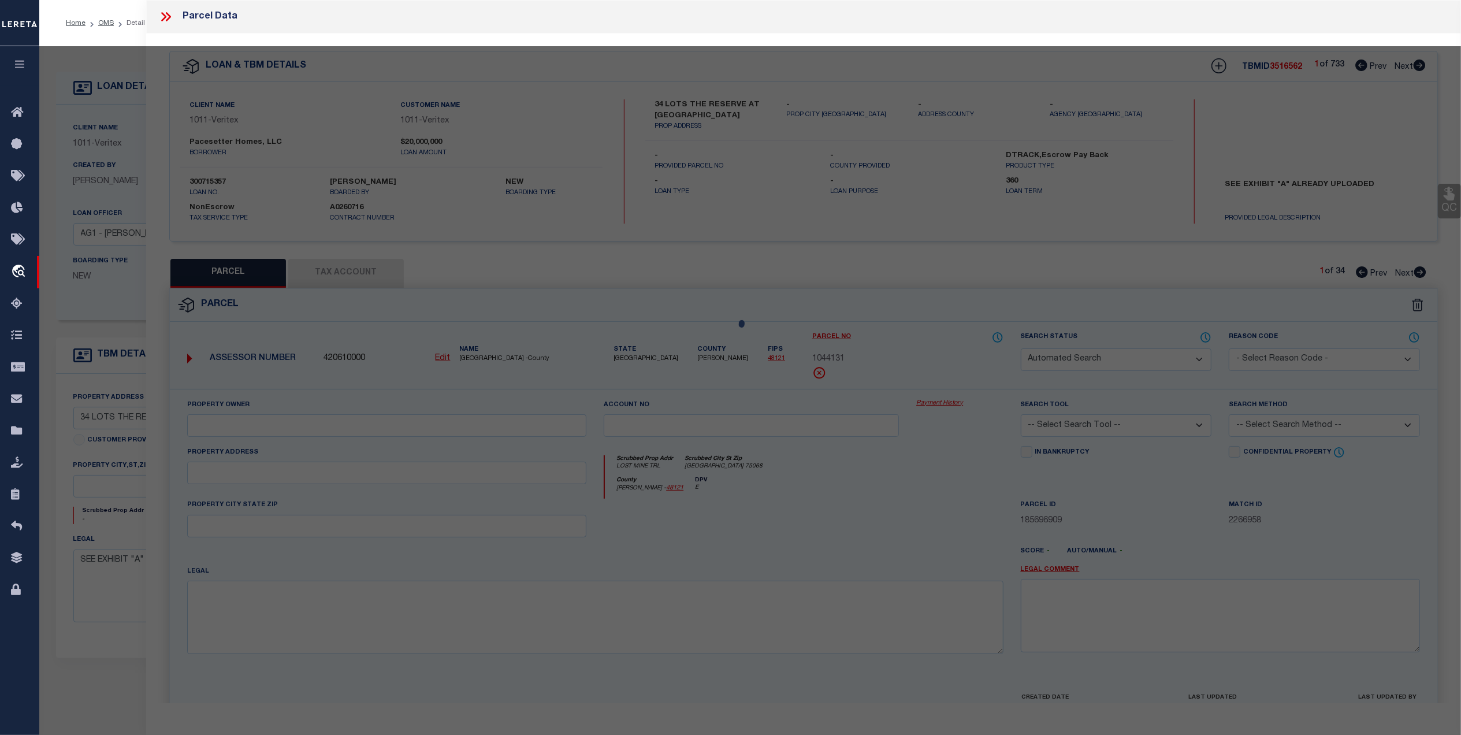
select select "QC"
type input "PACESETTER HOMES LLC"
select select "AGW"
select select "LEG"
type input "LOST MINE TRL"
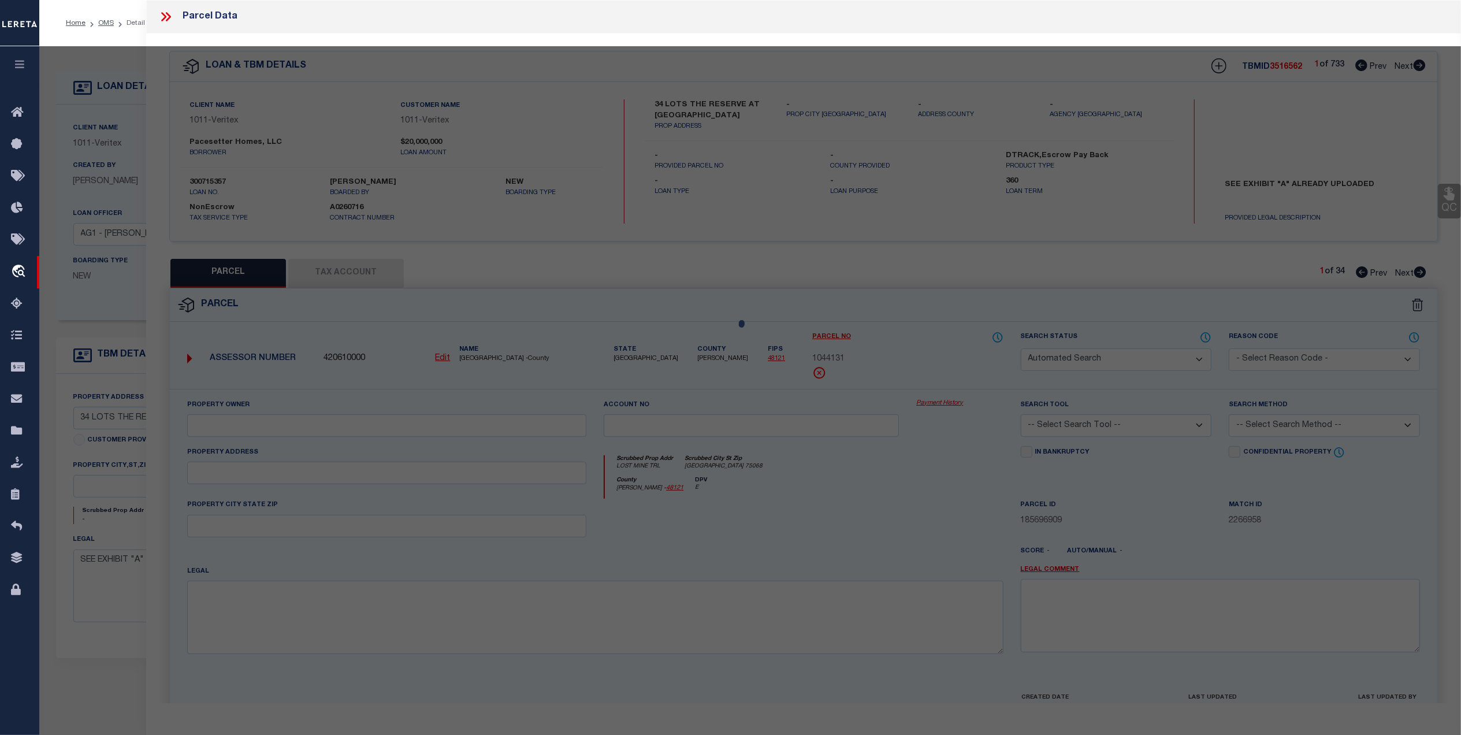
type input "[GEOGRAPHIC_DATA] 75068"
type textarea "THE RESERVE AT [GEOGRAPHIC_DATA] A LOT 8"
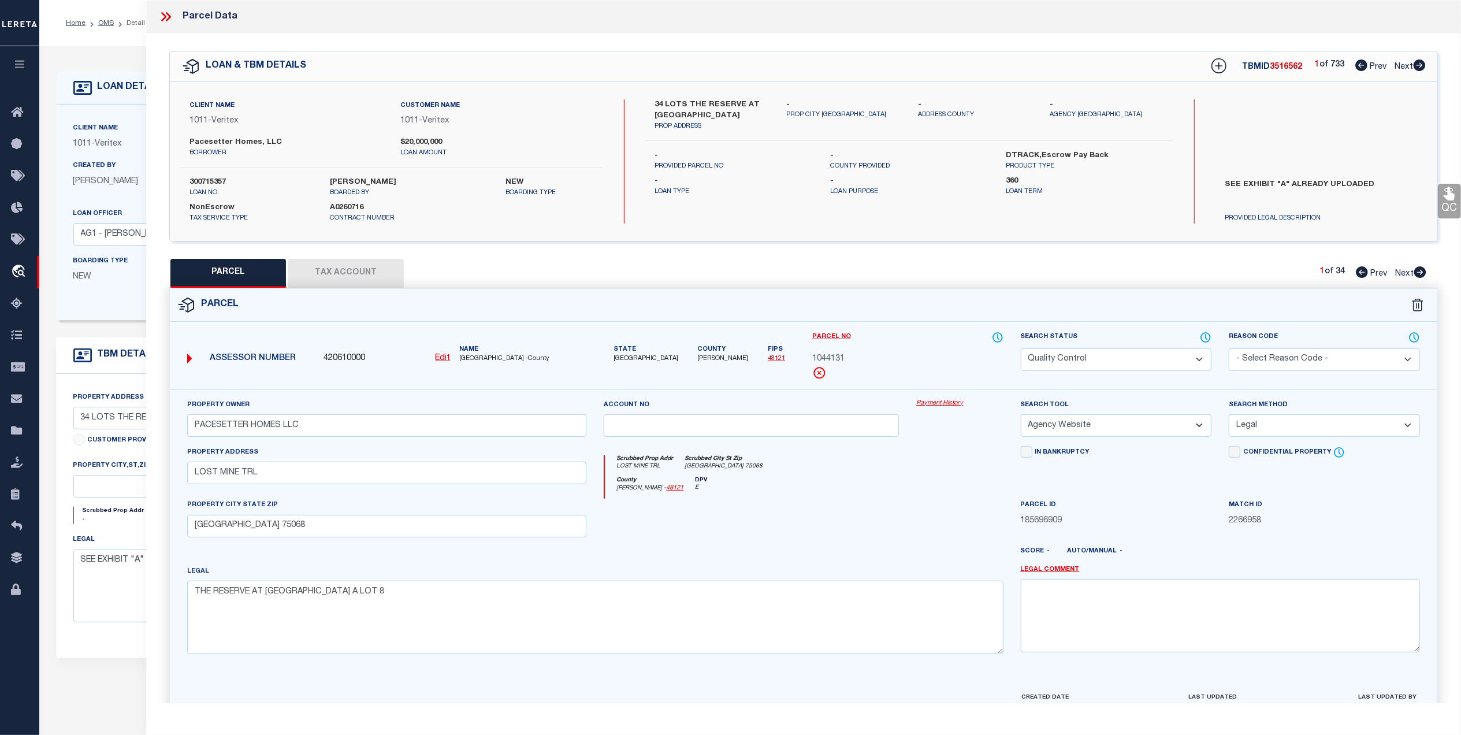
click at [169, 21] on icon at bounding box center [165, 16] width 15 height 15
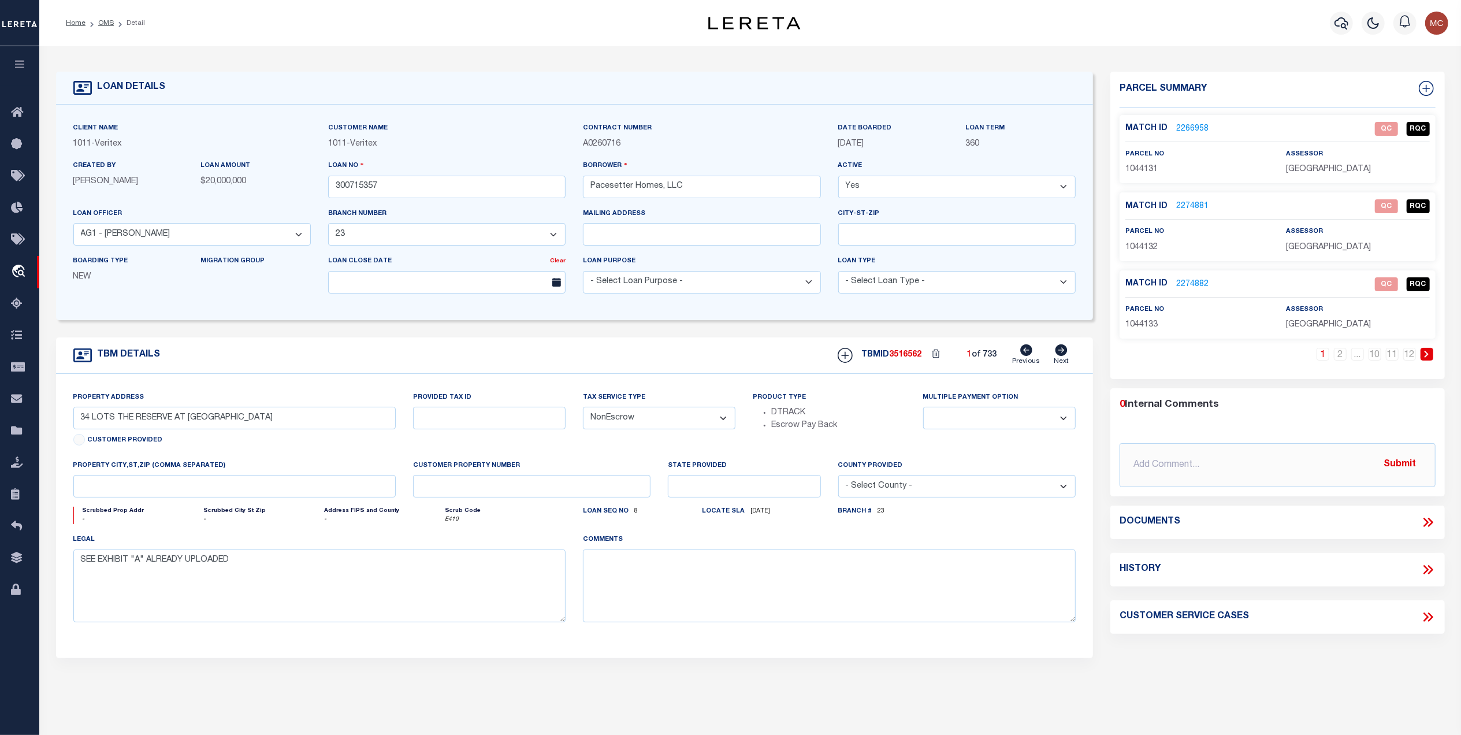
click at [1430, 519] on icon at bounding box center [1428, 522] width 15 height 15
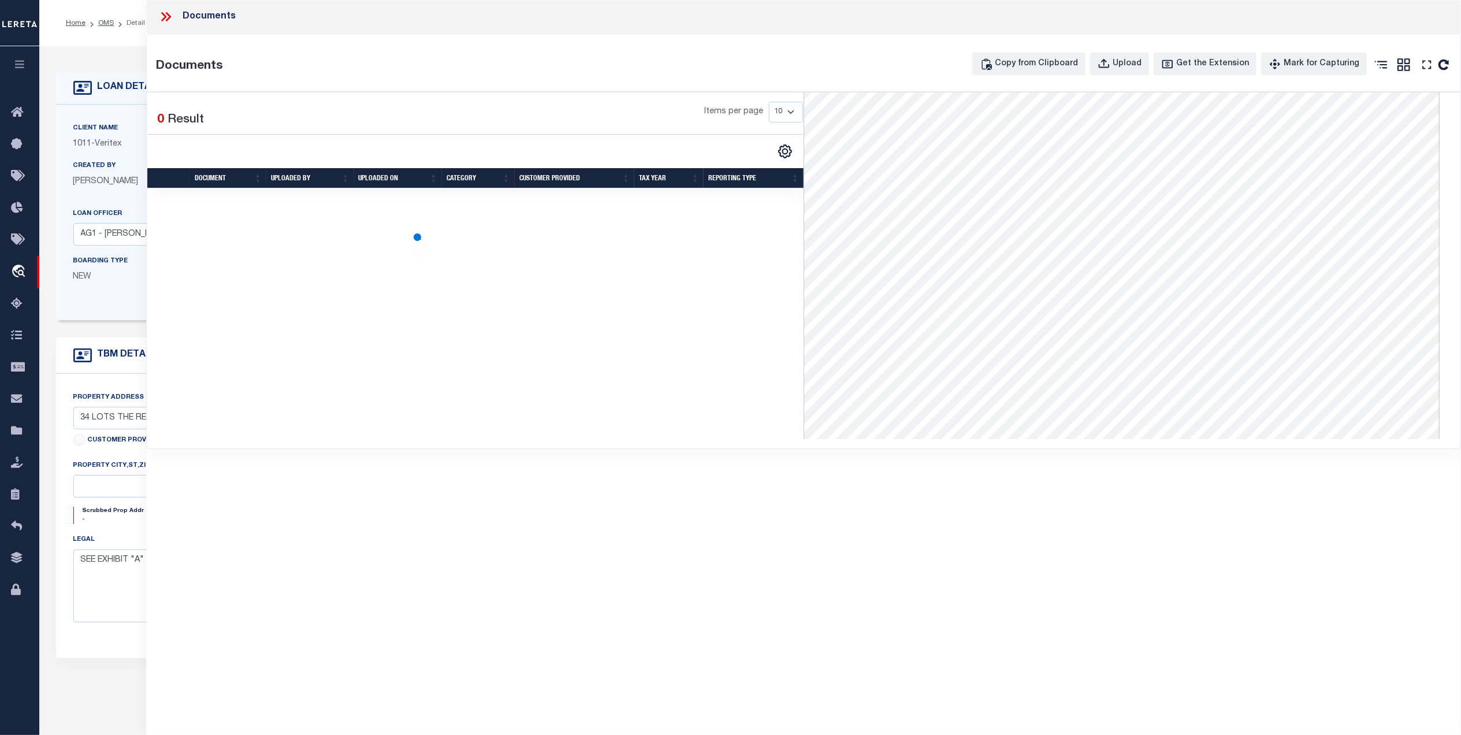
click at [170, 14] on icon at bounding box center [165, 16] width 15 height 15
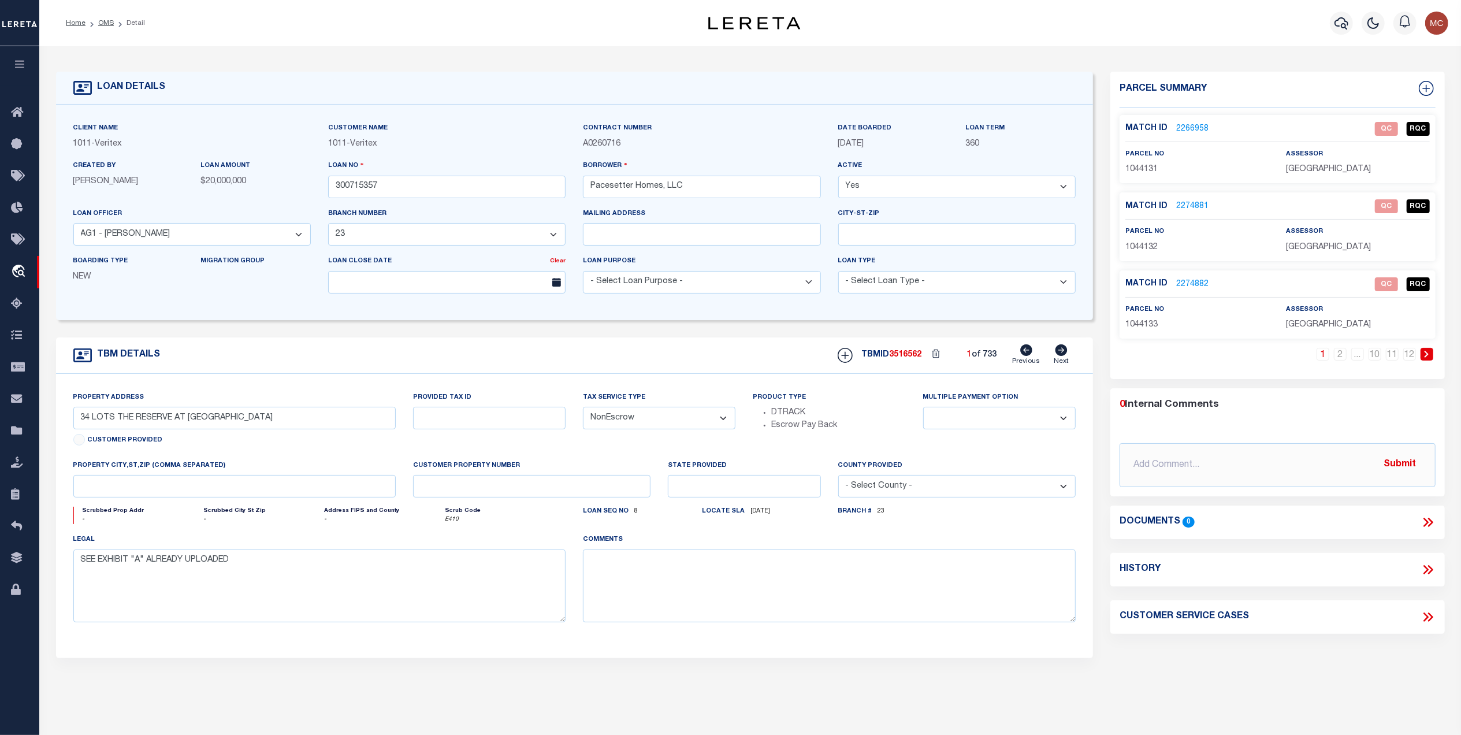
click at [1063, 354] on icon at bounding box center [1061, 350] width 12 height 12
type input "[STREET_ADDRESS]"
type input "Unit 187"
select select
type input "Pflugerville Tx 78660"
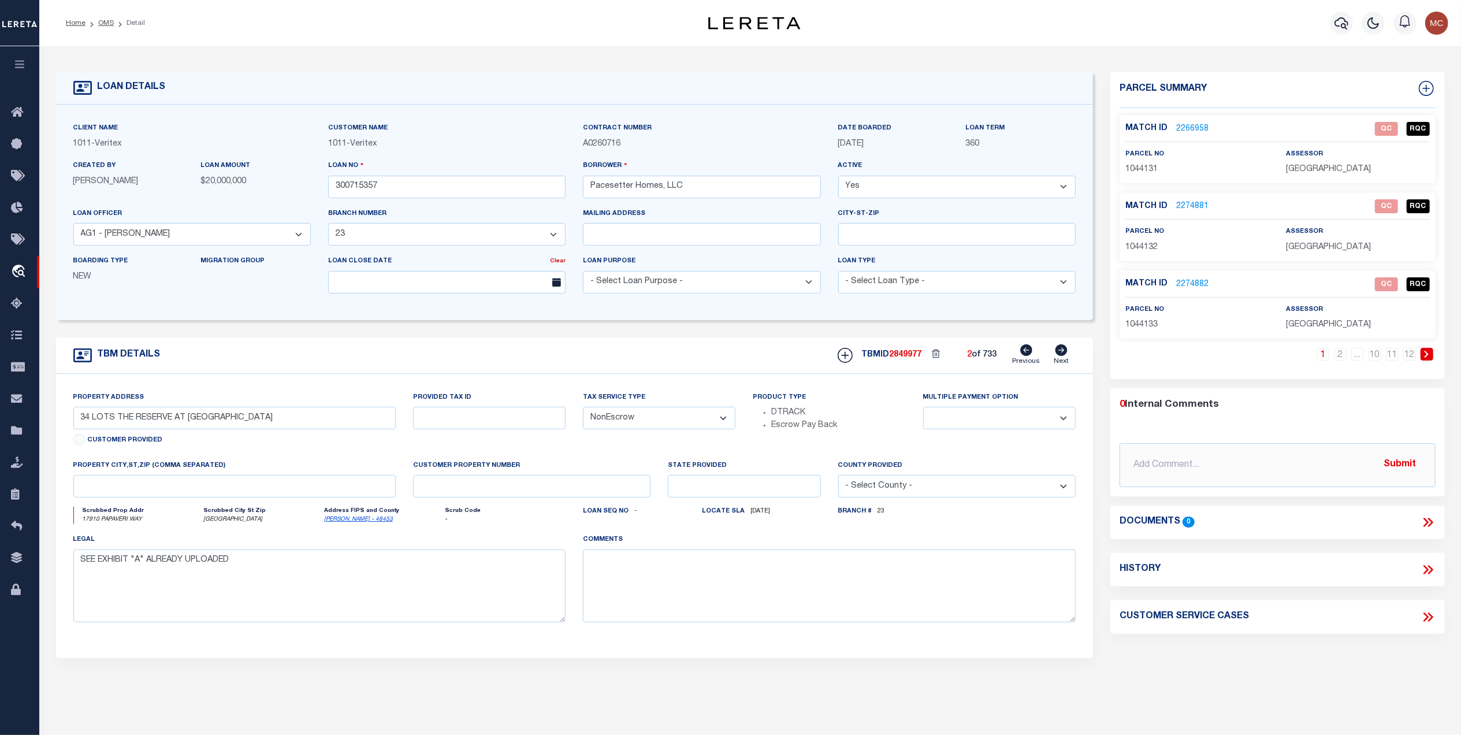
type input "[GEOGRAPHIC_DATA]"
select select "[PERSON_NAME]"
type textarea "See Attached"
type textarea "Unit 187. [PERSON_NAME] [DATE]"
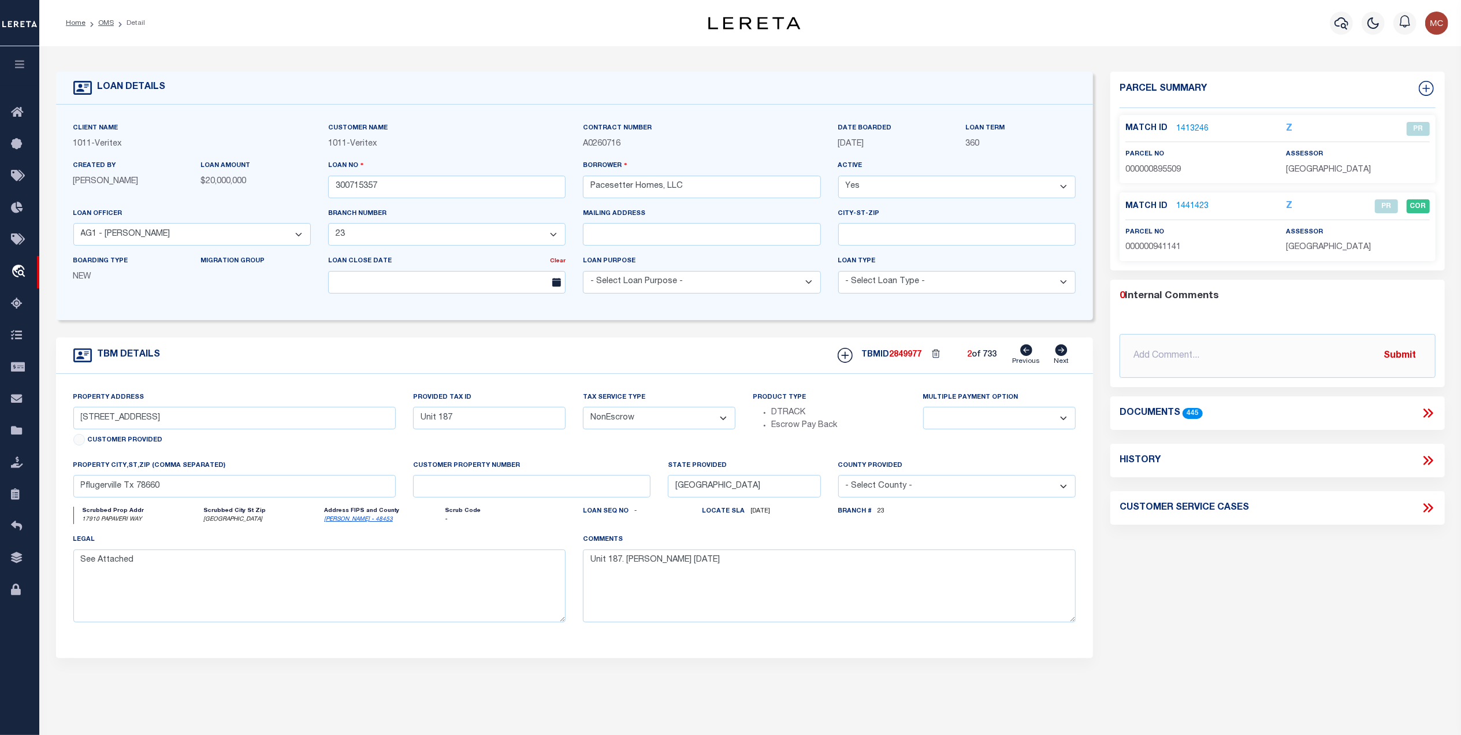
click at [1424, 412] on icon at bounding box center [1428, 413] width 15 height 15
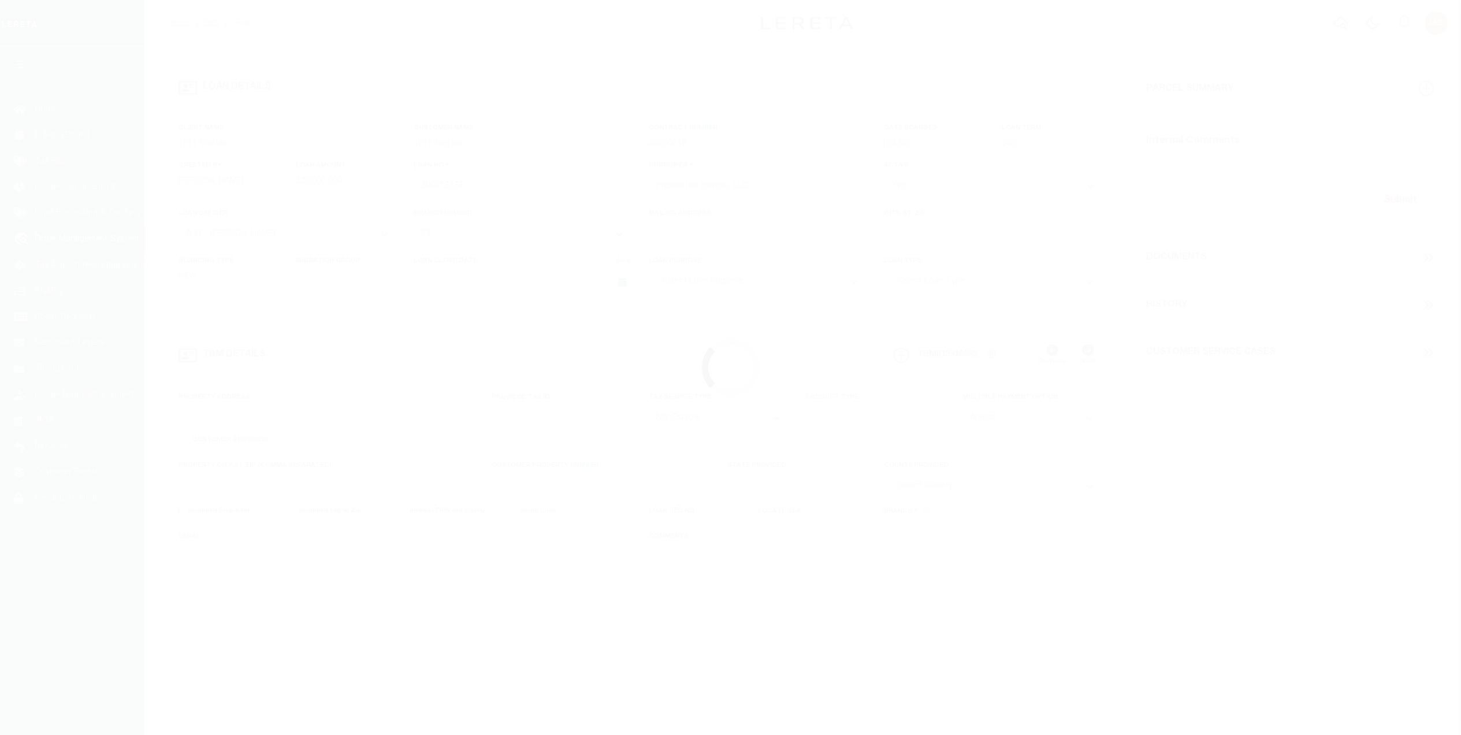
select select "7434"
select select "65"
select select "NonEscrow"
type input "34 LOTS THE RESERVE AT [GEOGRAPHIC_DATA]"
select select
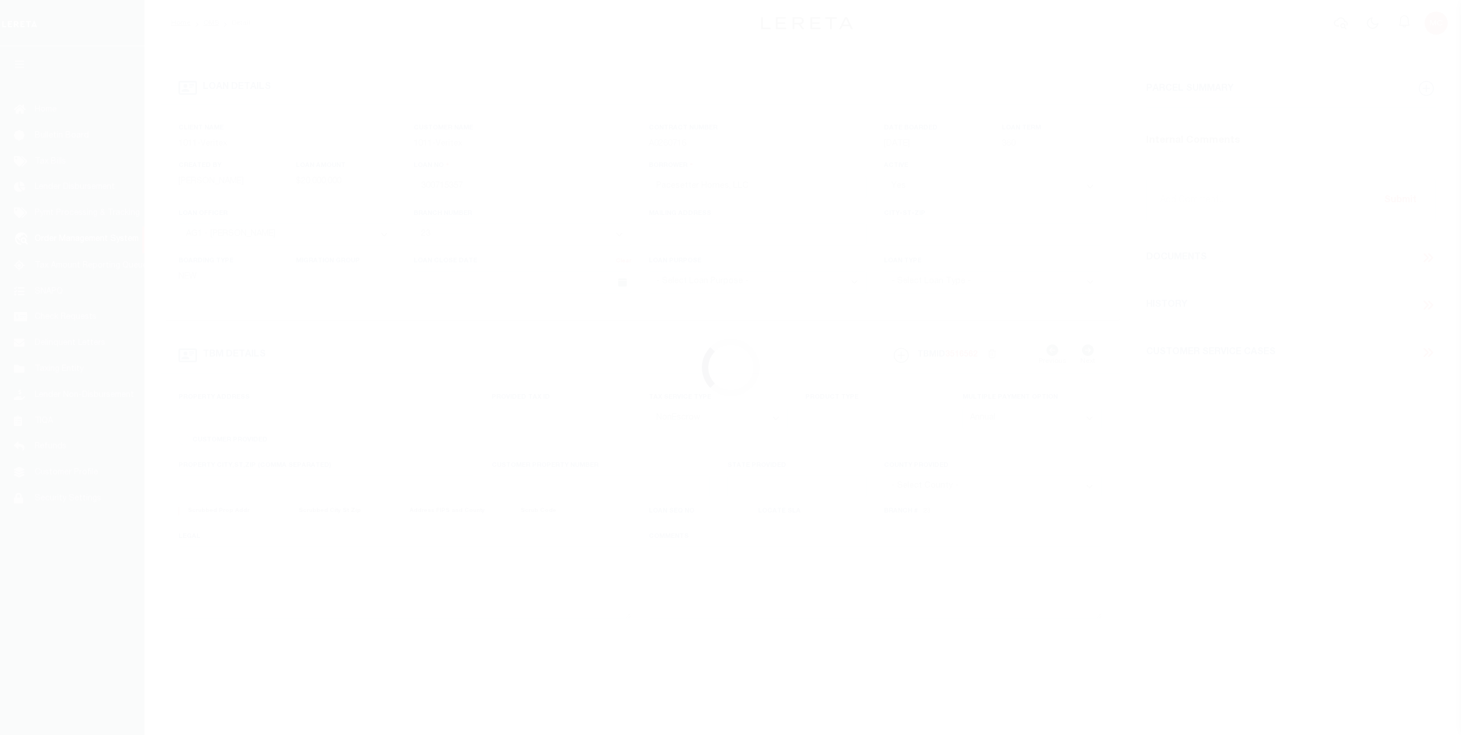
type textarea "SEE EXHIBIT "A" ALREADY UPLOADED"
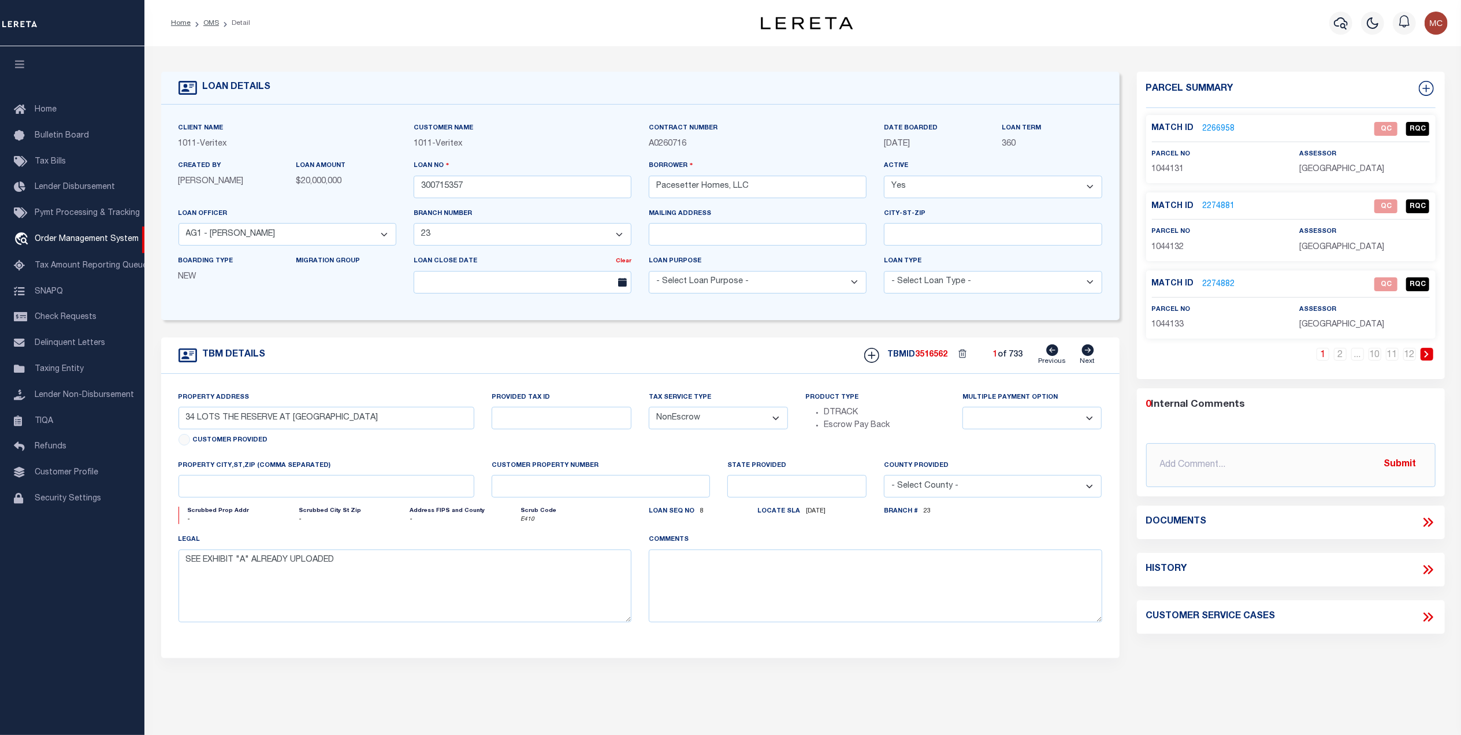
click at [1220, 125] on link "2266958" at bounding box center [1219, 129] width 32 height 12
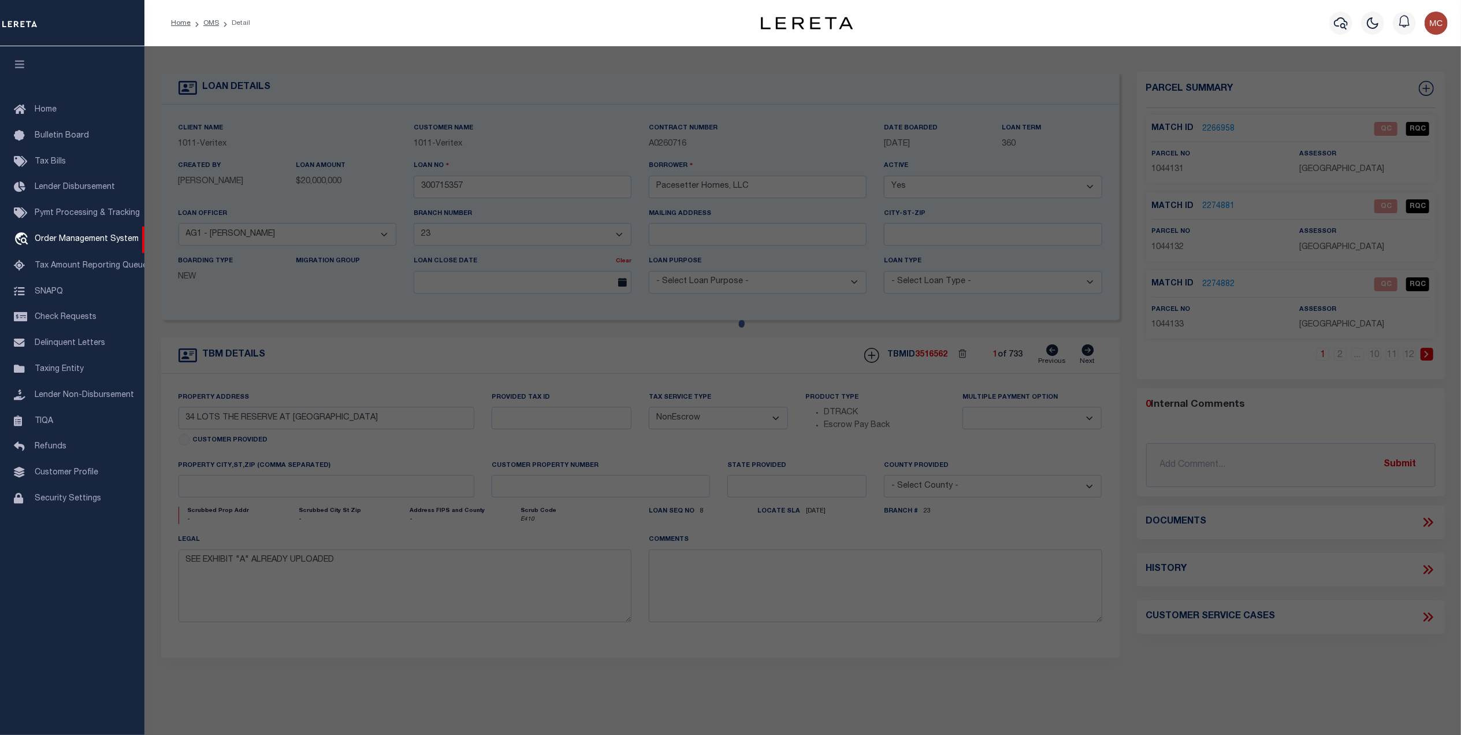
checkbox input "false"
select select "QC"
type input "PACESETTER HOMES LLC"
select select "AGW"
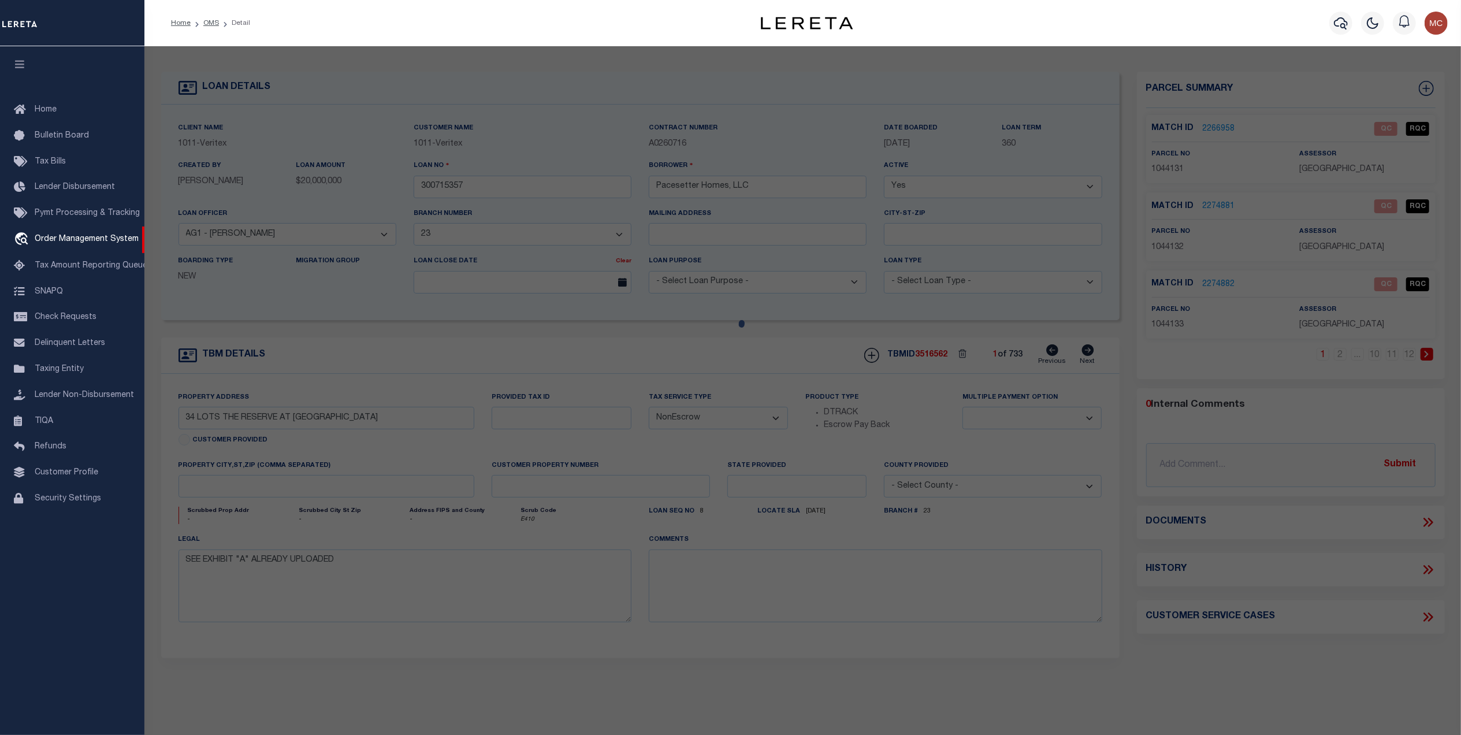
select select "LEG"
type input "LOST MINE TRL"
type input "[GEOGRAPHIC_DATA] 75068"
type textarea "THE RESERVE AT [GEOGRAPHIC_DATA] A LOT 8"
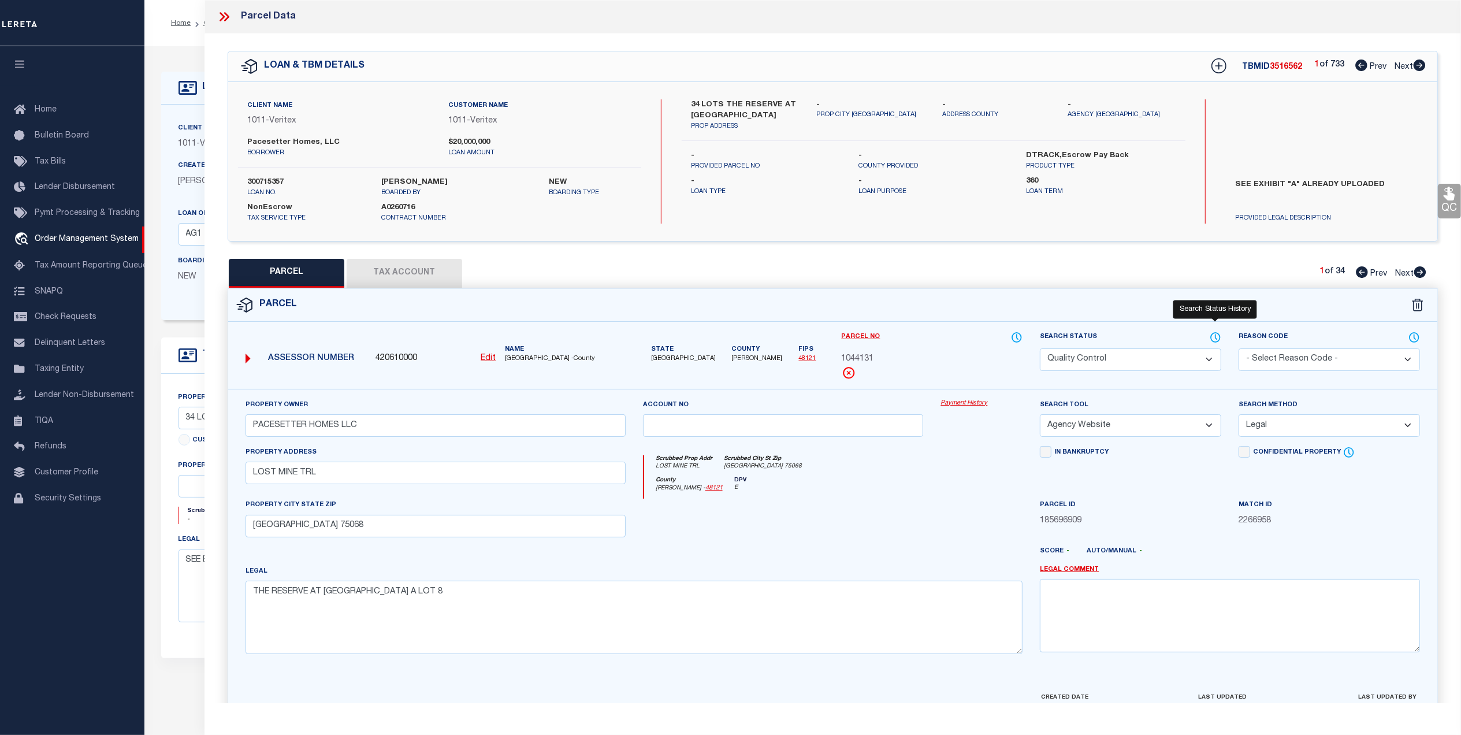
click at [1217, 338] on icon at bounding box center [1216, 337] width 12 height 13
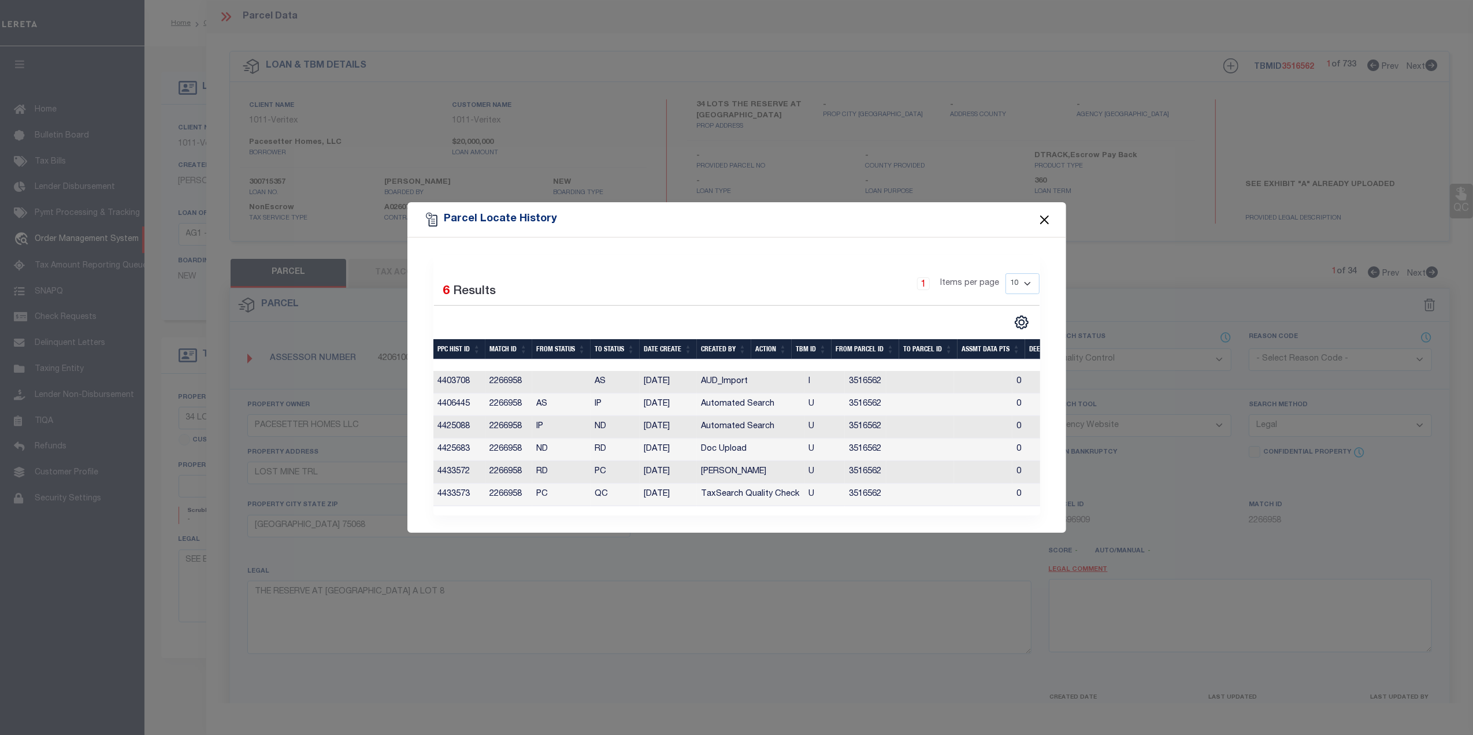
click at [1043, 213] on button "Close" at bounding box center [1043, 219] width 15 height 15
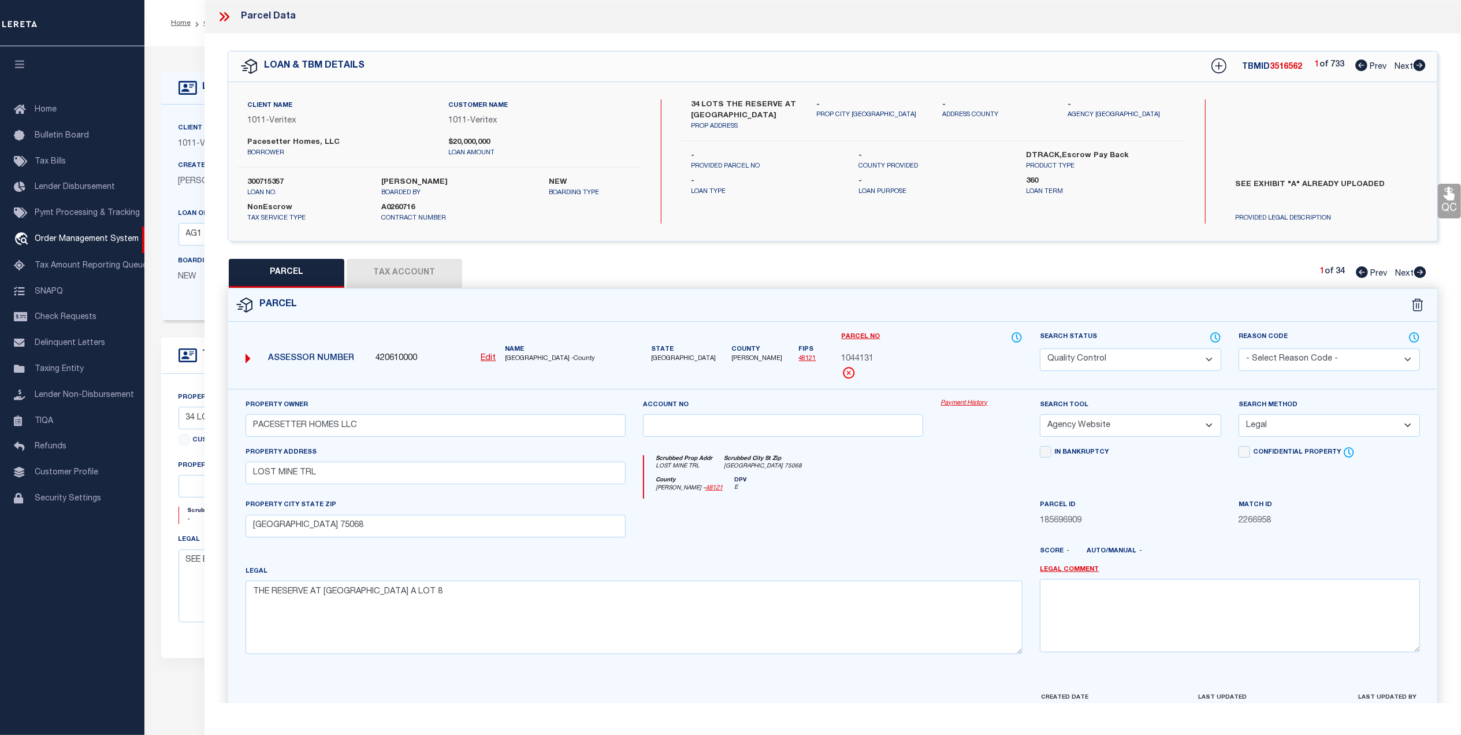
click at [222, 13] on icon at bounding box center [224, 16] width 15 height 15
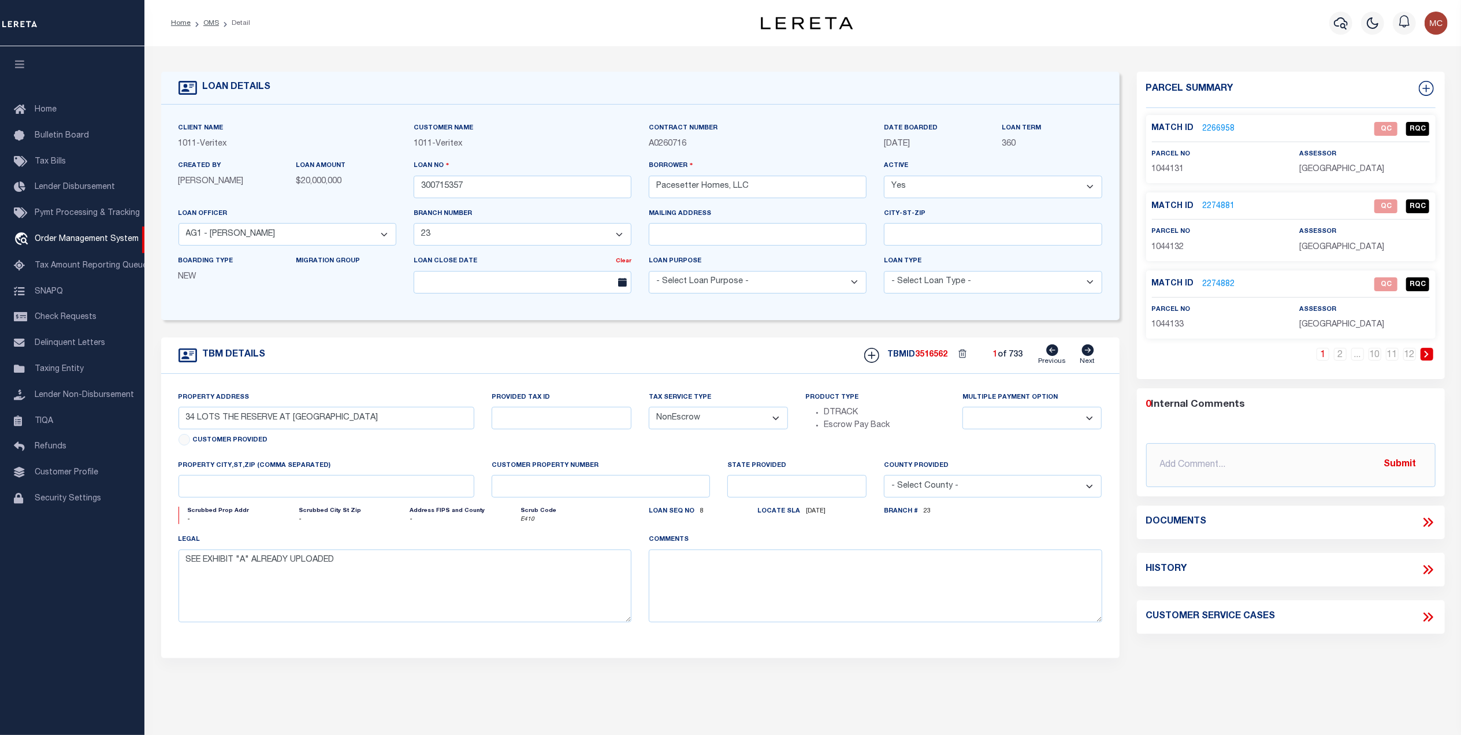
click at [1094, 356] on link "Next" at bounding box center [1087, 355] width 15 height 22
type input "[STREET_ADDRESS]"
type input "Unit 187"
select select
type input "Pflugerville Tx 78660"
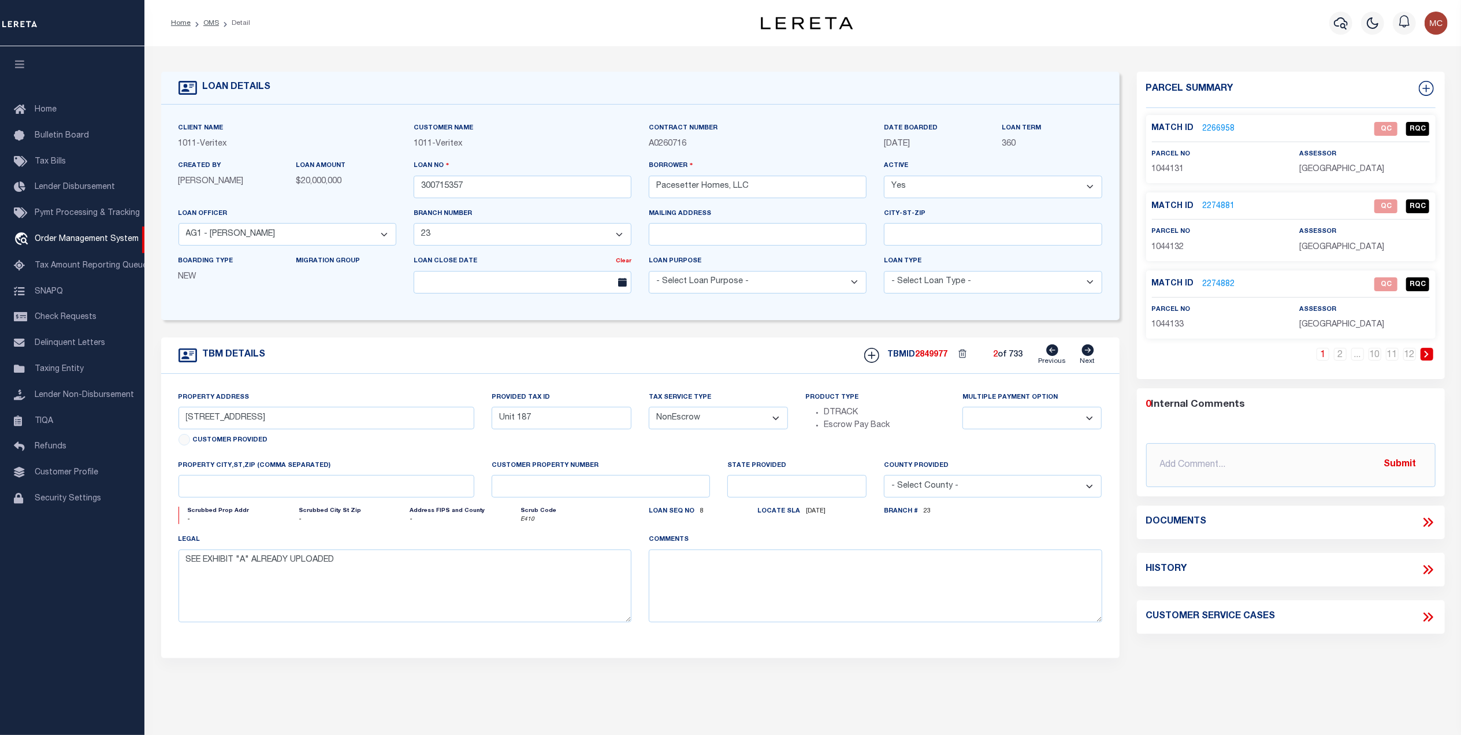
type input "[GEOGRAPHIC_DATA]"
select select "[PERSON_NAME]"
type textarea "See Attached"
type textarea "Unit 187. [PERSON_NAME] [DATE]"
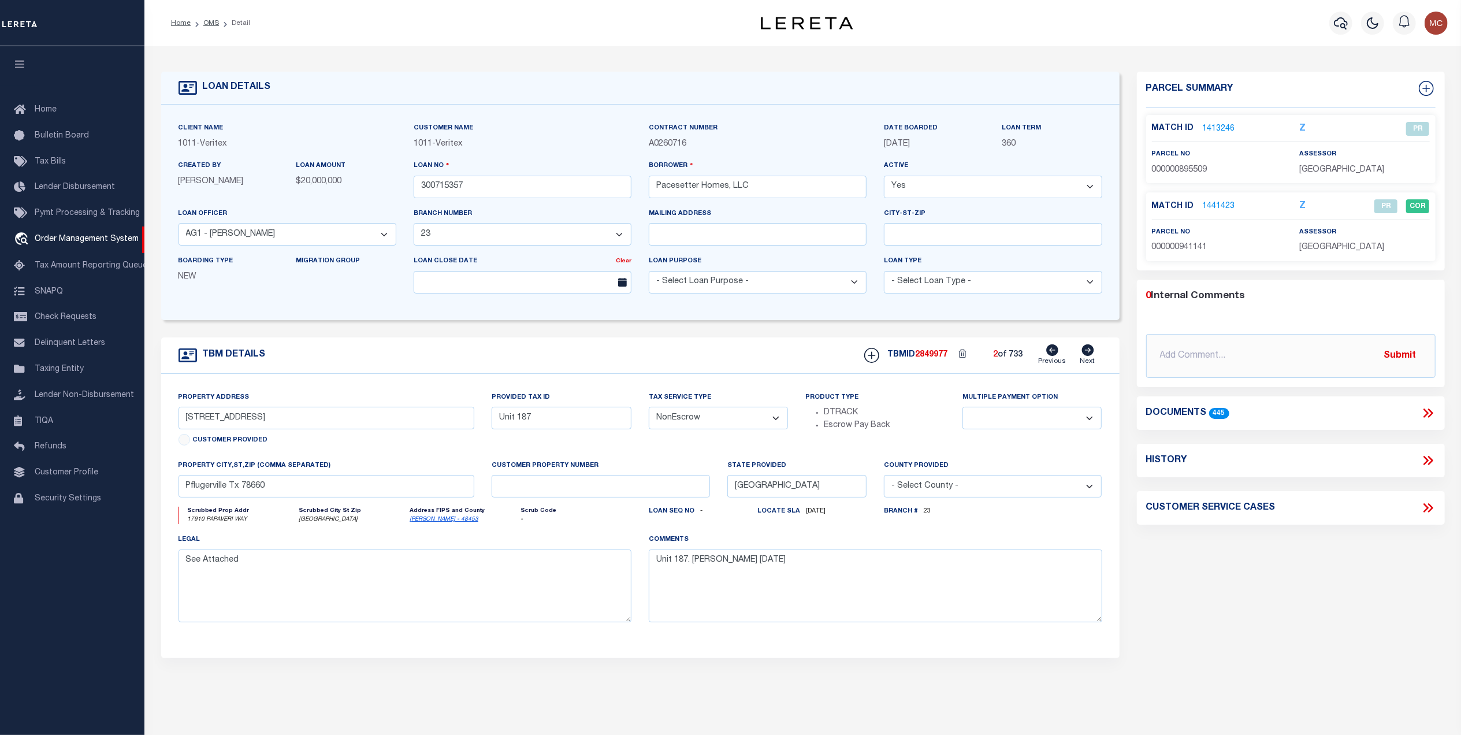
click at [1094, 356] on link "Next" at bounding box center [1087, 355] width 15 height 22
type input "300 Arabian Colt Drive"
select select
type input "Georgetown Tx 78626"
select select "[PERSON_NAME]"
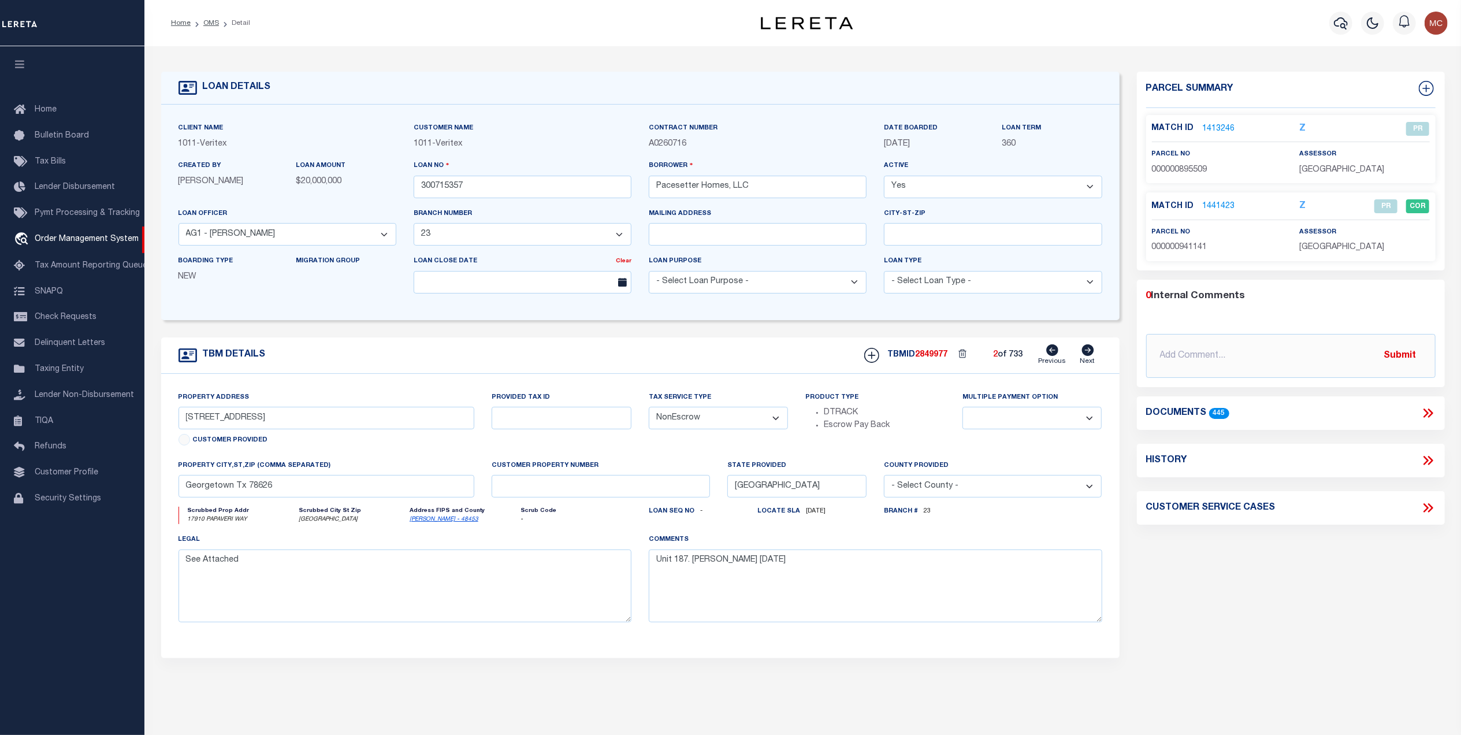
type textarea "Updated from Travis County to Williamson per Carol G."
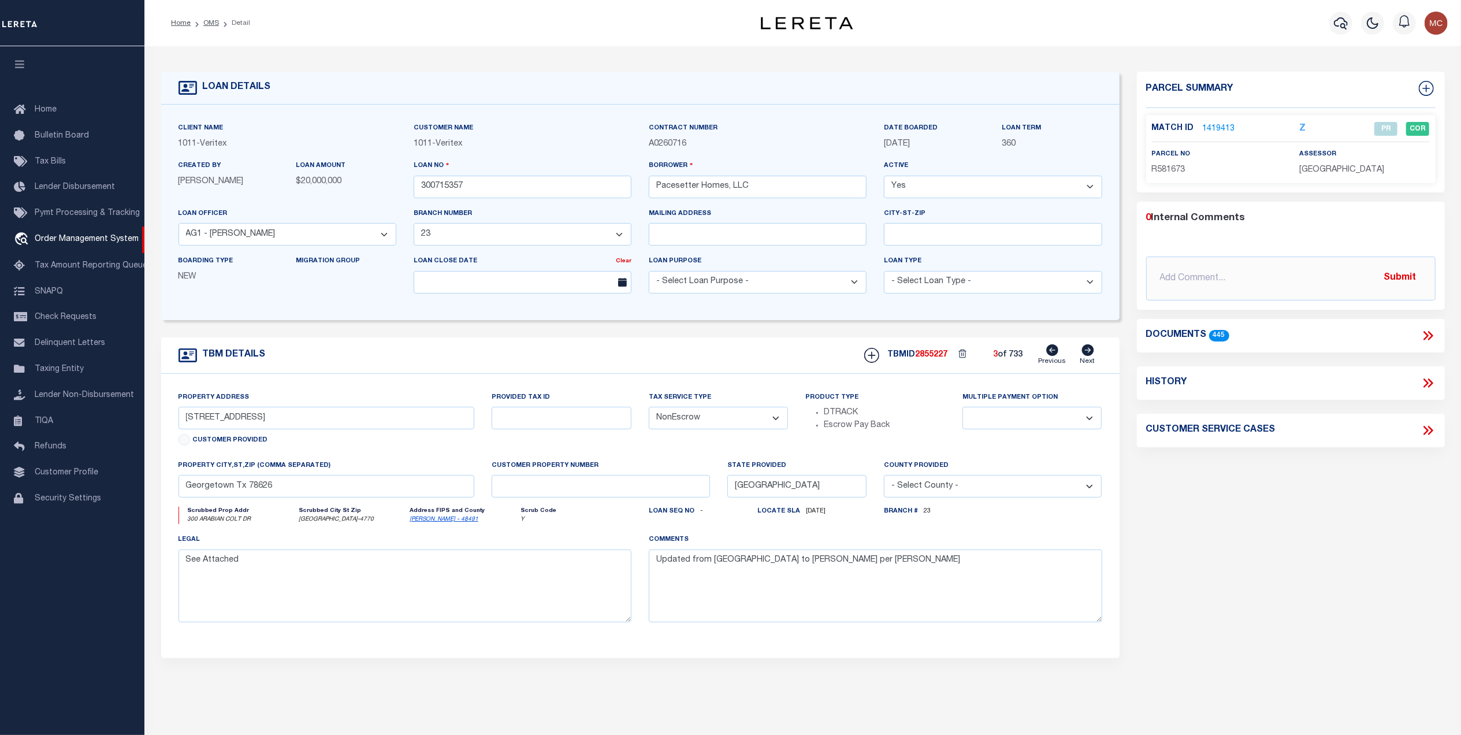
click at [1432, 333] on icon at bounding box center [1428, 335] width 15 height 15
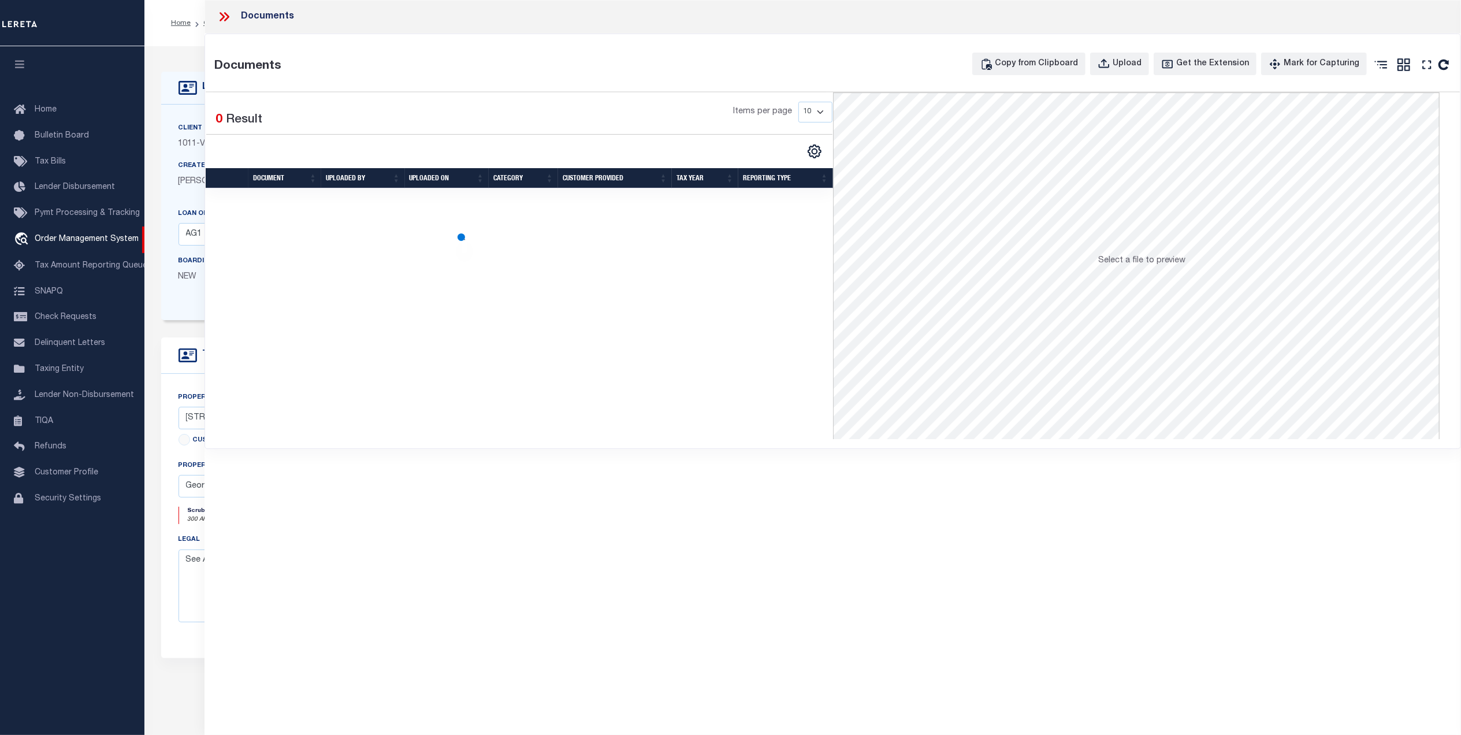
click at [225, 17] on icon at bounding box center [224, 16] width 15 height 15
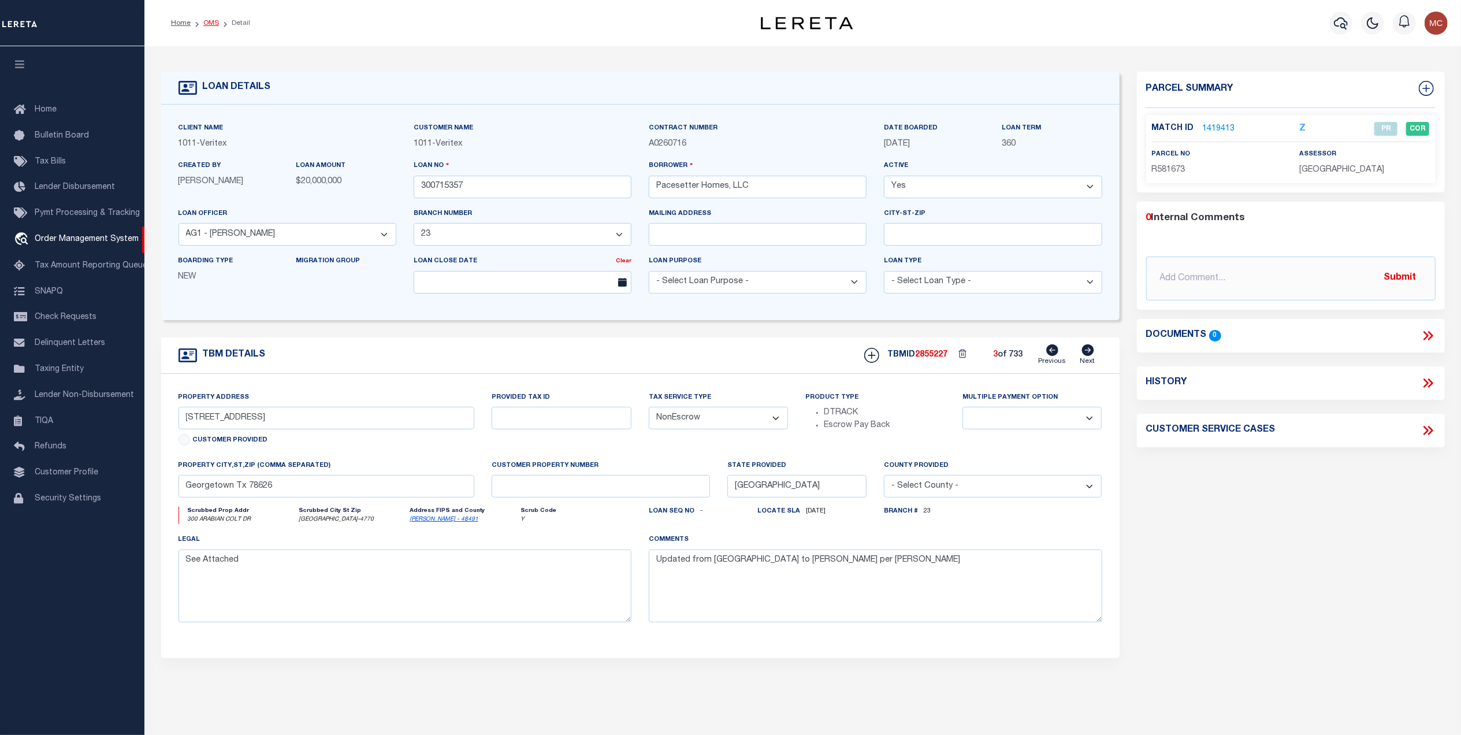
click at [205, 20] on link "OMS" at bounding box center [211, 23] width 16 height 7
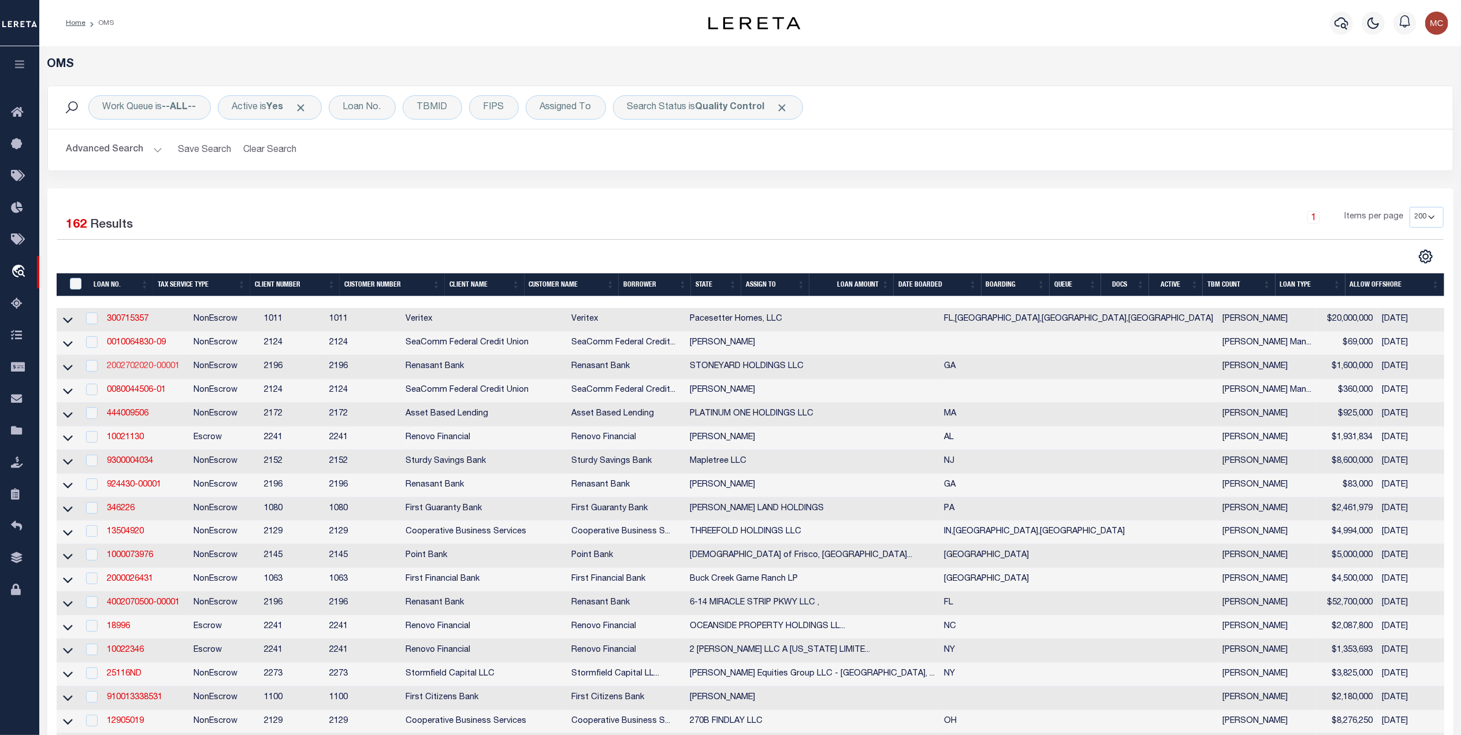
click at [125, 370] on link "2002702020-00001" at bounding box center [143, 366] width 73 height 8
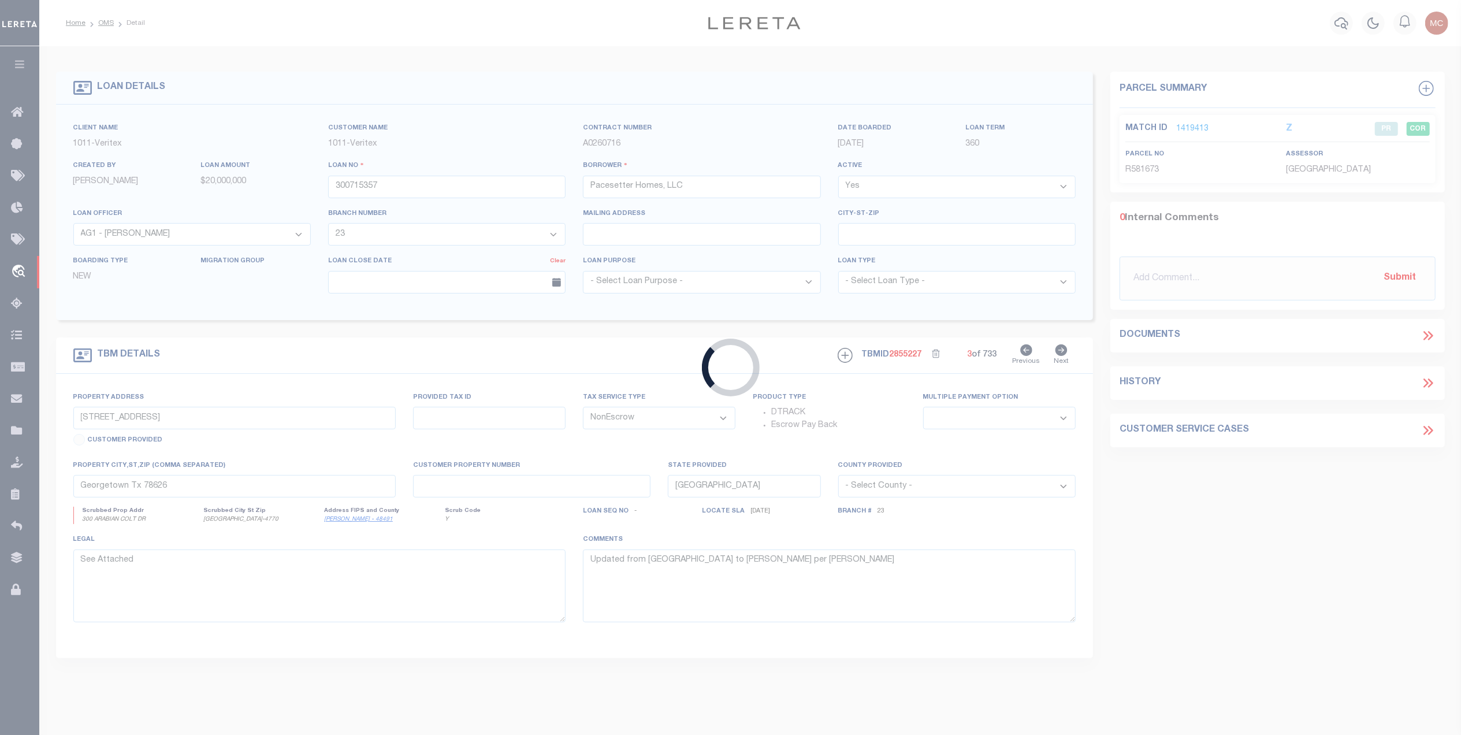
type input "2002702020-00001"
type input "STONEYARD HOLDINGS LLC"
select select
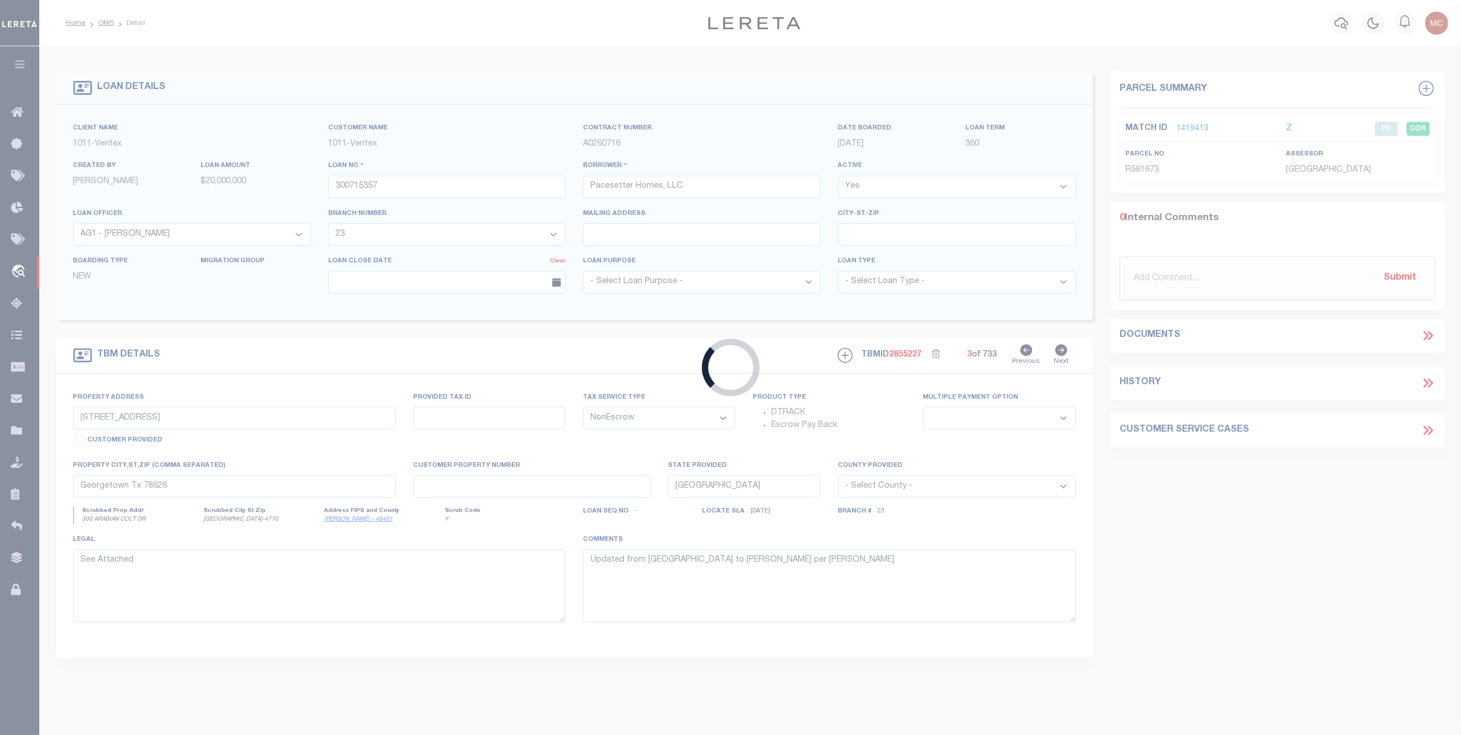
select select
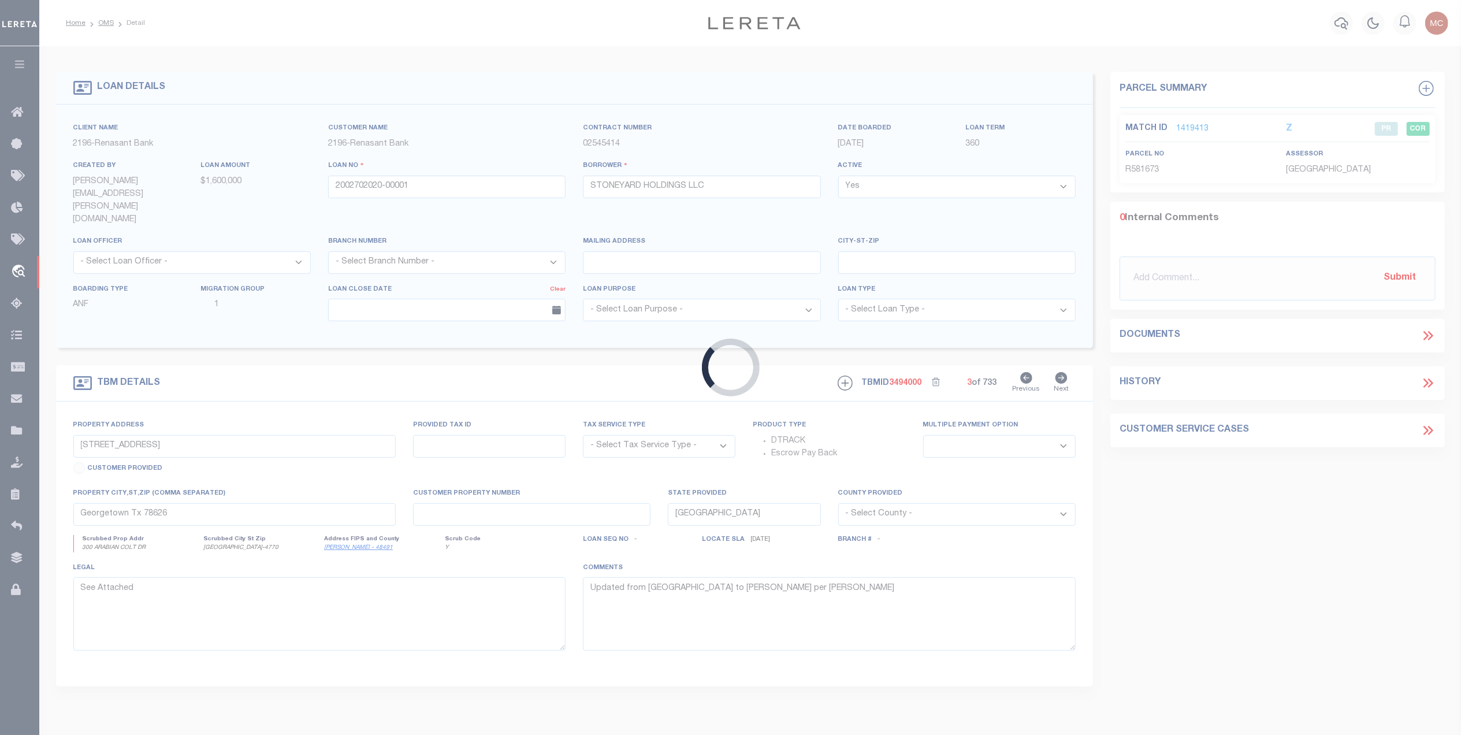
type input "113 HIGHLAND CROSSING"
radio input "true"
select select "NonEscrow"
select select
type input "ELIJAH GA 30540"
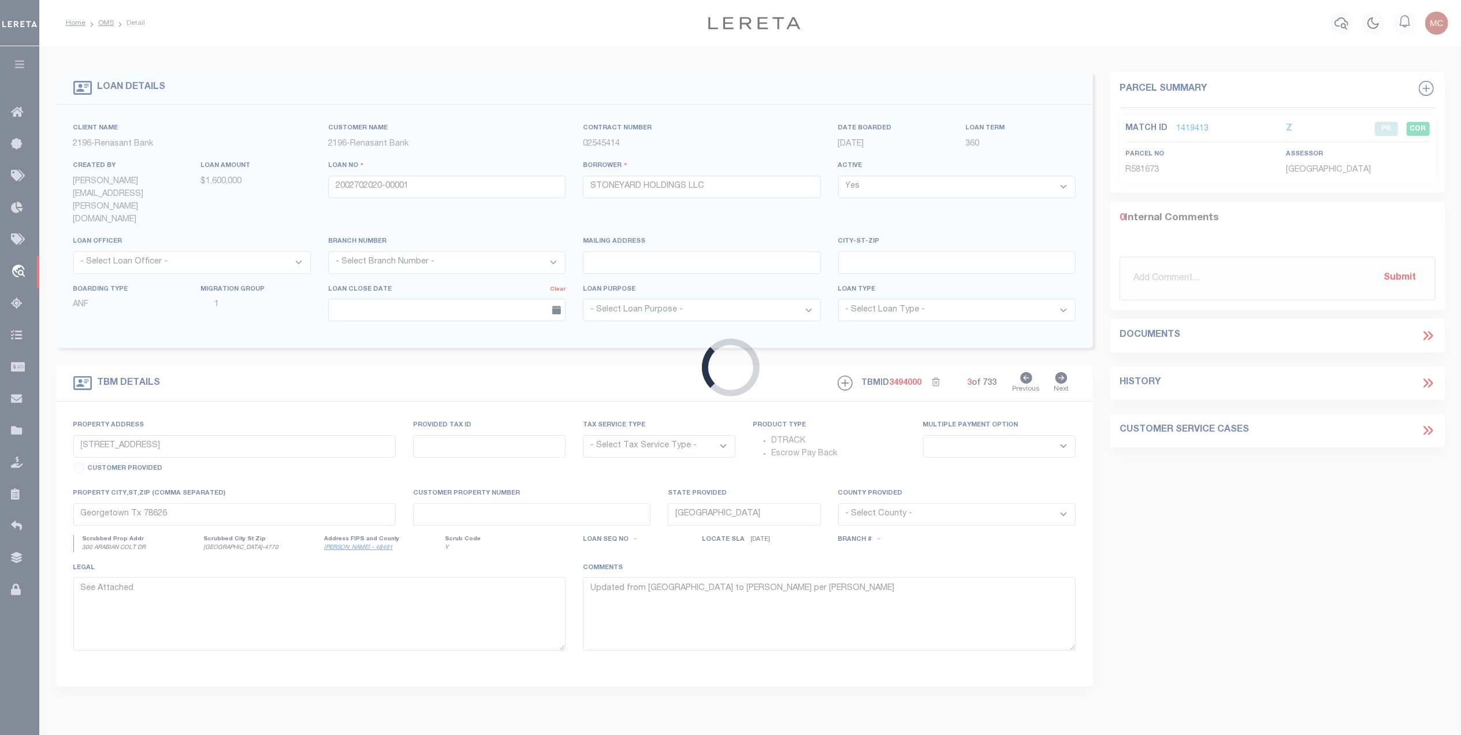
type input "2002702020"
type input "GA"
select select
type textarea "SEE FILE10061 1APL"
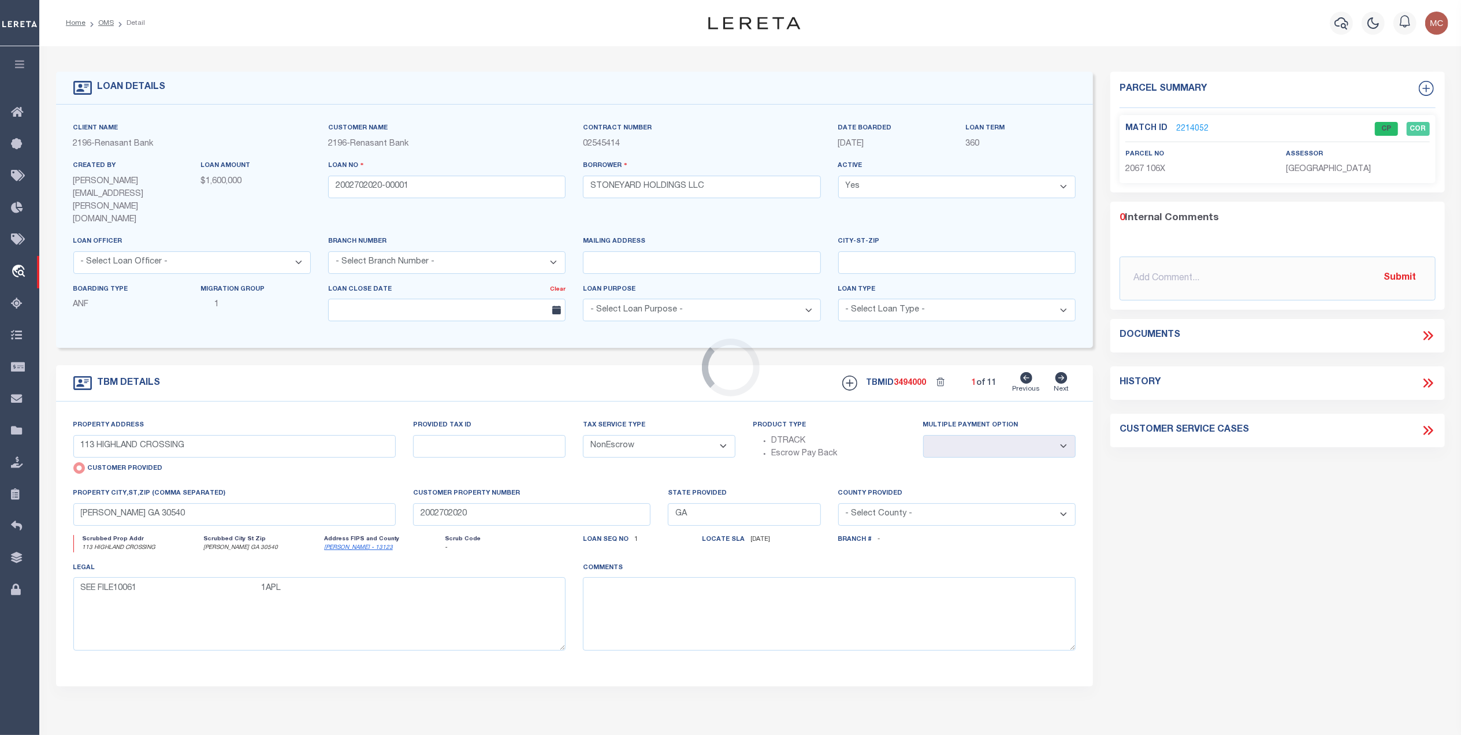
select select "4983"
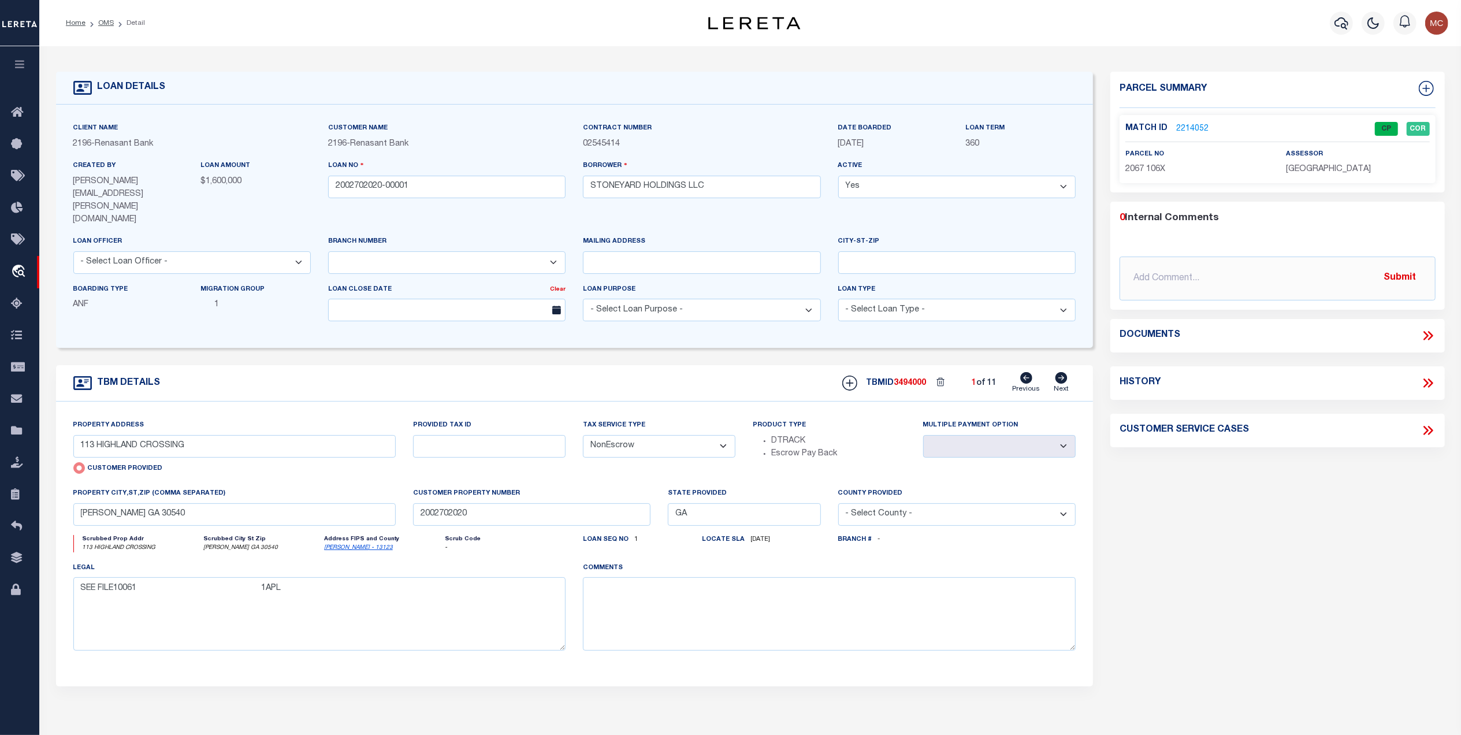
click at [1428, 336] on icon at bounding box center [1425, 335] width 5 height 9
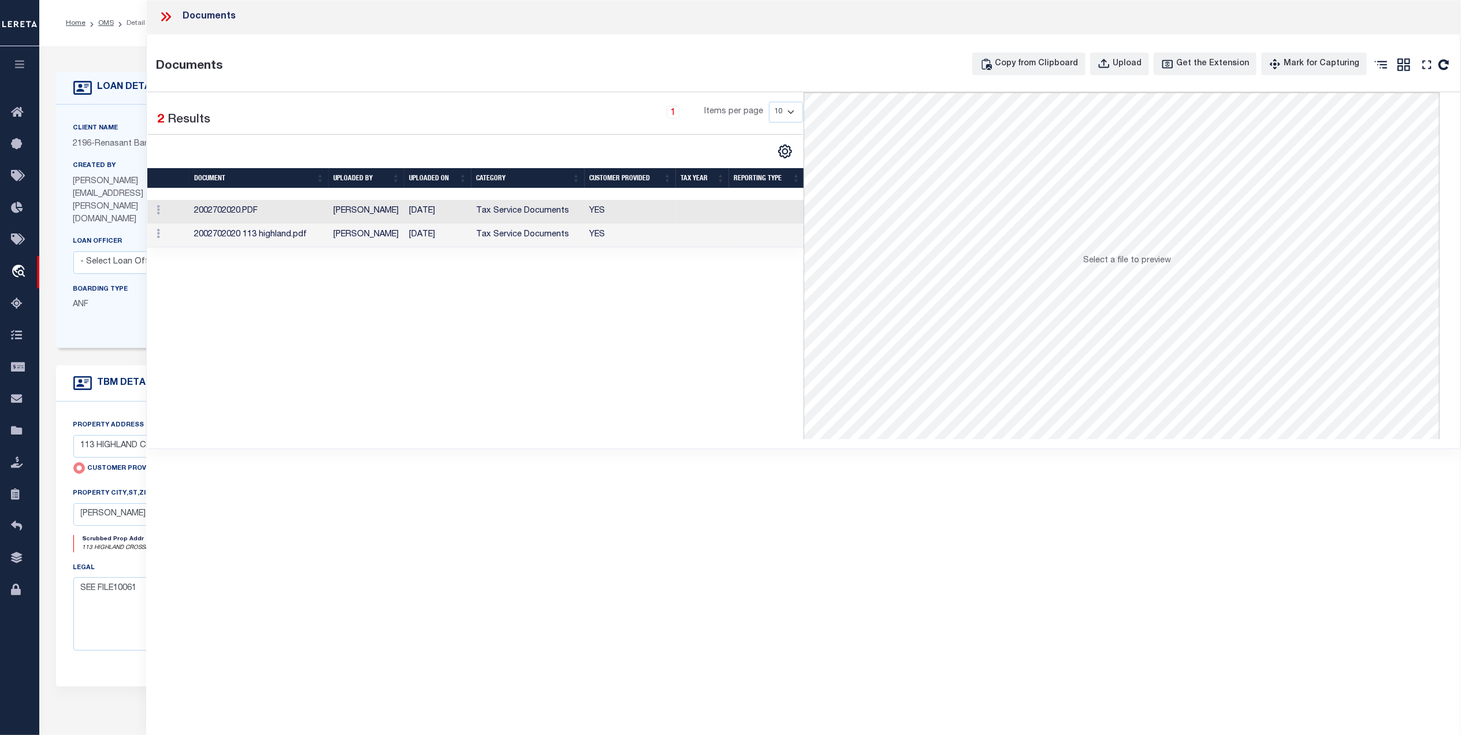
click at [508, 211] on td "Tax Service Documents" at bounding box center [527, 212] width 113 height 24
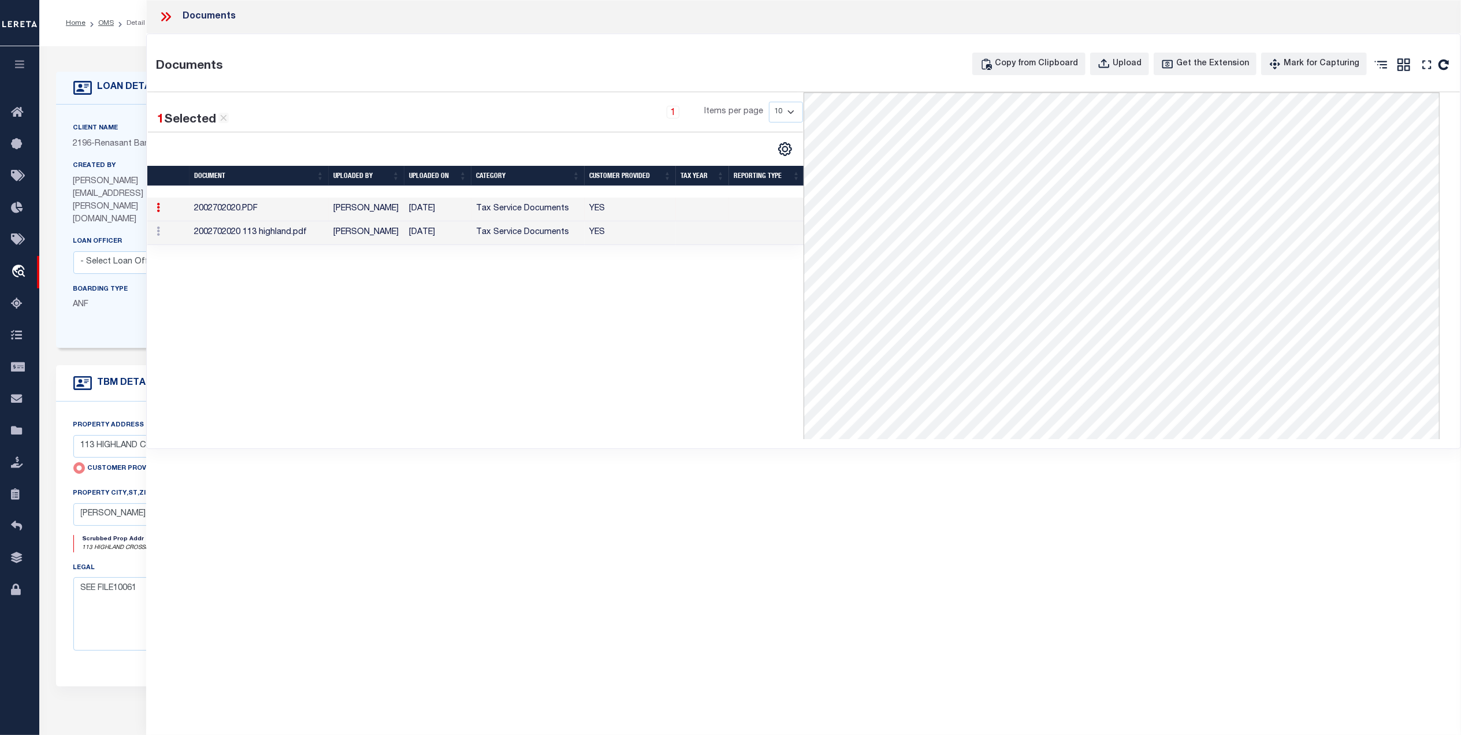
click at [172, 17] on icon at bounding box center [165, 16] width 15 height 15
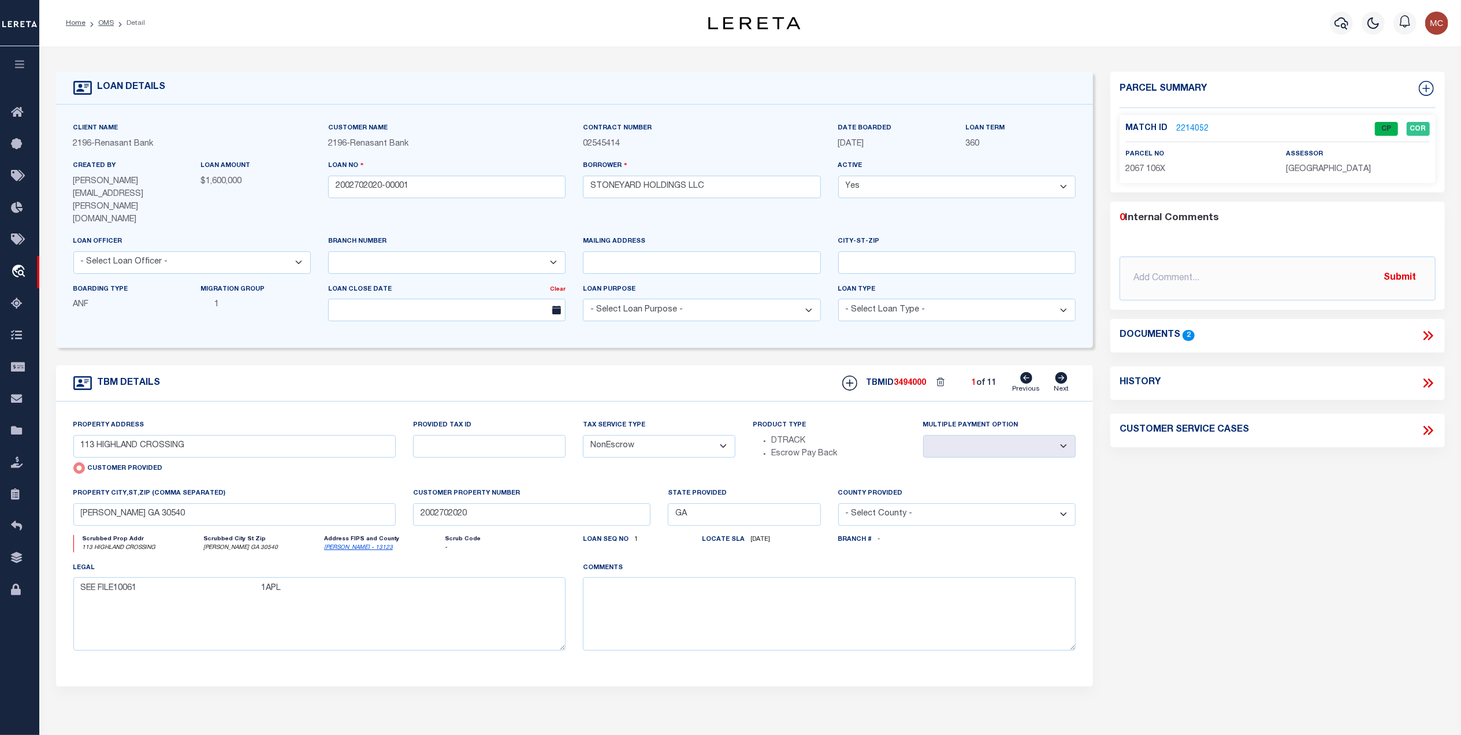
click at [105, 28] on li "OMS" at bounding box center [99, 23] width 28 height 10
click at [105, 26] on link "OMS" at bounding box center [106, 23] width 16 height 7
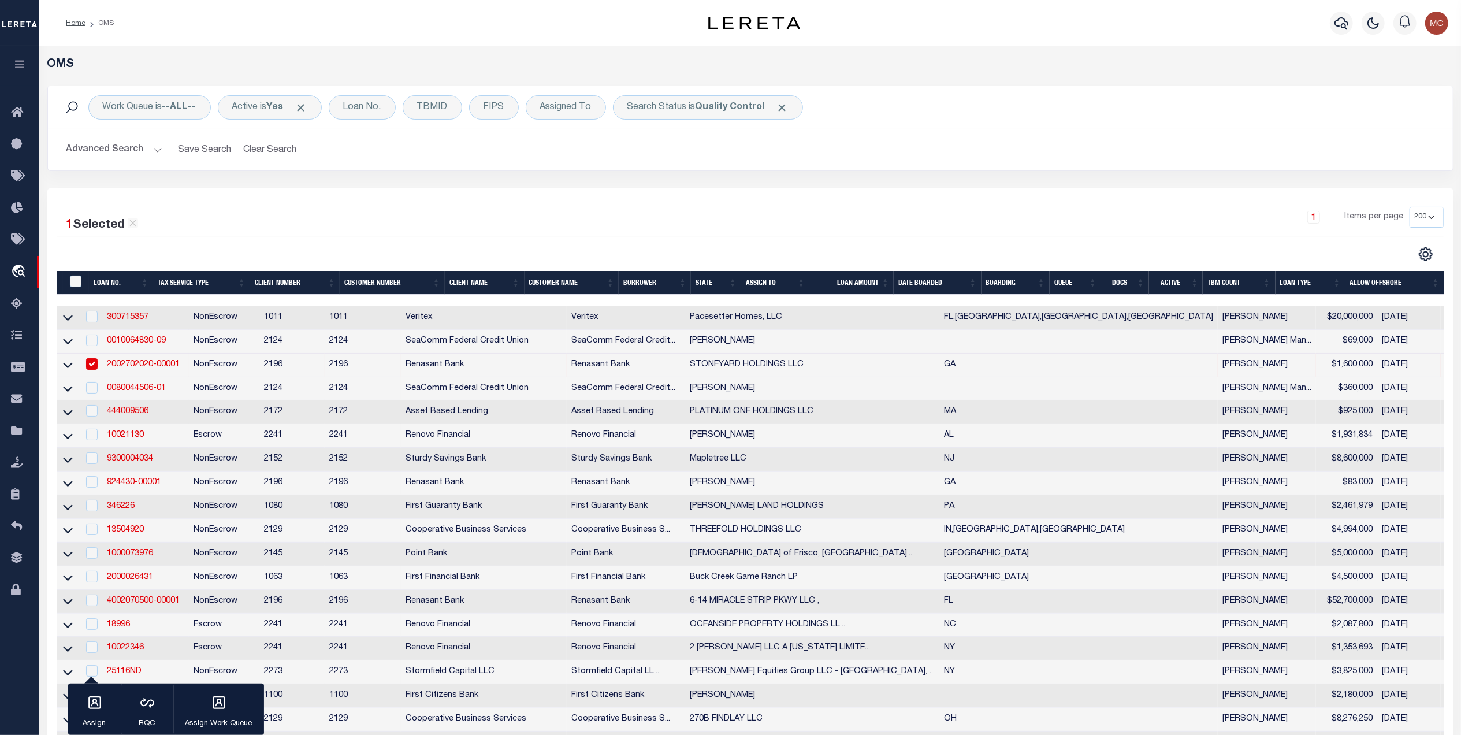
click at [271, 148] on button "Clear Search" at bounding box center [270, 150] width 63 height 23
click at [701, 107] on b "In Progress" at bounding box center [722, 107] width 53 height 9
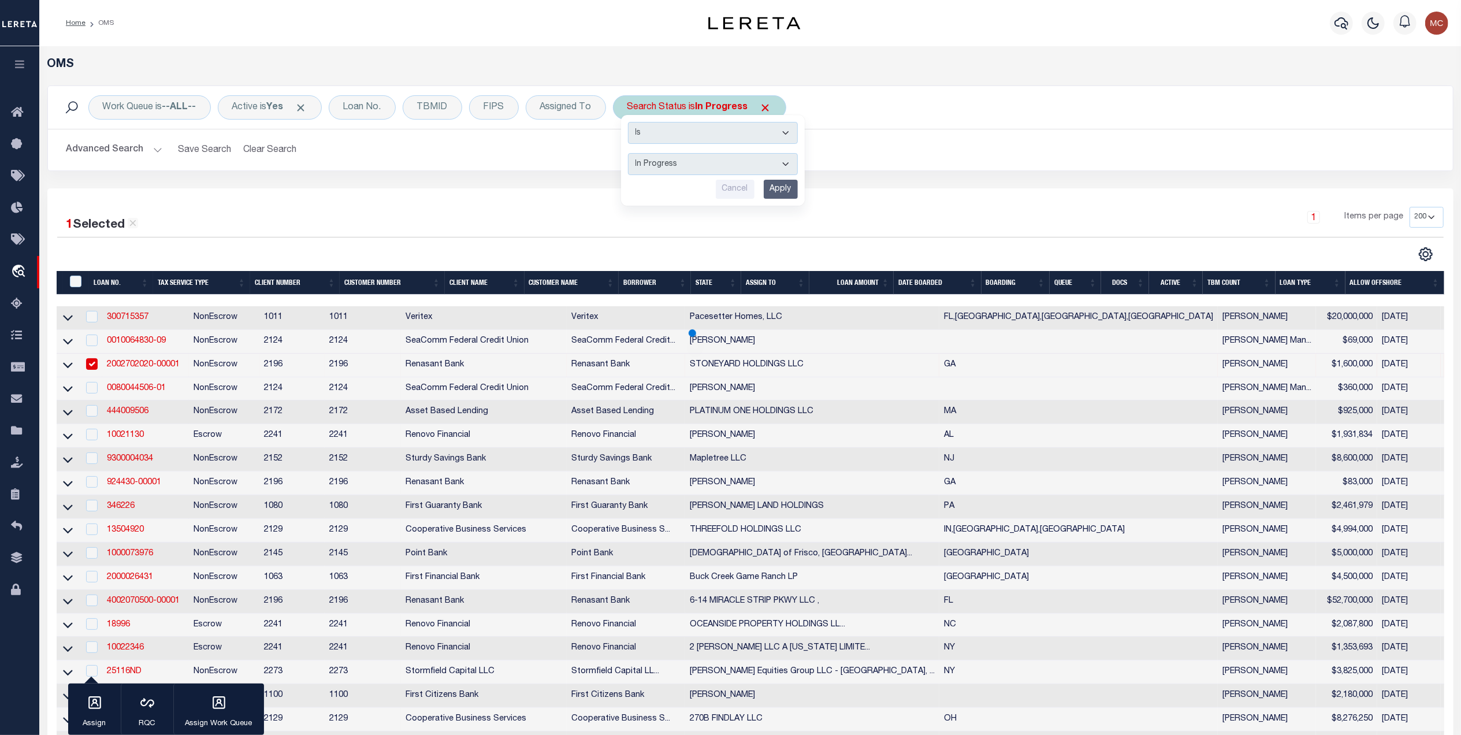
drag, startPoint x: 652, startPoint y: 170, endPoint x: 657, endPoint y: 173, distance: 6.2
click at [652, 170] on select "Automated Search Bad Parcel Complete Duplicate Parcel High Dollar Reporting In …" at bounding box center [713, 164] width 170 height 22
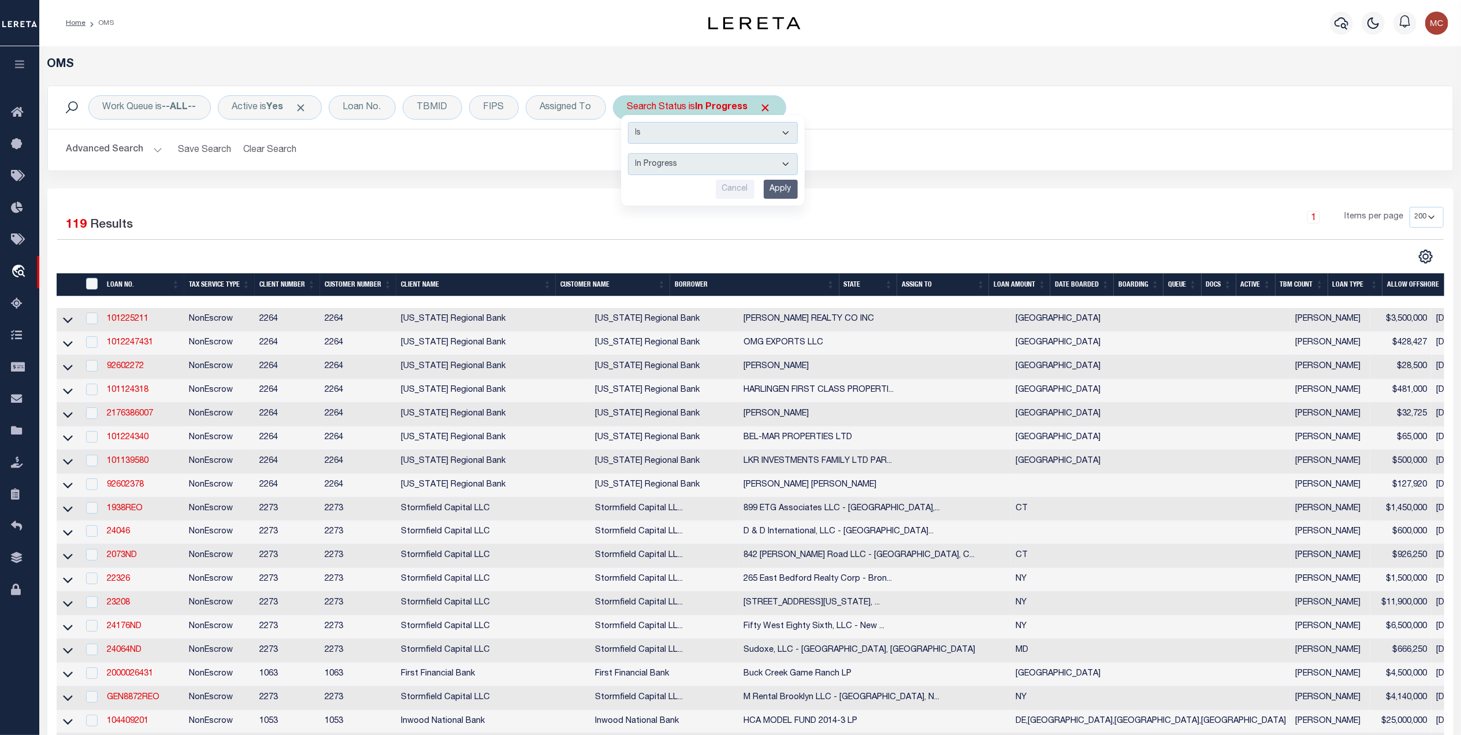
select select "QC"
click at [631, 154] on select "Automated Search Bad Parcel Complete Duplicate Parcel High Dollar Reporting In …" at bounding box center [713, 164] width 170 height 22
click at [783, 197] on input "Apply" at bounding box center [781, 189] width 34 height 19
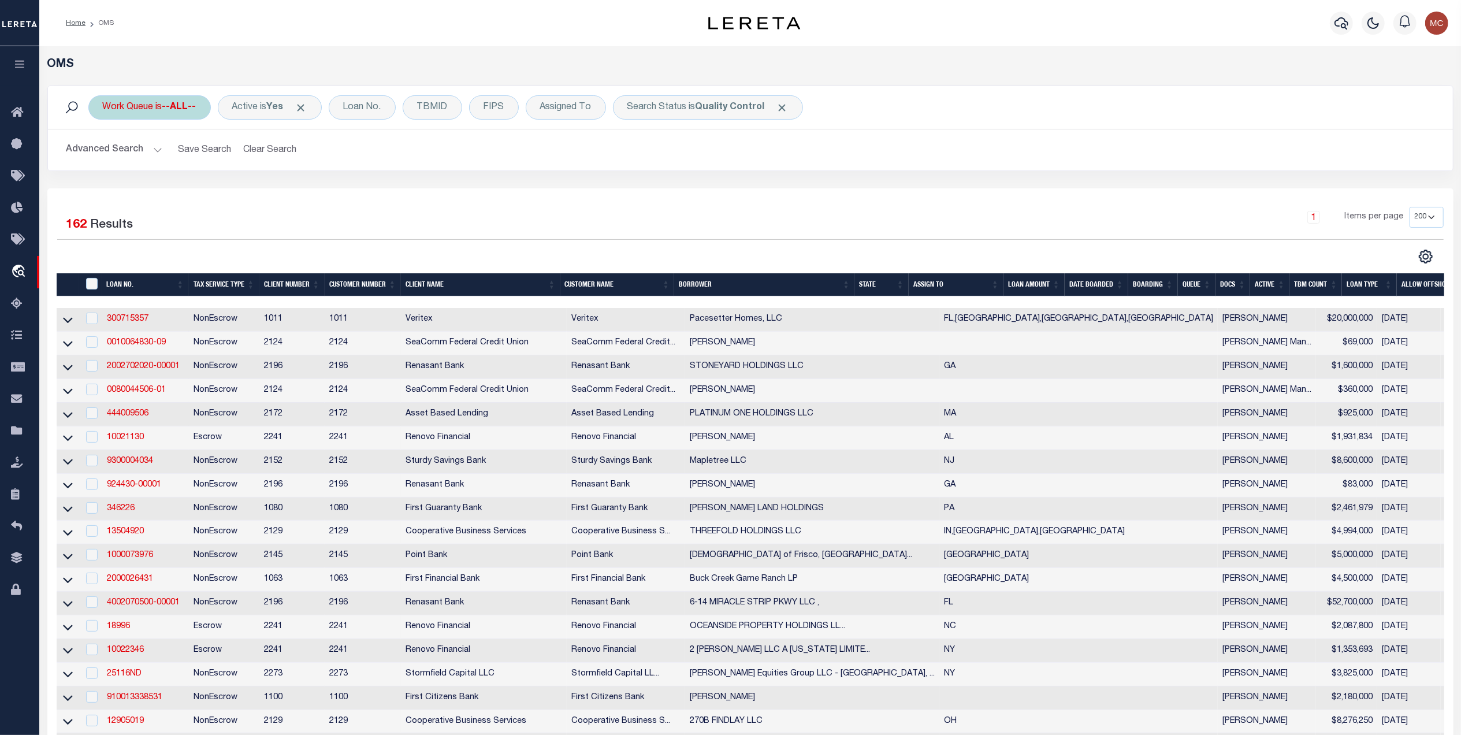
click at [139, 110] on div "Work Queue is --ALL--" at bounding box center [149, 107] width 122 height 24
click at [134, 169] on select "--ALL-- factRSystems General ThoughtFocus" at bounding box center [188, 164] width 170 height 22
select select "GEN"
click at [103, 154] on select "--ALL-- factRSystems General ThoughtFocus" at bounding box center [188, 164] width 170 height 22
click at [262, 178] on div "Is Contains --ALL-- factRSystems General ThoughtFocus Cancel Apply" at bounding box center [188, 160] width 184 height 91
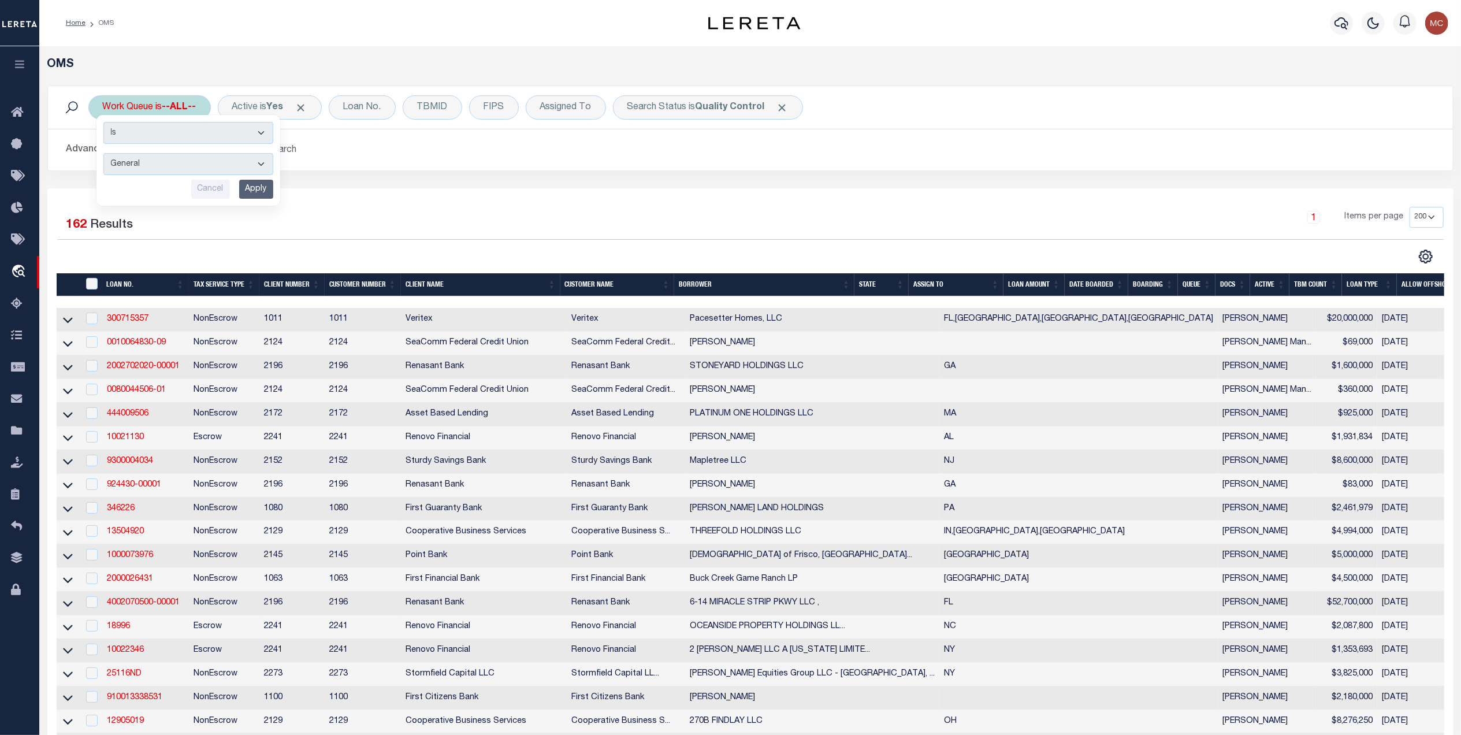
click at [257, 183] on input "Apply" at bounding box center [256, 189] width 34 height 19
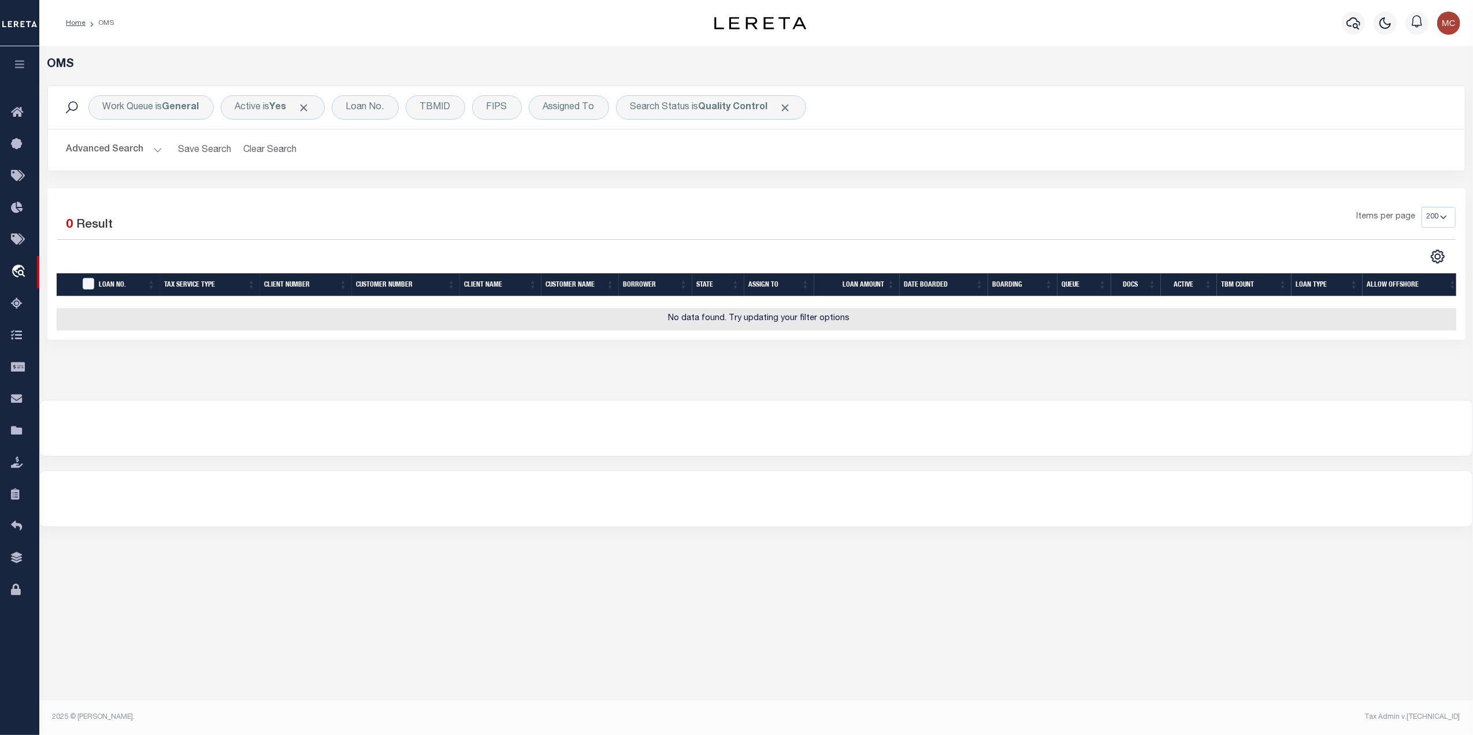
click at [126, 151] on button "Advanced Search" at bounding box center [114, 150] width 96 height 23
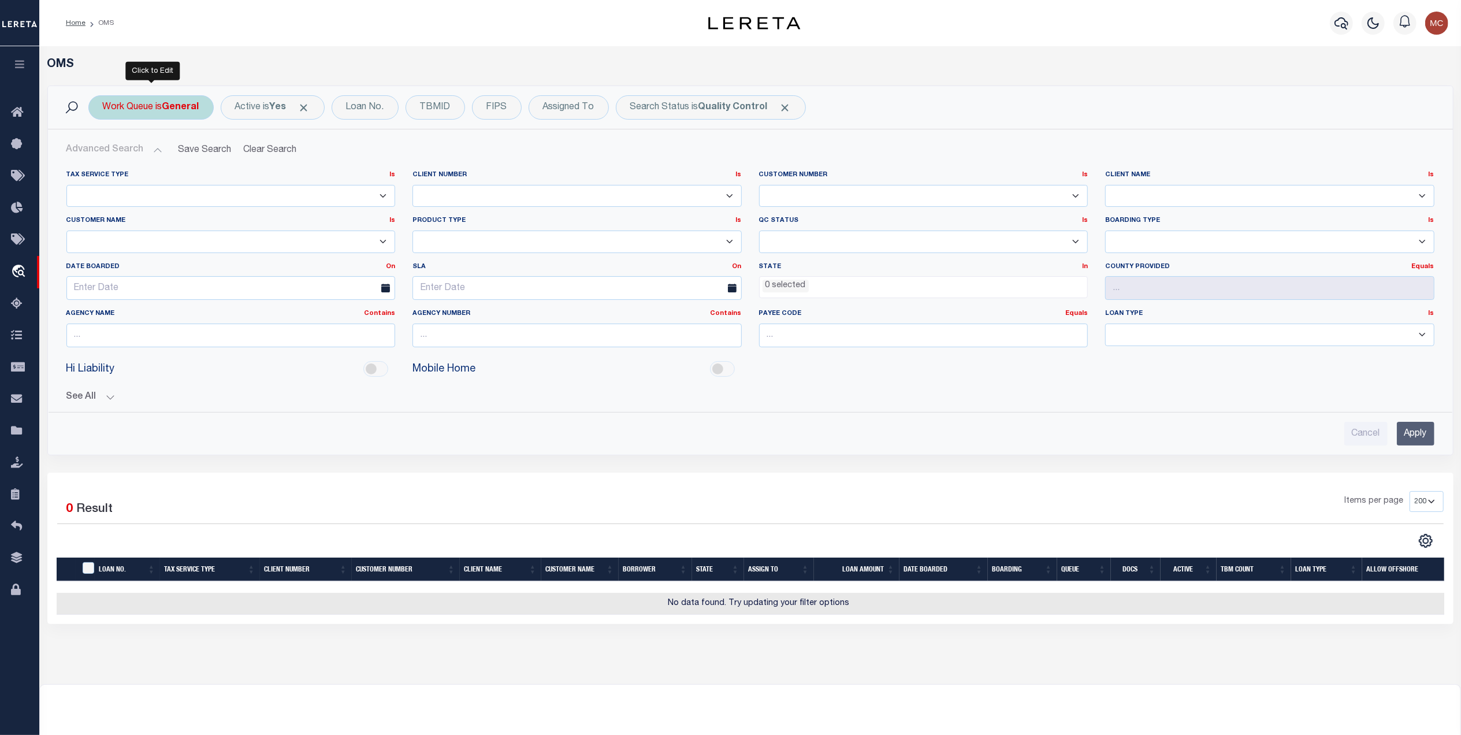
click at [176, 109] on b "General" at bounding box center [180, 107] width 37 height 9
click at [144, 163] on select "--ALL-- factRSystems General ThoughtFocus" at bounding box center [188, 164] width 170 height 22
select select "THF"
click at [103, 154] on select "--ALL-- factRSystems General ThoughtFocus" at bounding box center [188, 164] width 170 height 22
click at [257, 189] on input "Apply" at bounding box center [256, 189] width 34 height 19
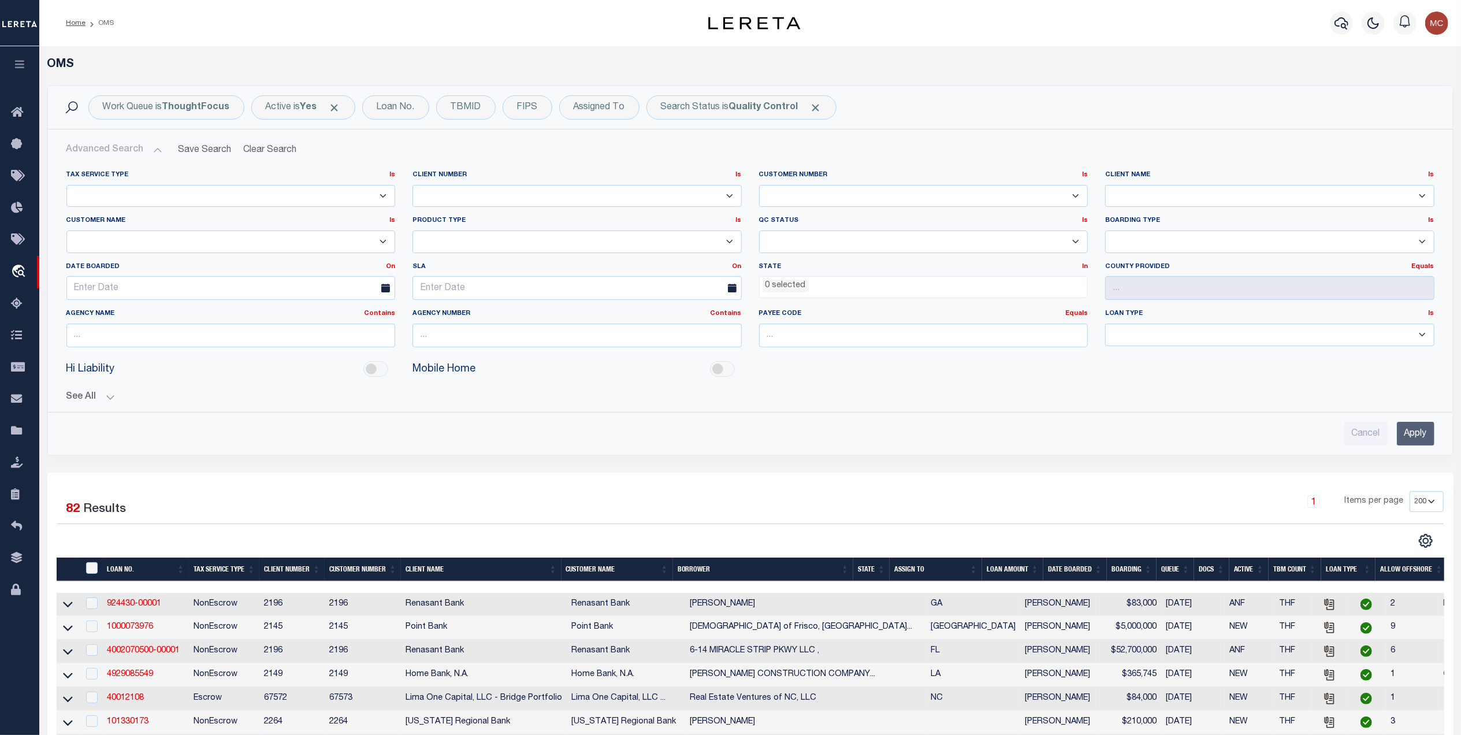
click at [106, 399] on button "See All" at bounding box center [750, 397] width 1368 height 11
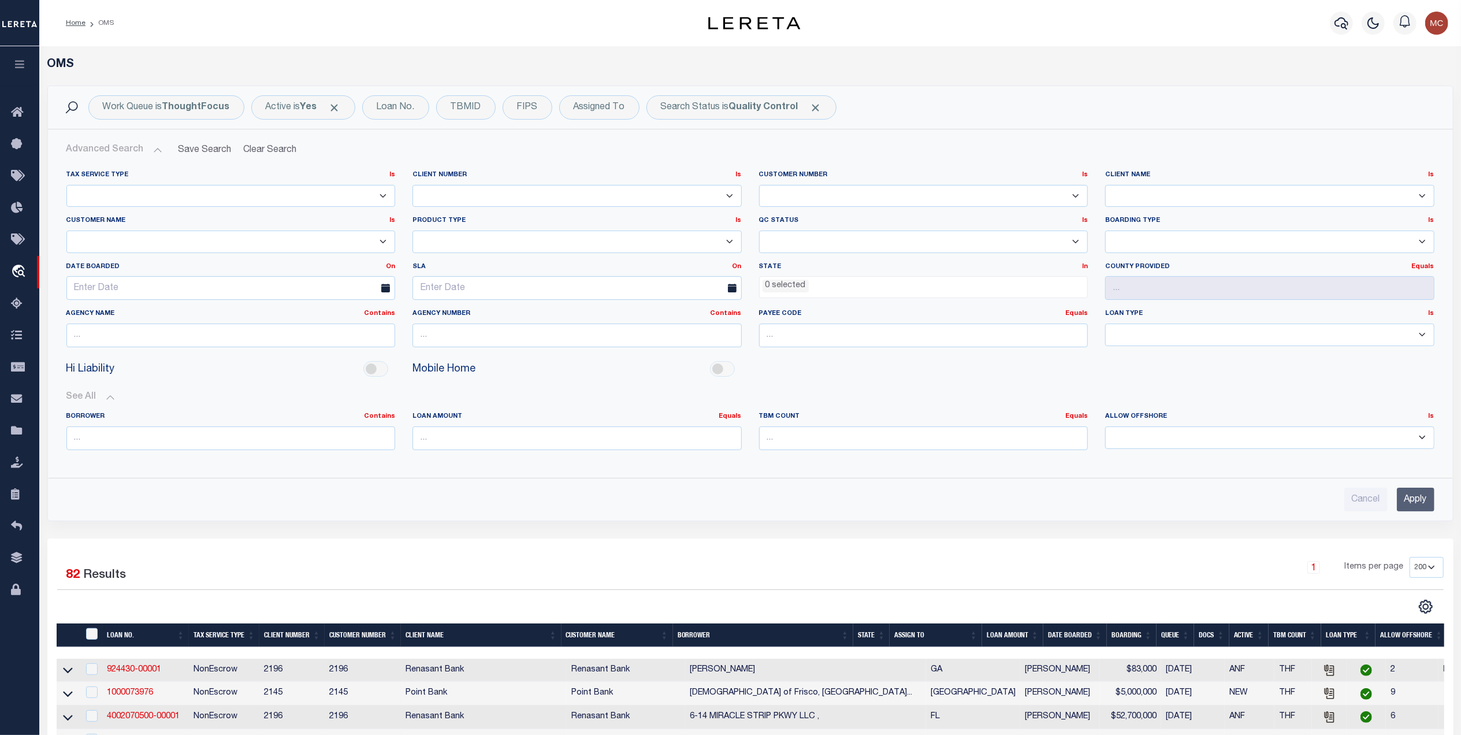
click at [106, 399] on button "See All" at bounding box center [750, 397] width 1368 height 11
click at [136, 148] on button "Advanced Search" at bounding box center [114, 150] width 96 height 23
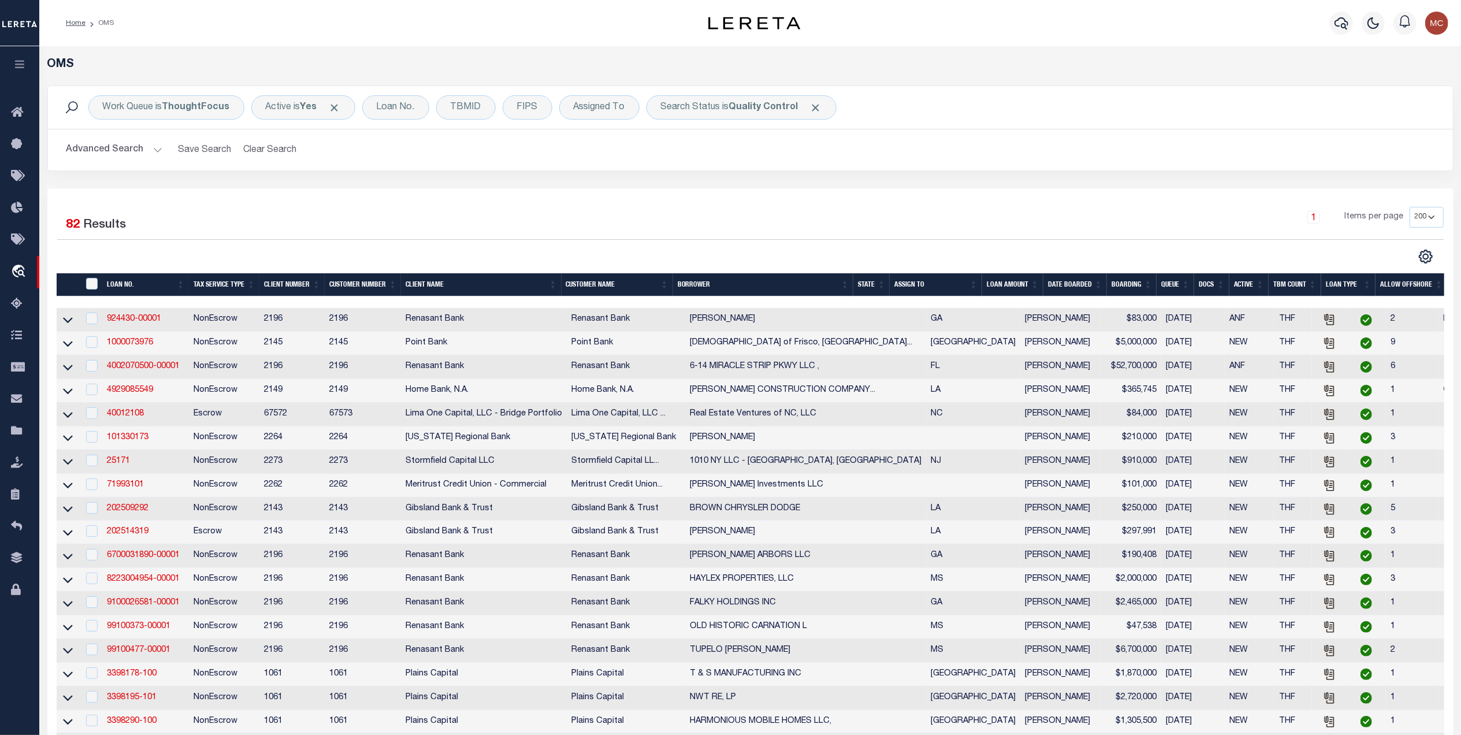
click at [1214, 285] on th "Docs" at bounding box center [1211, 285] width 35 height 24
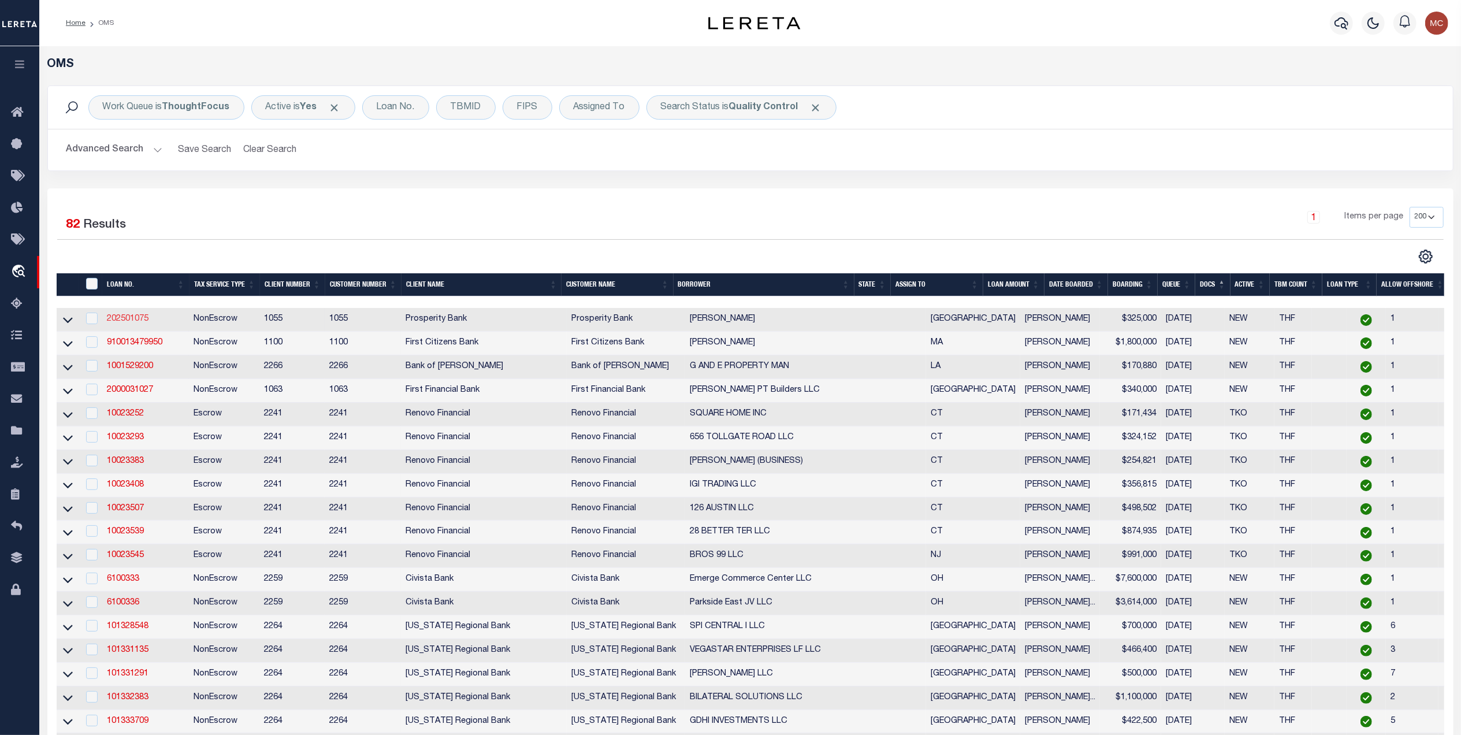
click at [135, 319] on link "202501075" at bounding box center [128, 319] width 42 height 8
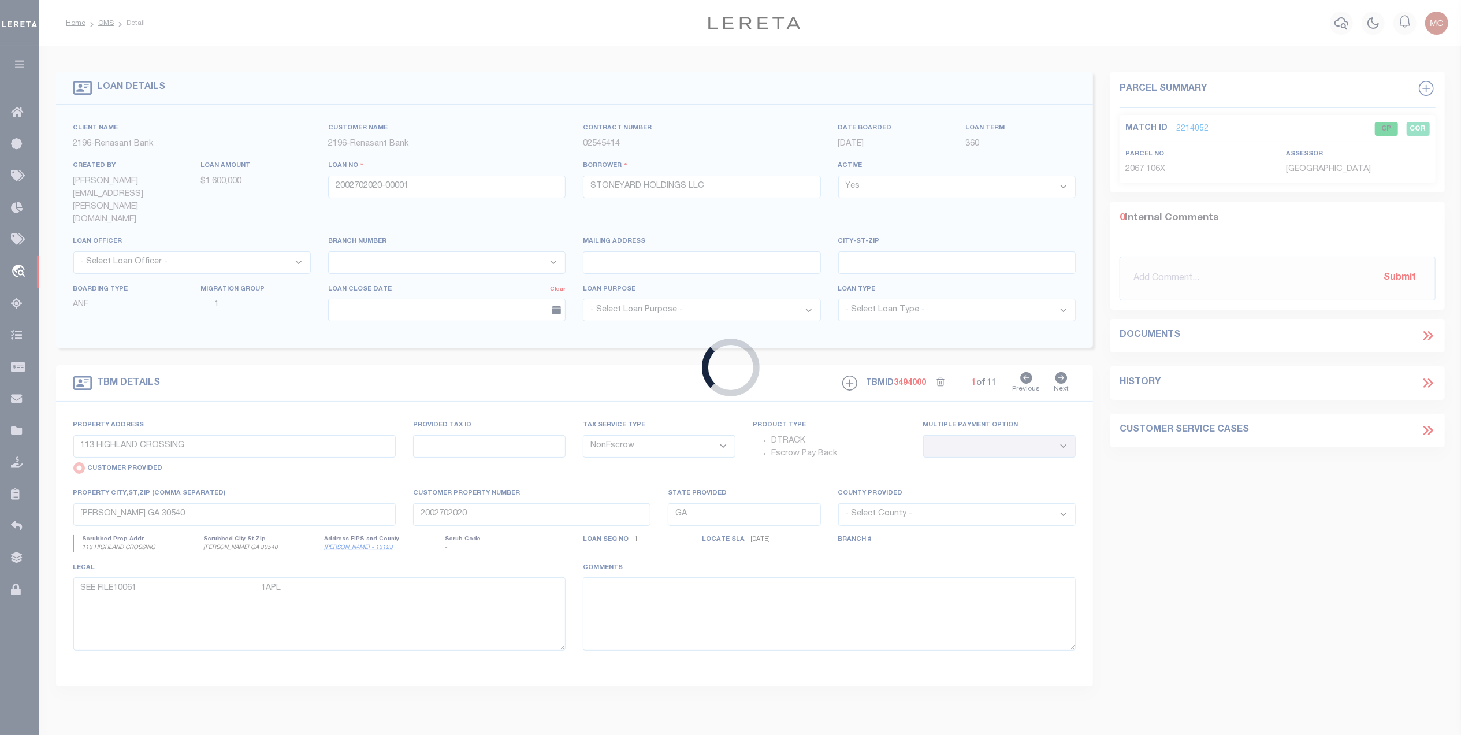
type input "202501075"
type input "[PERSON_NAME]"
select select
type input "850 VISTA RIDGE"
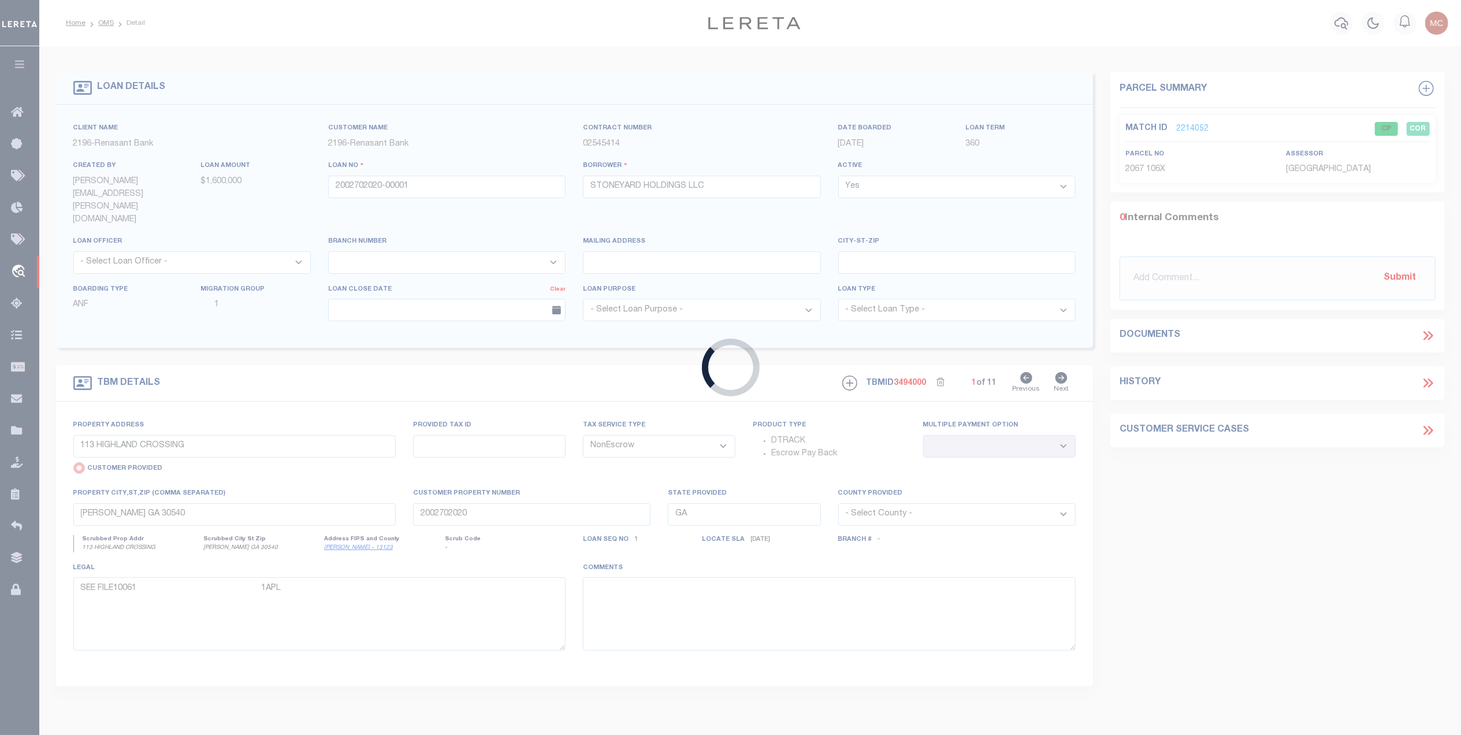
type input "ROUND MOUNTAIN TX 78663"
select select "800"
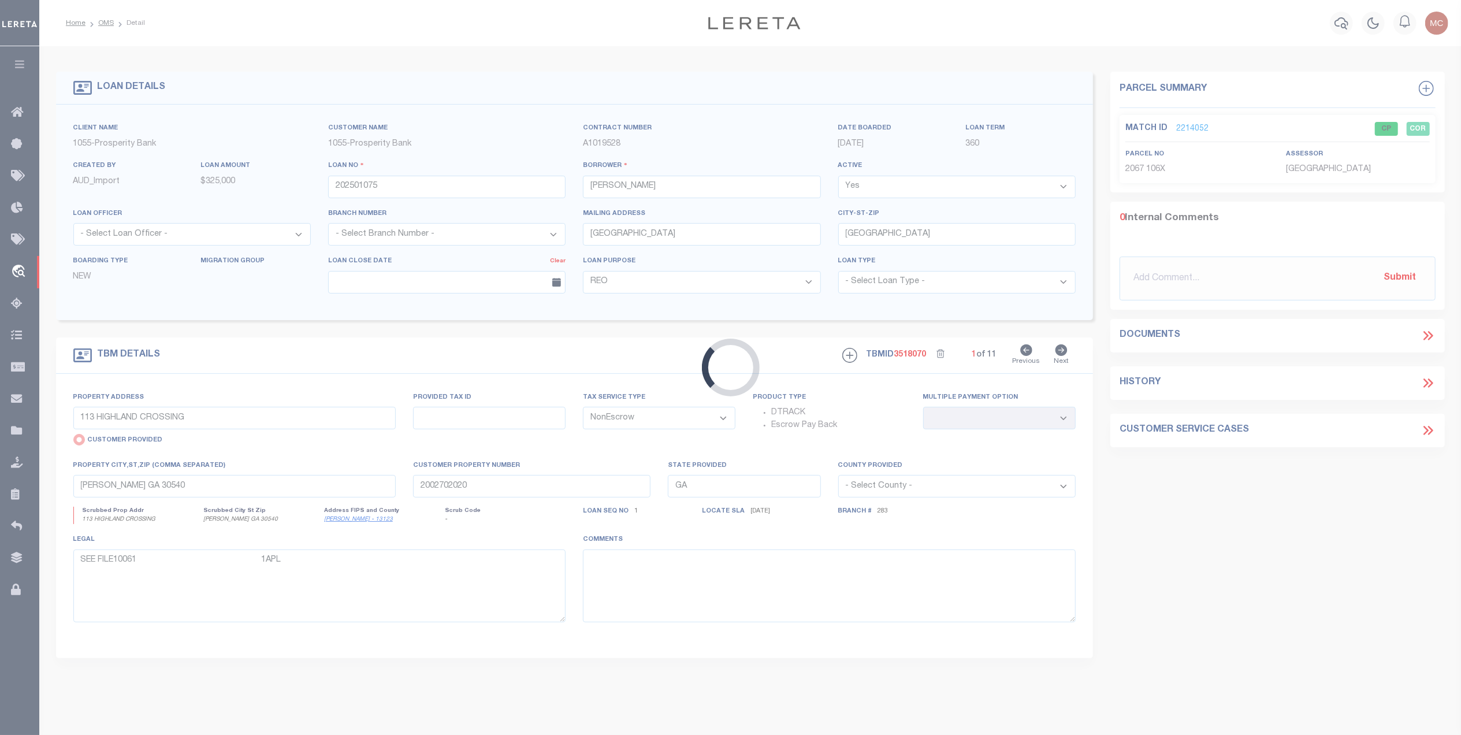
select select "36920"
select select "14720"
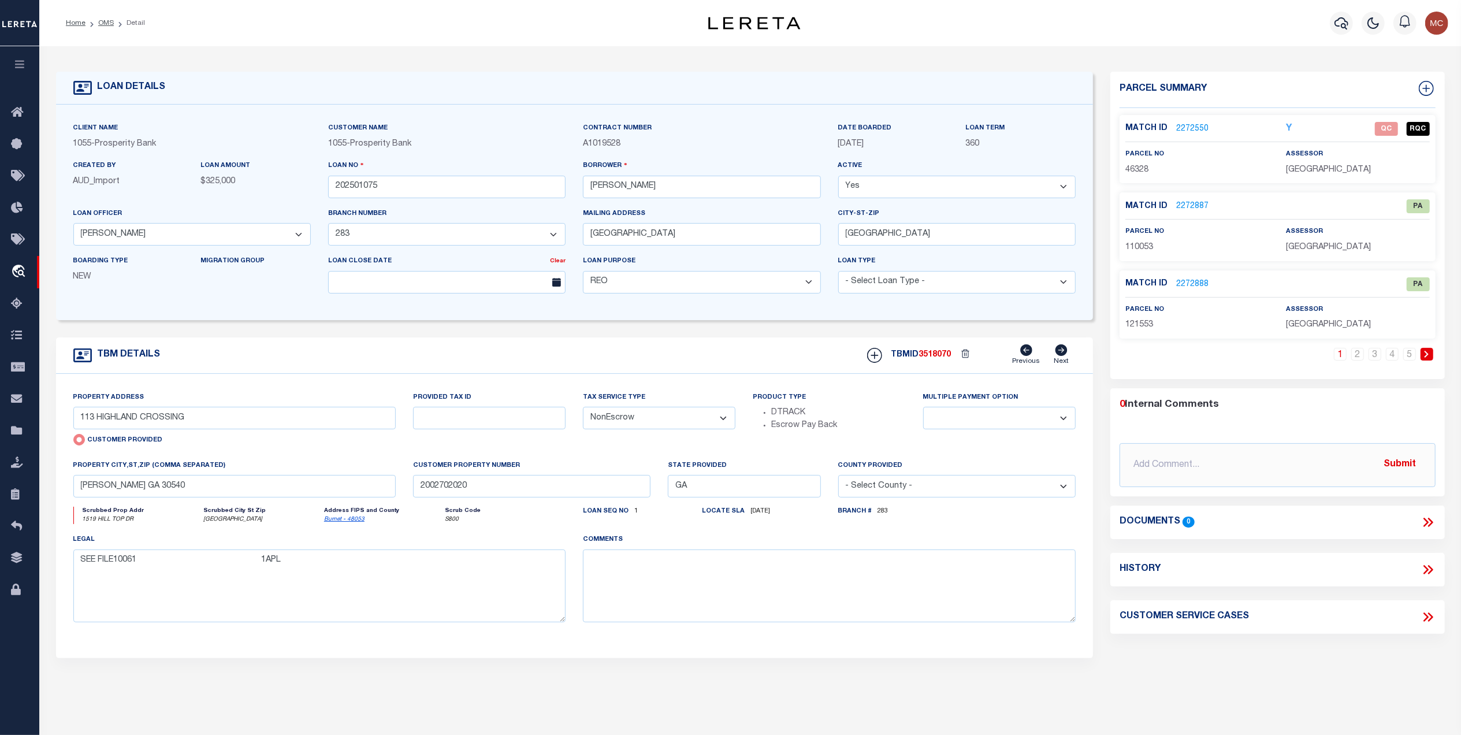
type input "1519 HILL TOP DR"
radio input "false"
type input "1ST ADV DRAW"
select select
type input "GRANITE SHOALS, TX 78654"
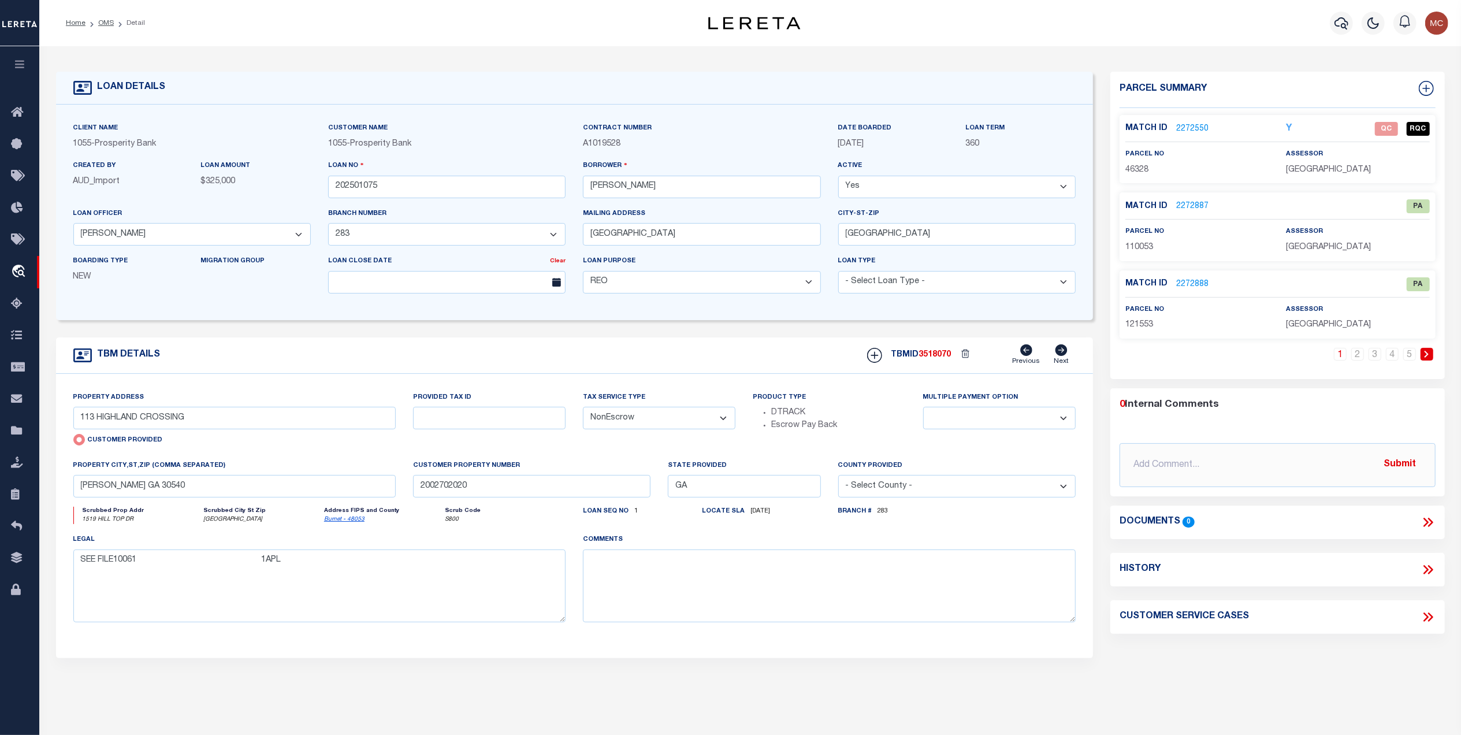
type input "[GEOGRAPHIC_DATA]"
select select
type textarea "1519 HILL TOP DR GRANITE SHOALS TX 78654 SURFACE RIGHTS ONLY IN & TO LOT 428 SH…"
click at [1186, 128] on link "2272550" at bounding box center [1192, 129] width 32 height 12
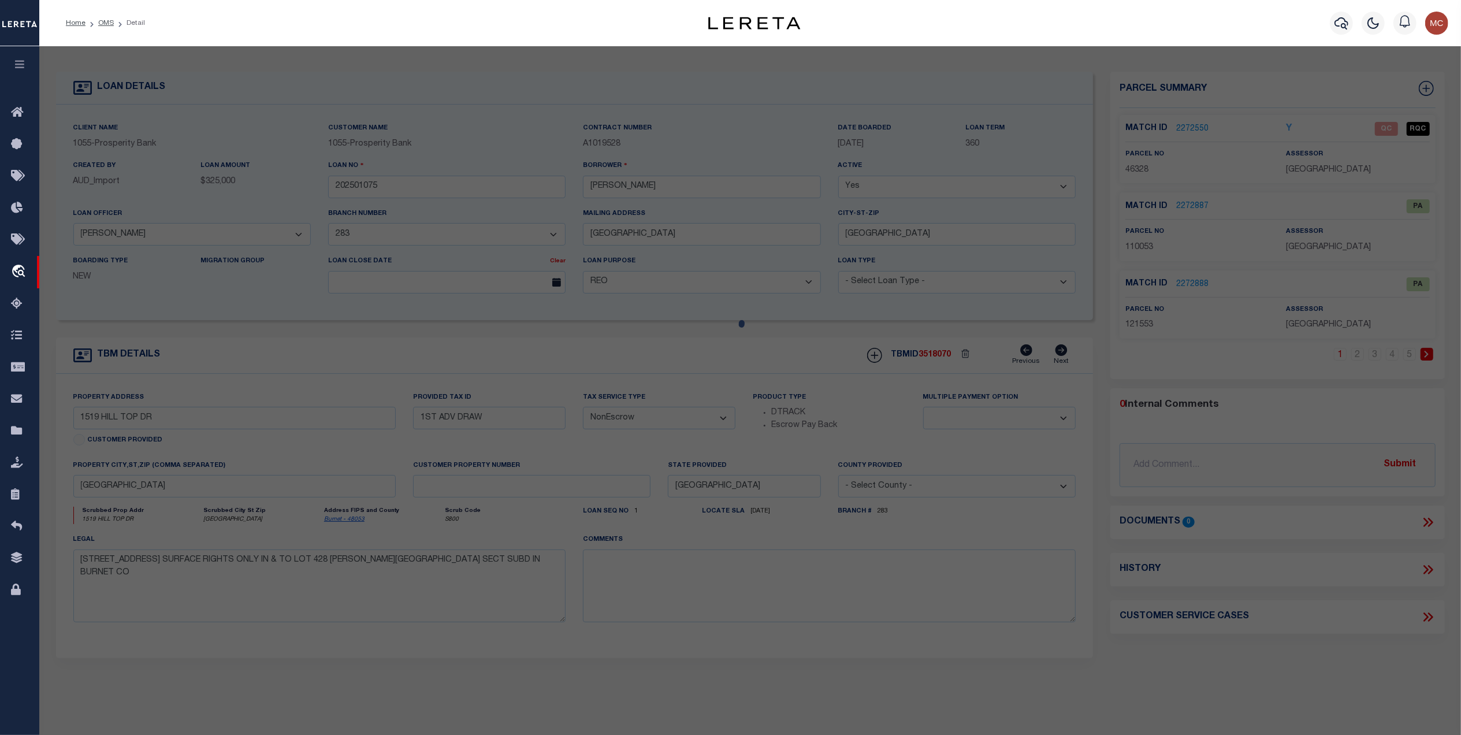
select select "AS"
select select
checkbox input "false"
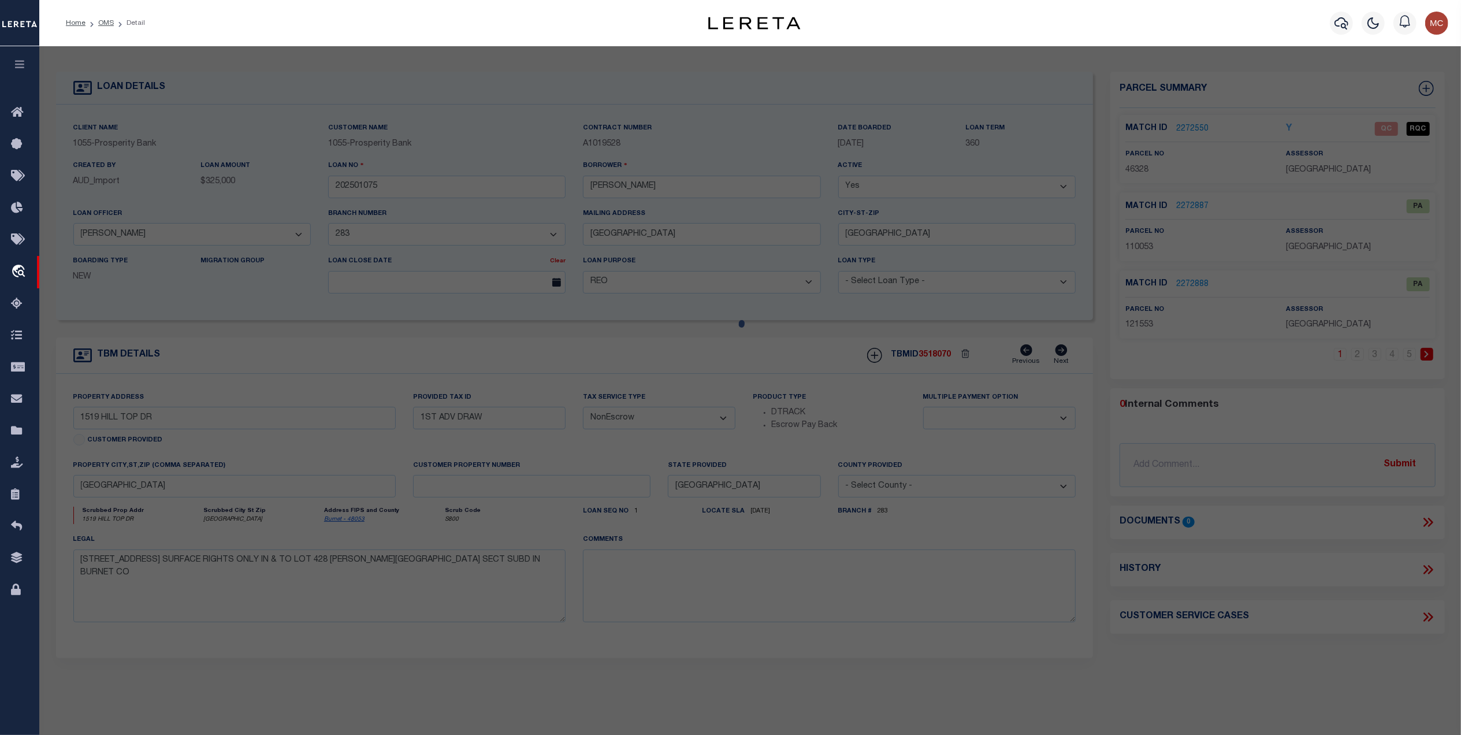
select select "QC"
type input "CANNEI PROPERTIES LLC"
select select "AGW"
select select "LEG"
type input "HILL TOP DR"
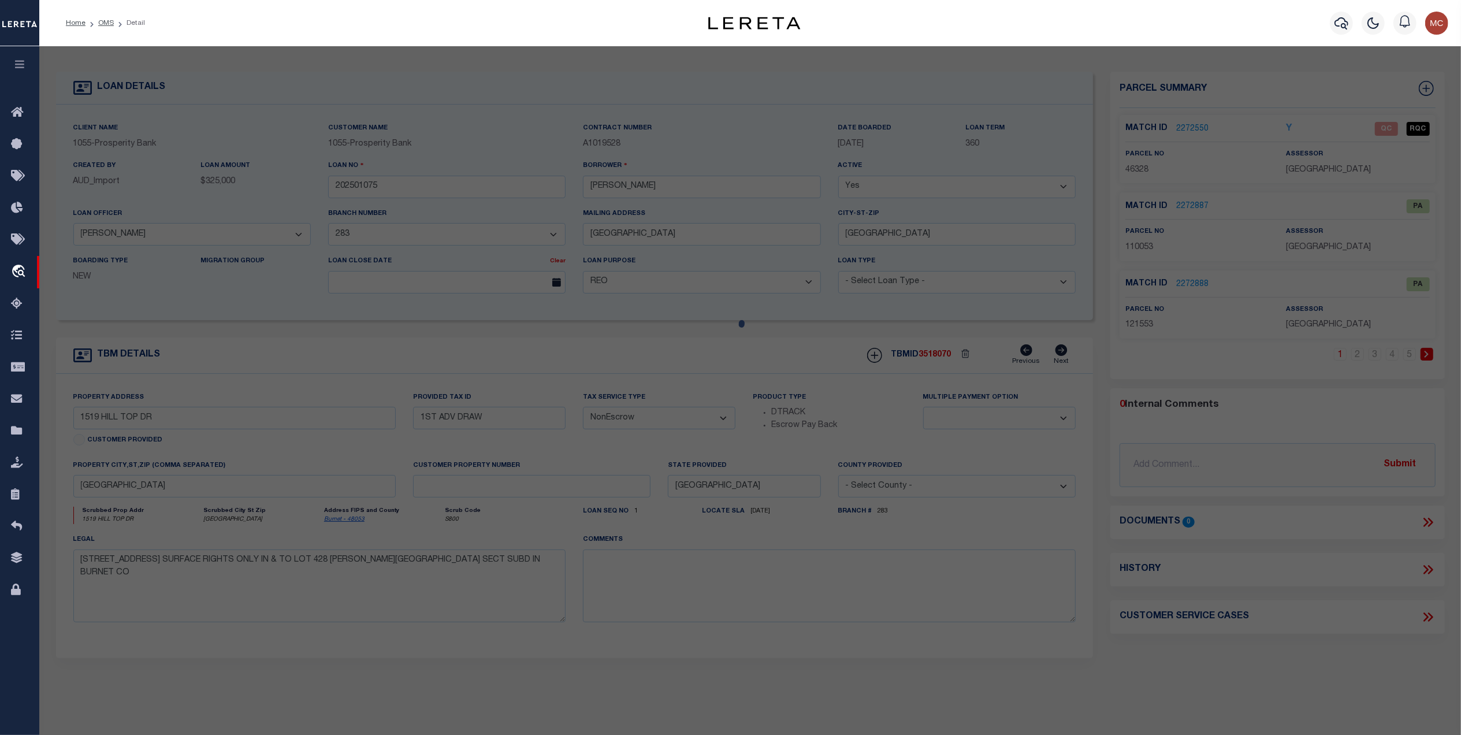
type input "GRANITE SHOALS, TX 78654"
type textarea "S8710 WOODLAND HILLS LOT 428"
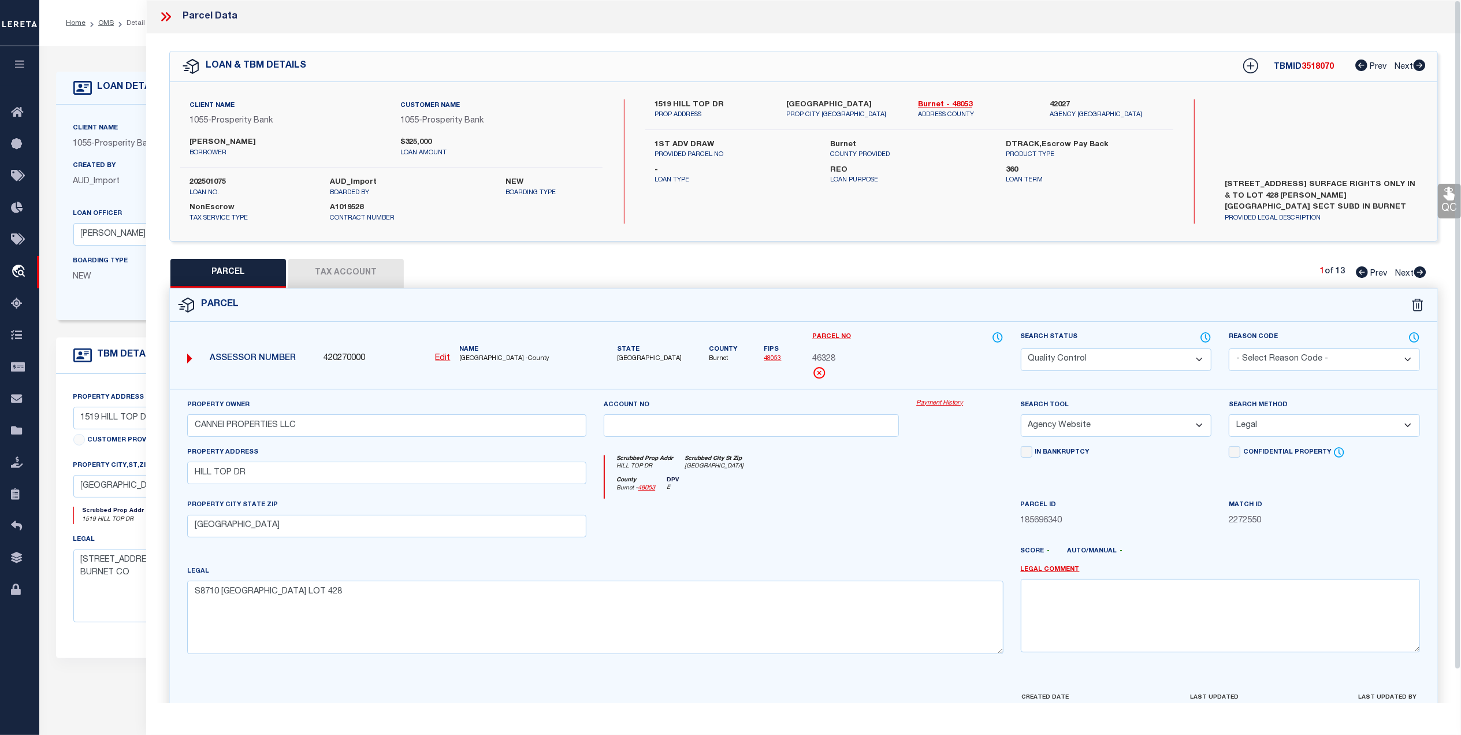
scroll to position [10, 0]
click at [387, 290] on div "Parcel" at bounding box center [803, 305] width 1267 height 33
click at [384, 278] on button "Tax Account" at bounding box center [346, 273] width 116 height 29
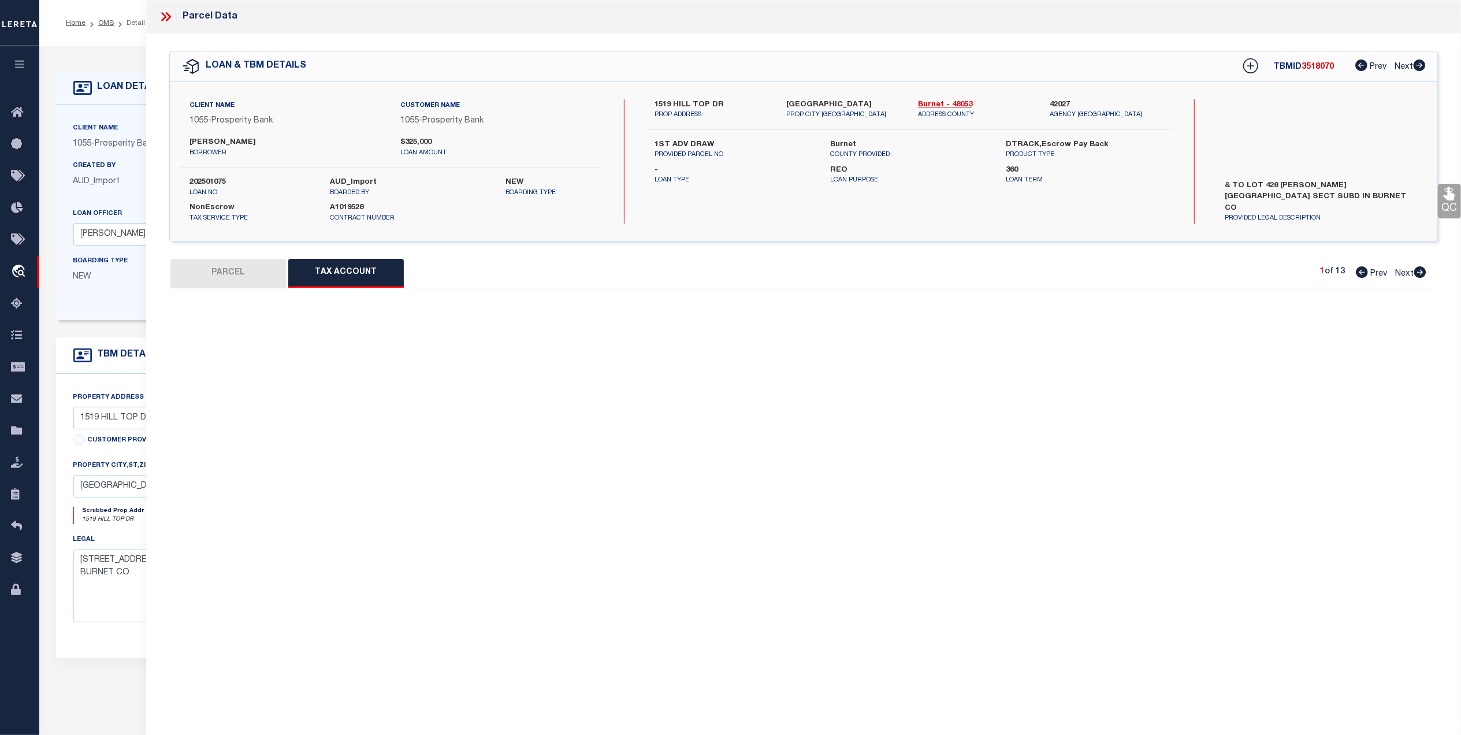
select select "100"
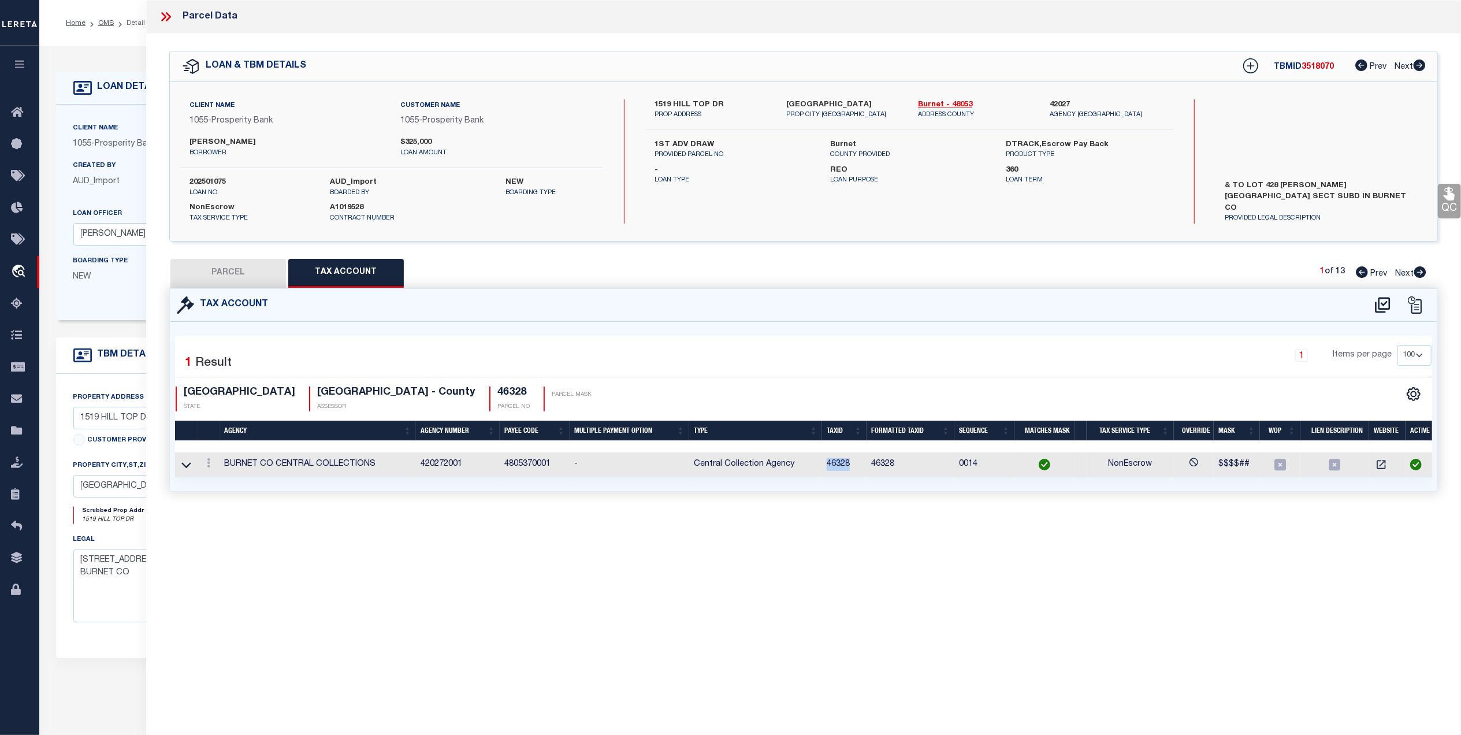
drag, startPoint x: 857, startPoint y: 466, endPoint x: 825, endPoint y: 467, distance: 32.4
click at [825, 467] on td "46328" at bounding box center [844, 464] width 44 height 25
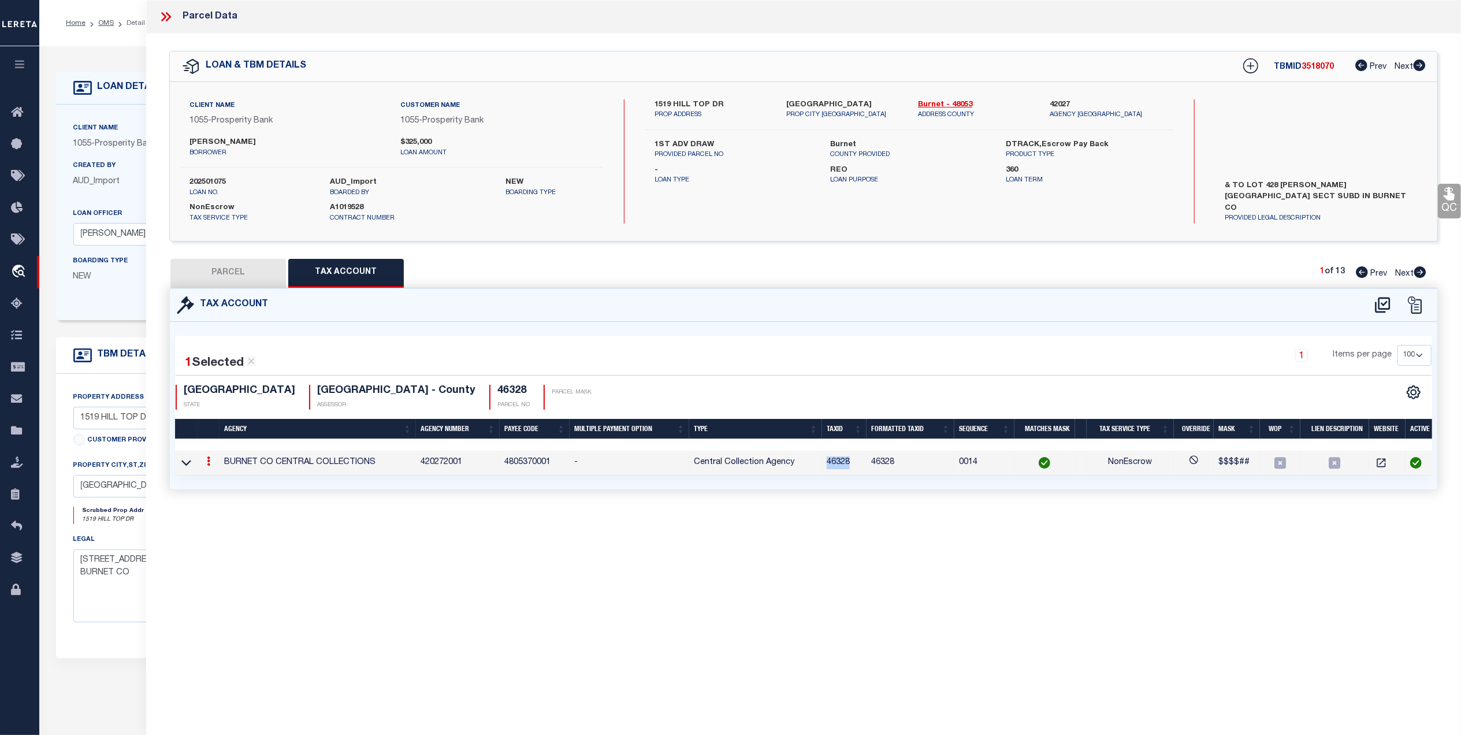
copy td "46328"
click at [232, 276] on button "PARCEL" at bounding box center [228, 273] width 116 height 29
select select "AS"
select select
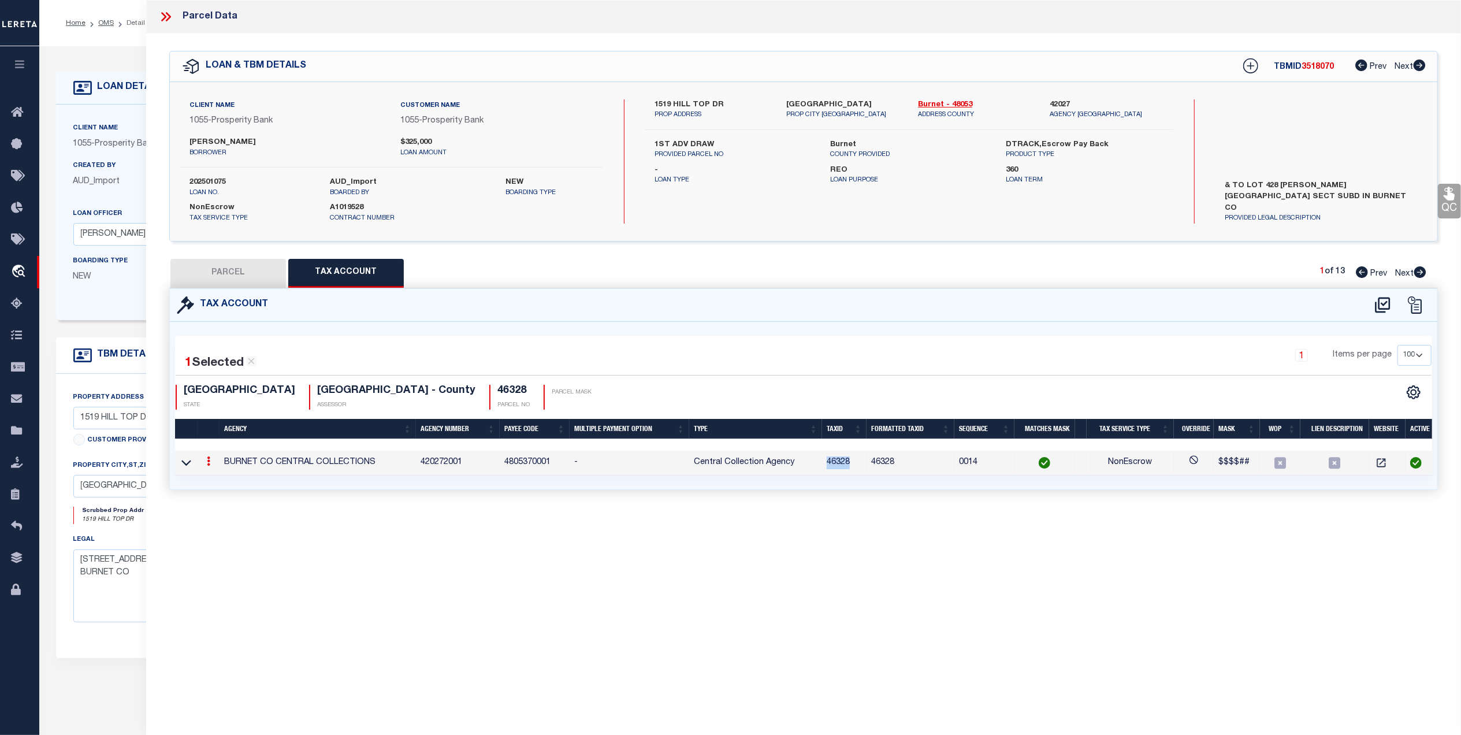
checkbox input "false"
select select "QC"
type input "CANNEI PROPERTIES LLC"
select select "AGW"
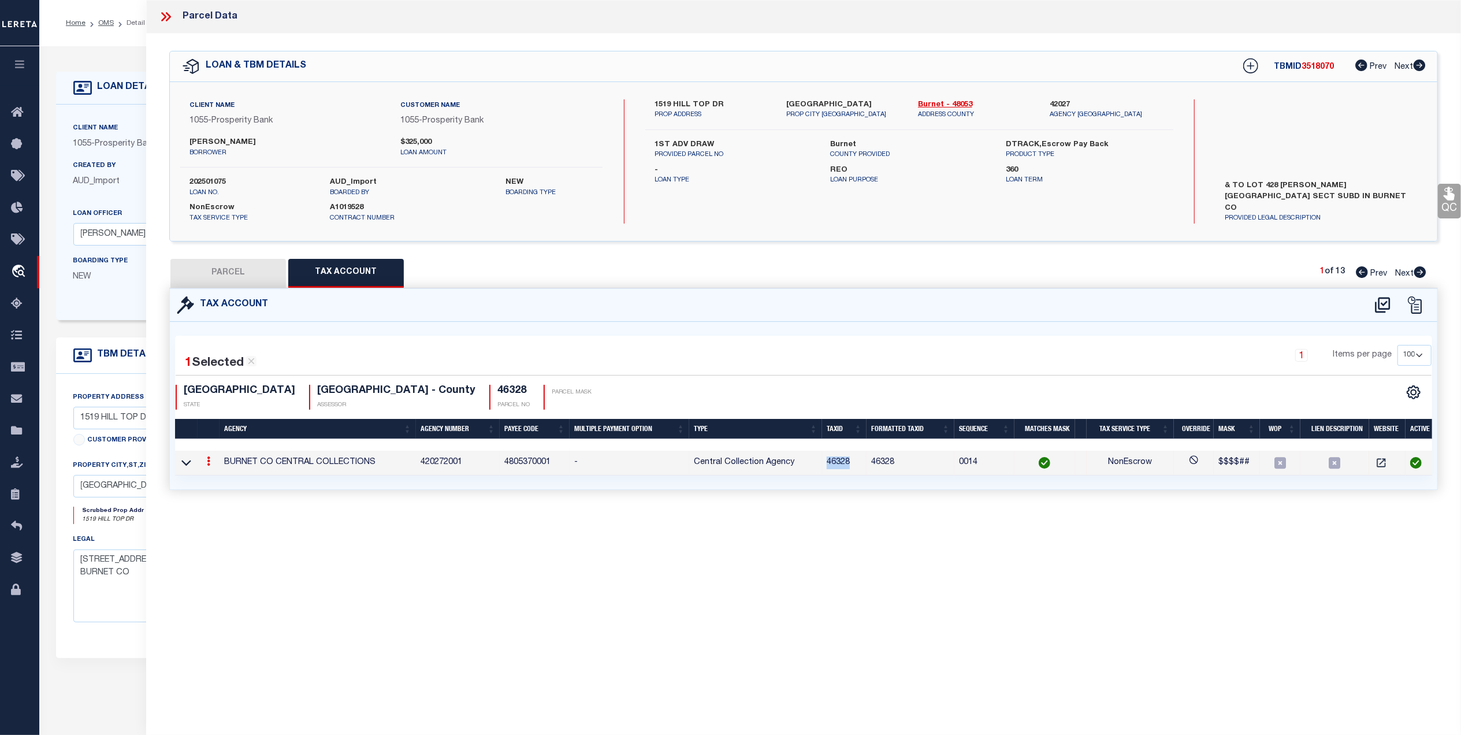
select select "LEG"
type input "HILL TOP DR"
type input "GRANITE SHOALS, TX 78654"
type textarea "S8710 WOODLAND HILLS LOT 428"
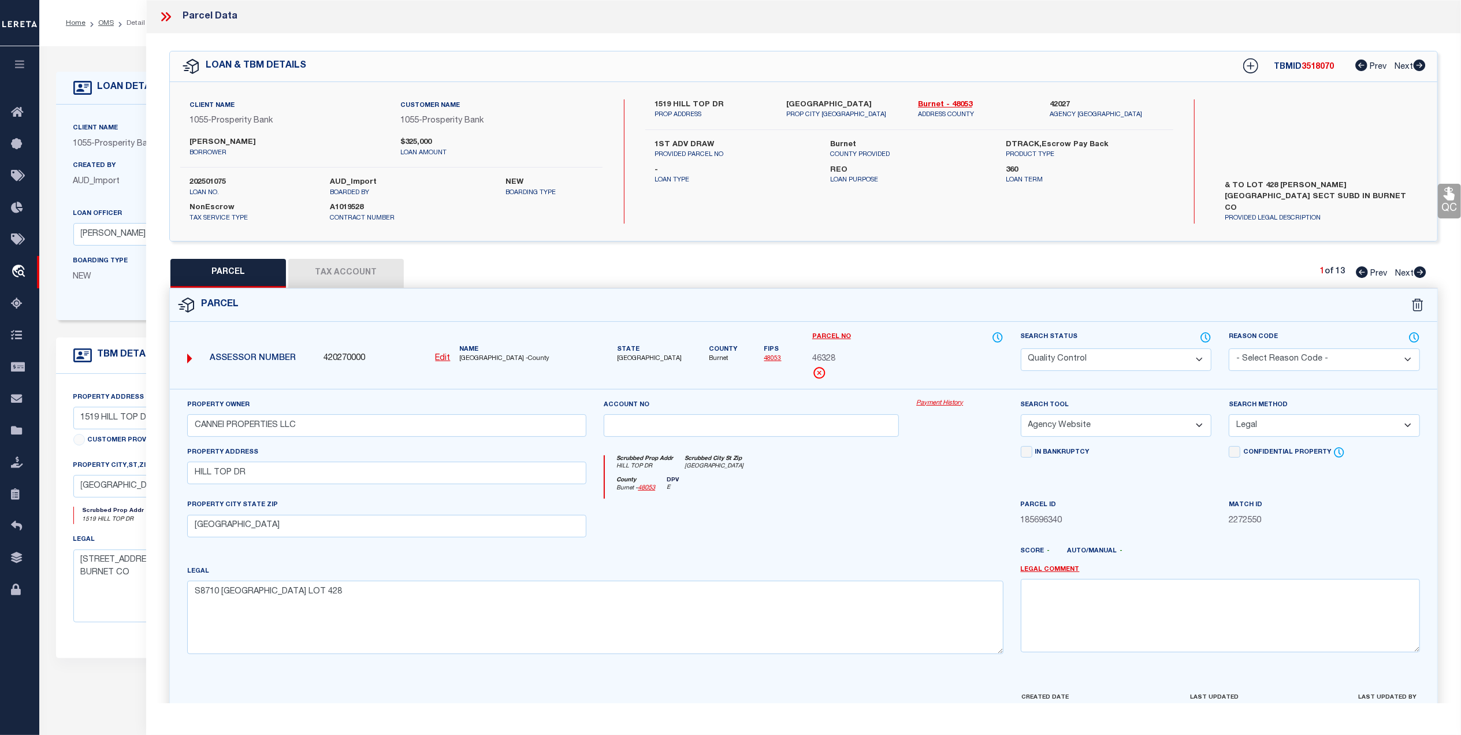
click at [769, 360] on link "48053" at bounding box center [772, 358] width 17 height 6
drag, startPoint x: 389, startPoint y: 273, endPoint x: 397, endPoint y: 273, distance: 8.7
click at [389, 273] on button "Tax Account" at bounding box center [346, 273] width 116 height 29
select select "100"
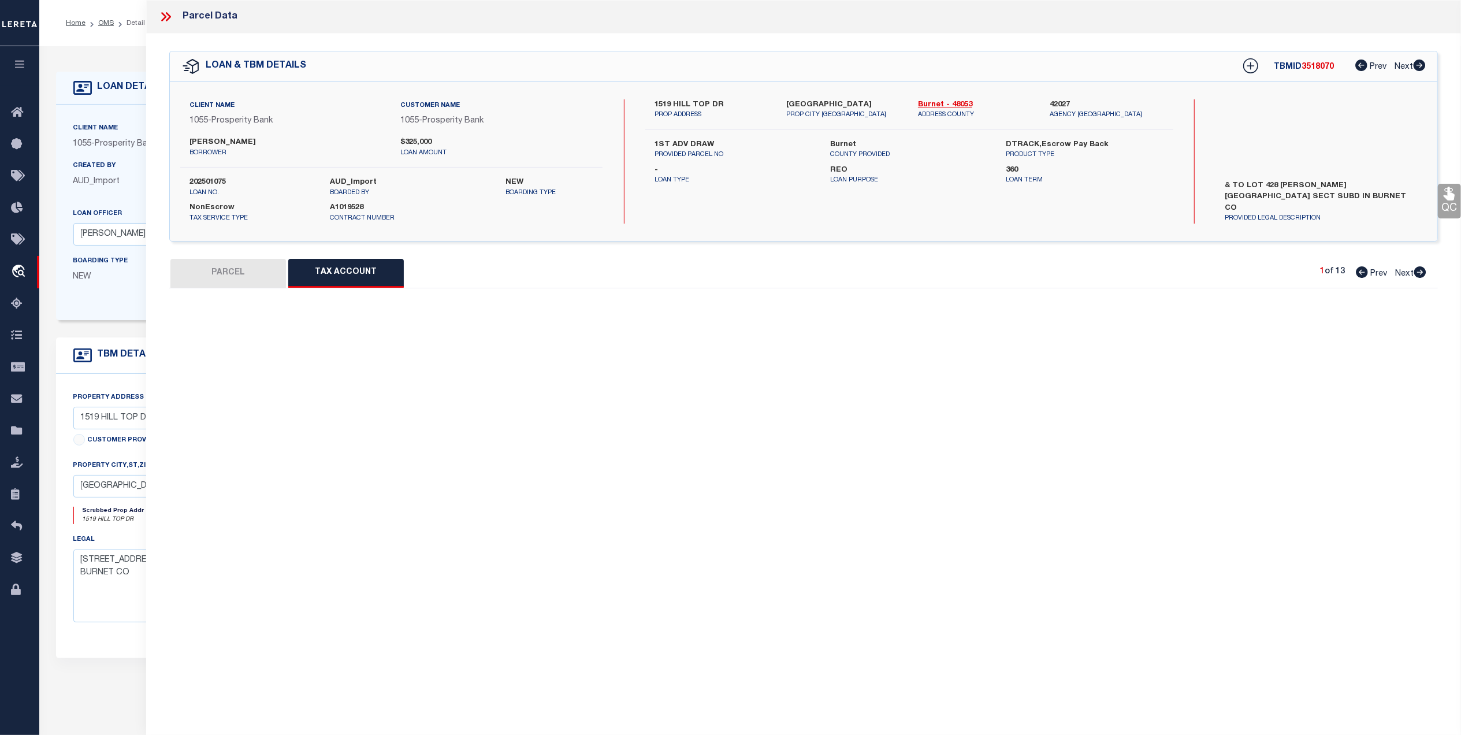
select select "100"
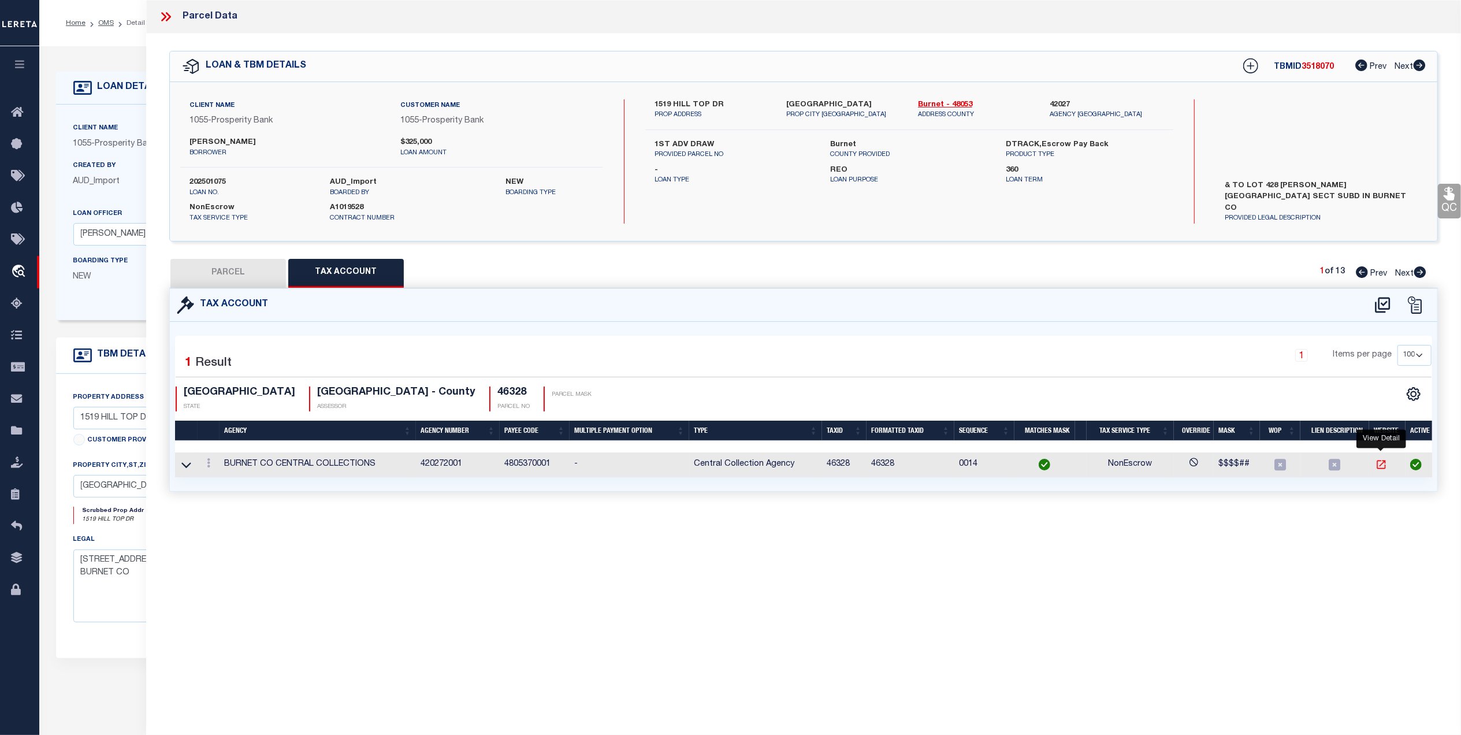
click at [1381, 467] on icon "" at bounding box center [1381, 464] width 9 height 9
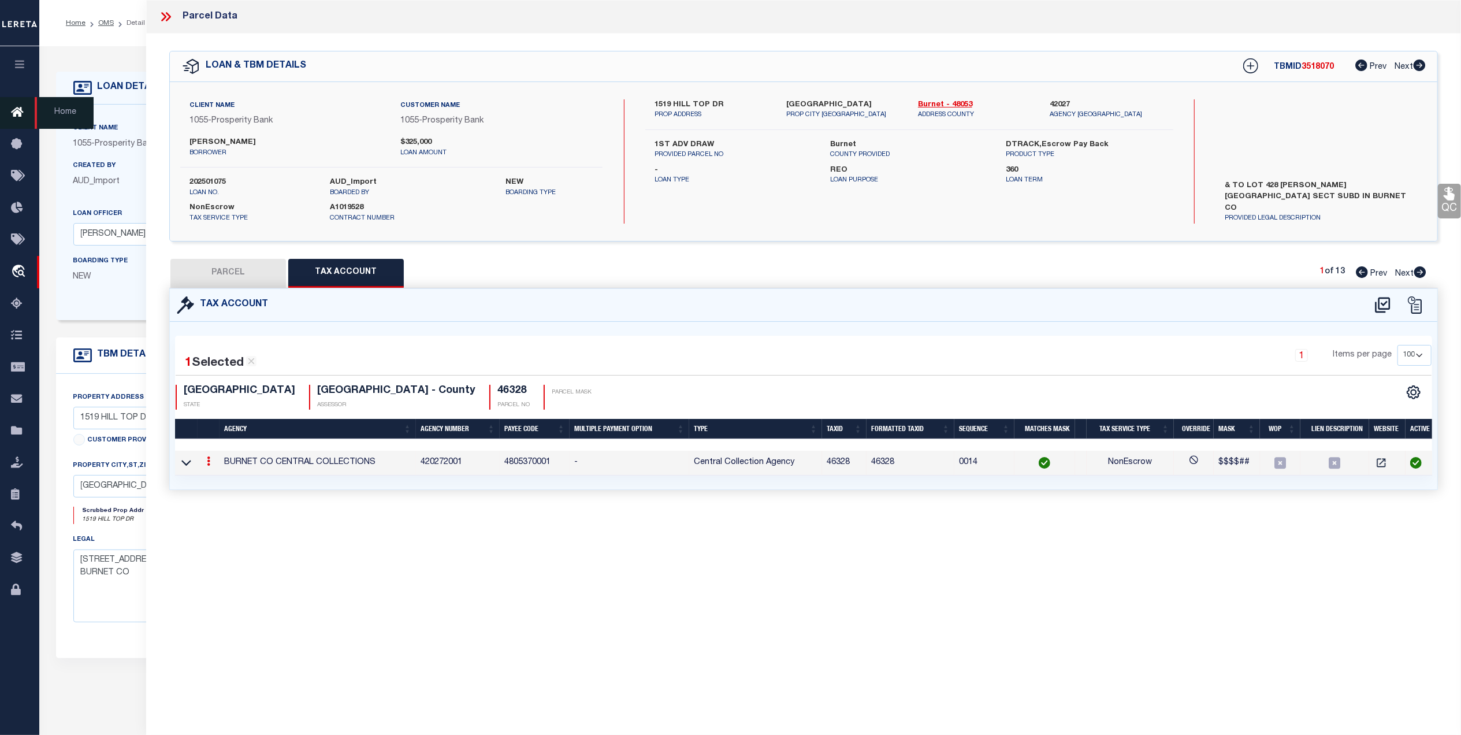
click at [21, 116] on icon at bounding box center [20, 113] width 18 height 14
